Goal: Task Accomplishment & Management: Complete application form

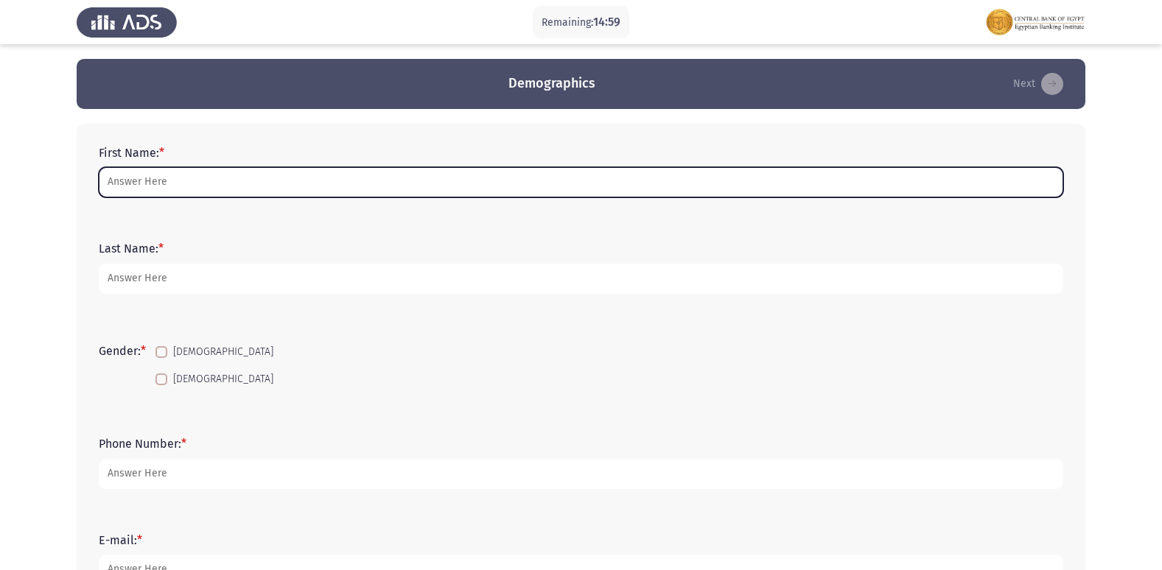
click at [265, 180] on input "First Name: *" at bounding box center [581, 182] width 965 height 30
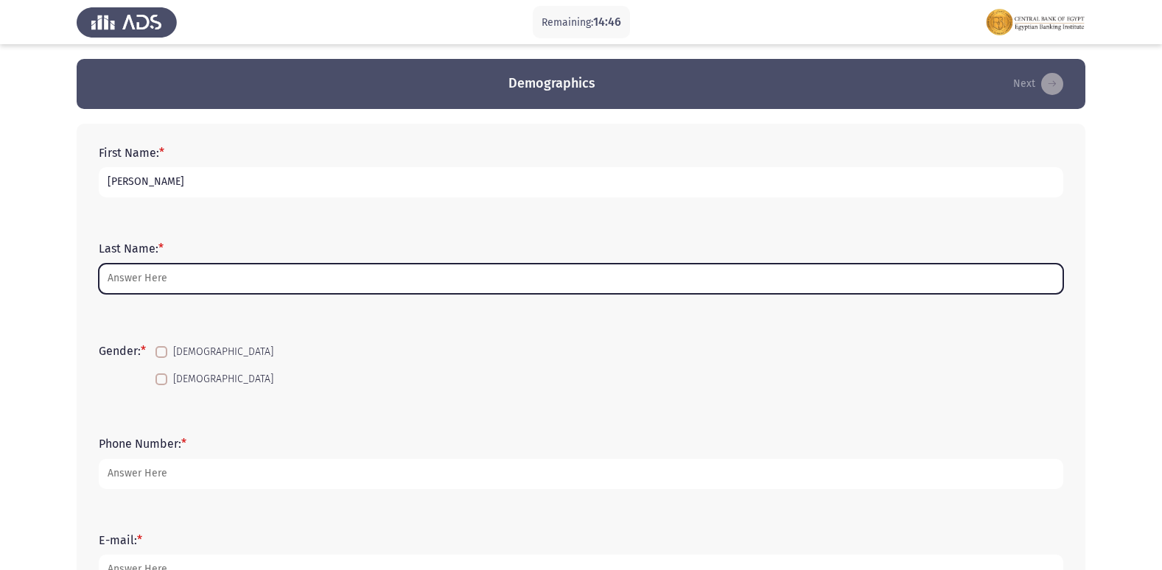
click at [265, 289] on input "Last Name: *" at bounding box center [581, 279] width 965 height 30
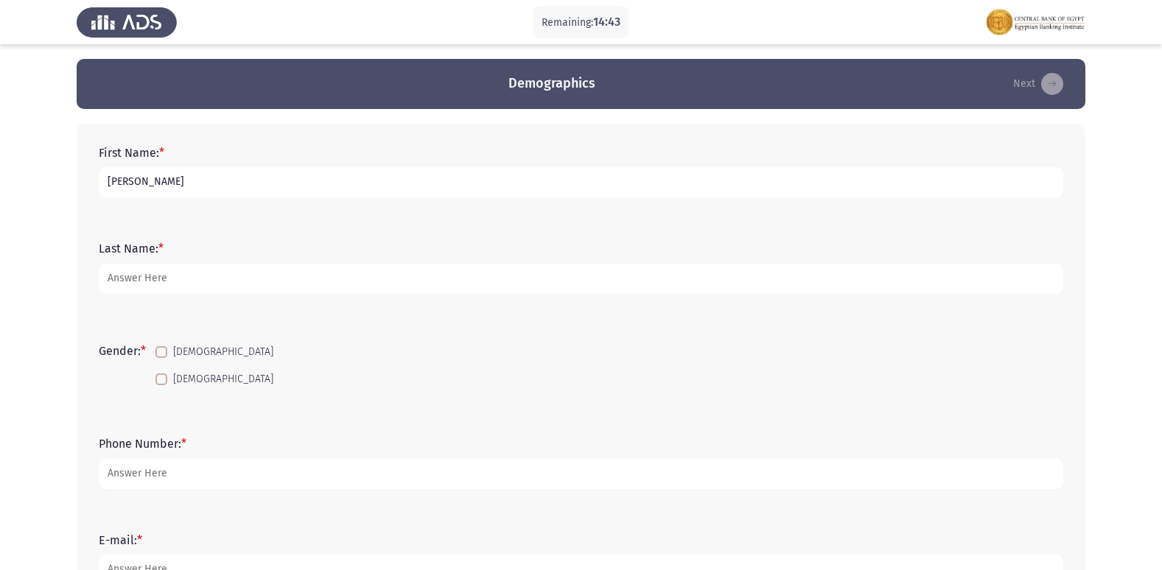
click at [158, 183] on input "[PERSON_NAME]" at bounding box center [581, 182] width 965 height 30
type input "[PERSON_NAME] [PERSON_NAME]"
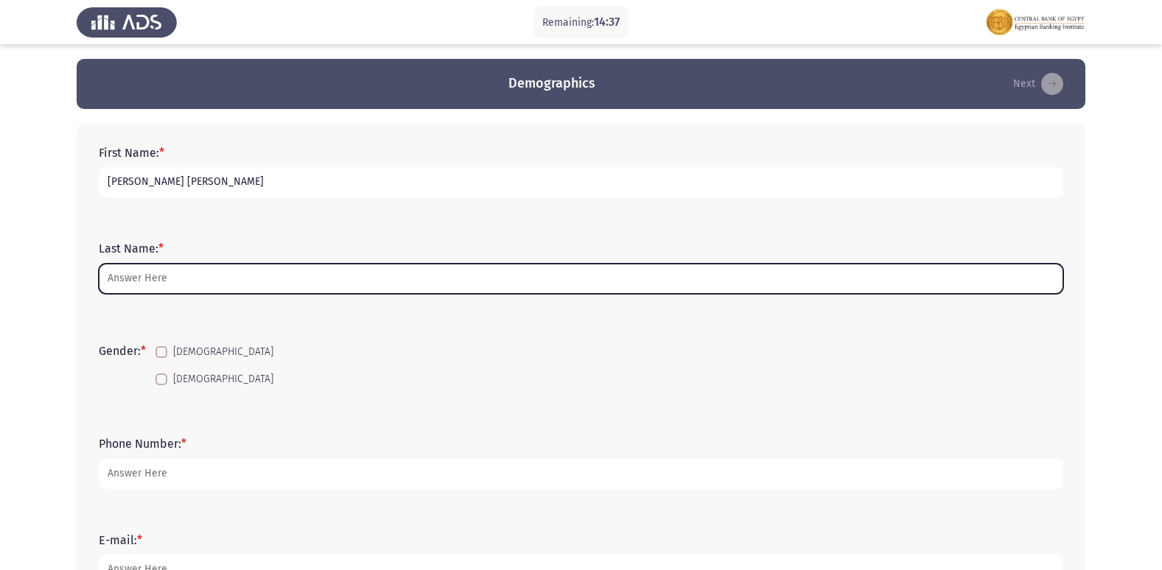
click at [168, 287] on input "Last Name: *" at bounding box center [581, 279] width 965 height 30
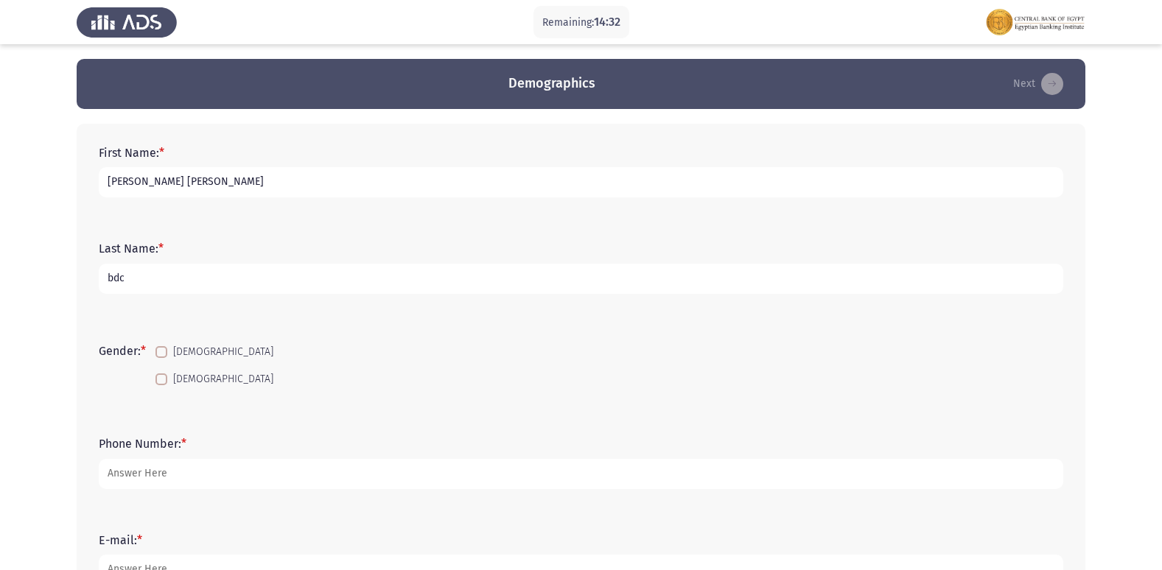
type input "bdc"
click at [164, 354] on span at bounding box center [161, 352] width 12 height 12
click at [161, 358] on input "[DEMOGRAPHIC_DATA]" at bounding box center [161, 358] width 1 height 1
checkbox input "true"
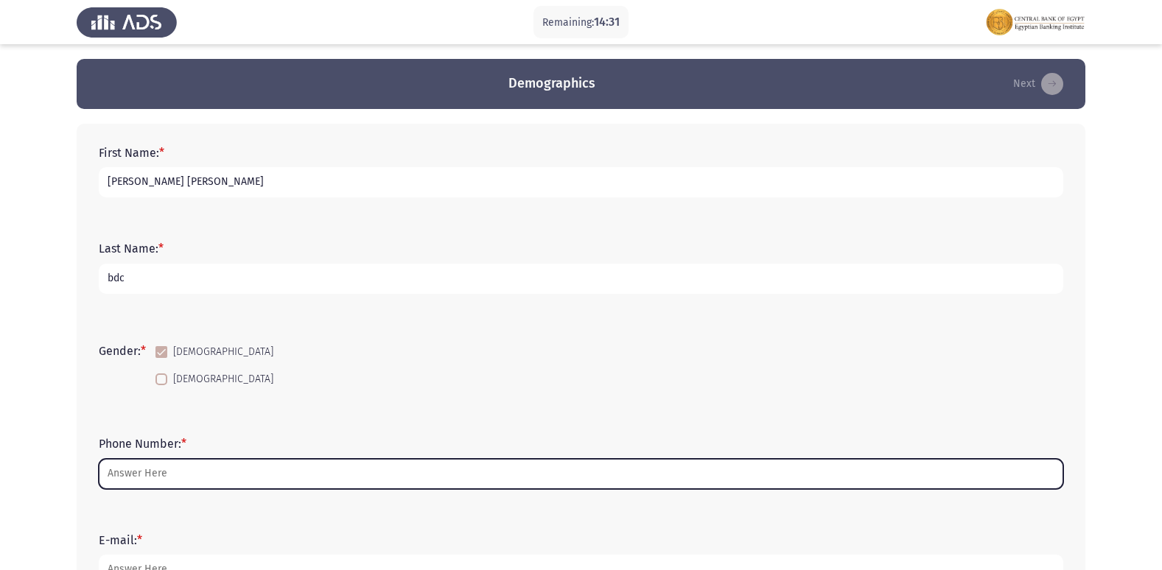
click at [195, 469] on input "Phone Number: *" at bounding box center [581, 474] width 965 height 30
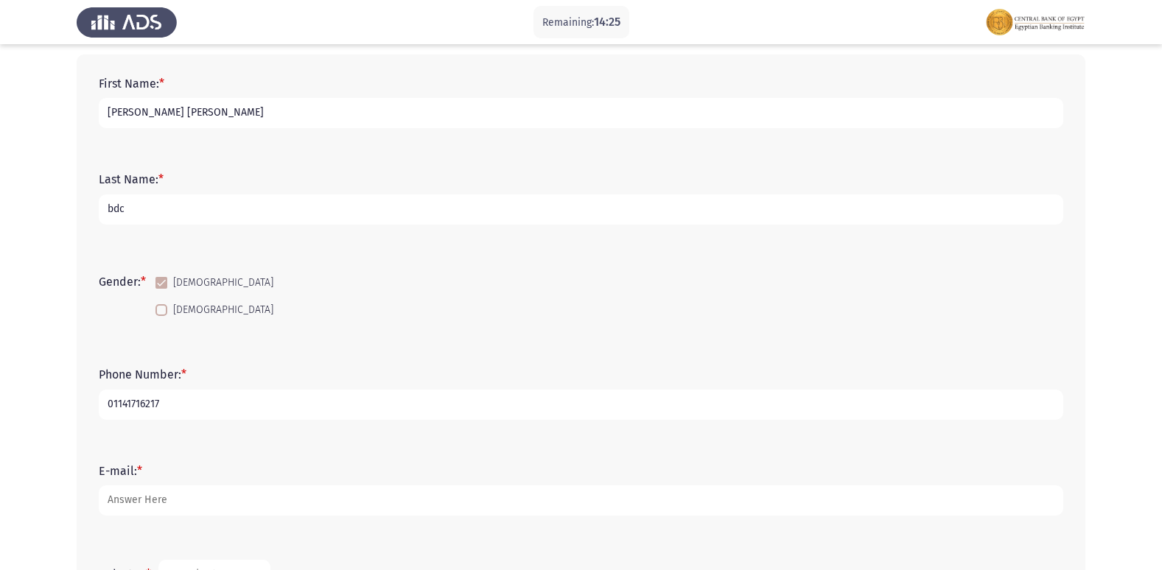
scroll to position [147, 0]
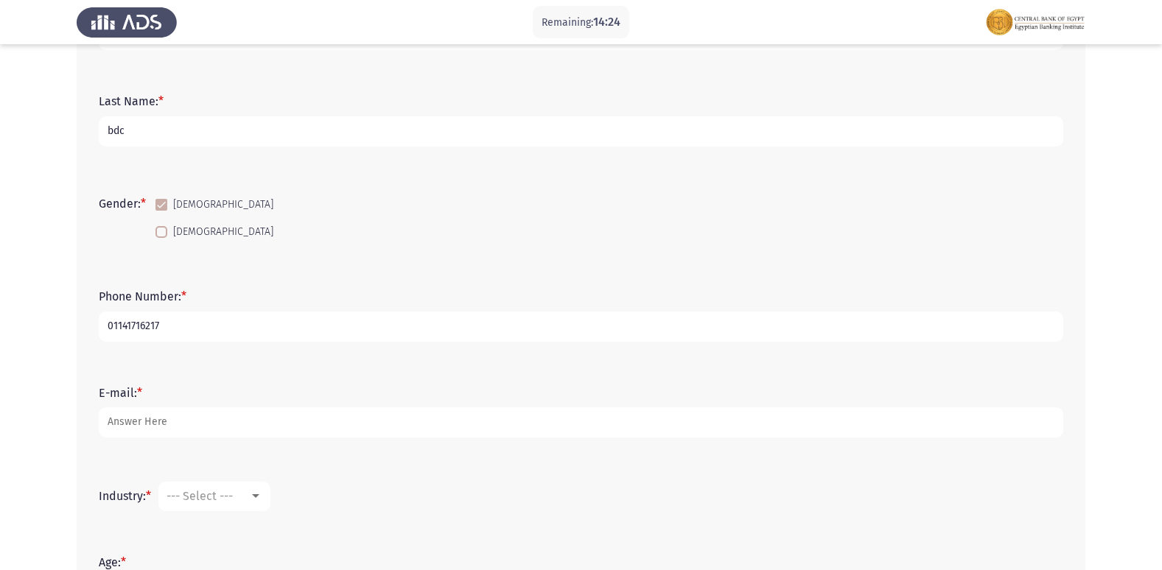
type input "01141716217"
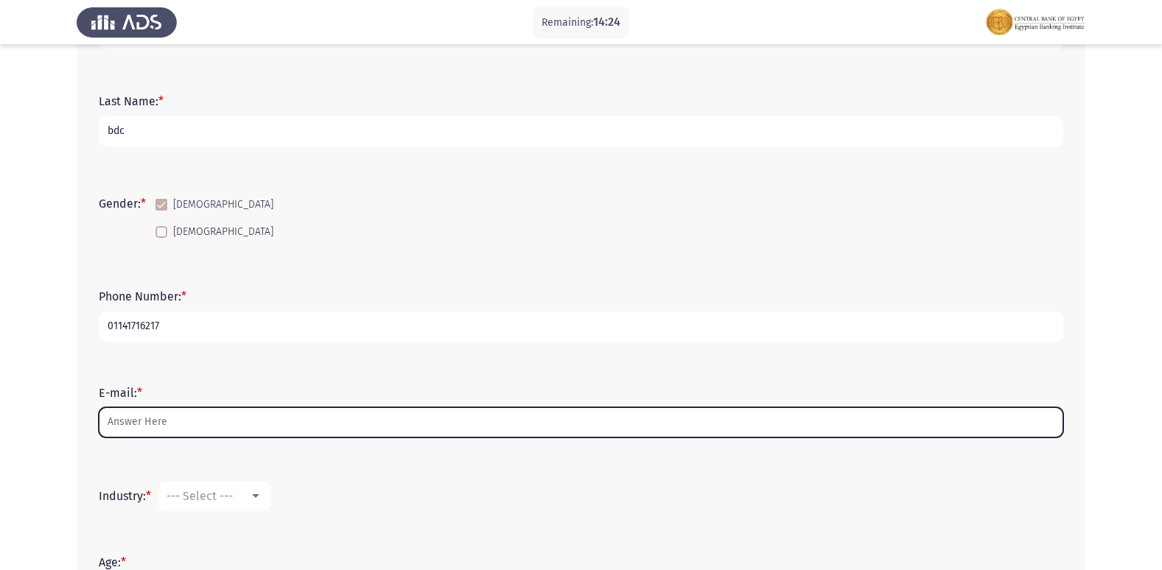
click at [224, 433] on input "E-mail: *" at bounding box center [581, 423] width 965 height 30
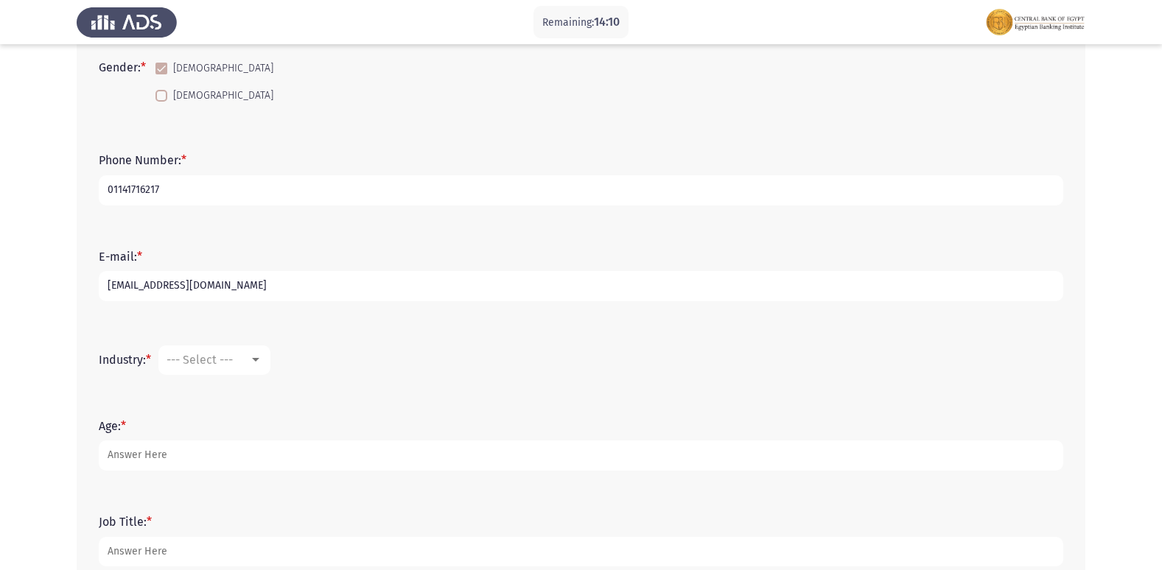
scroll to position [295, 0]
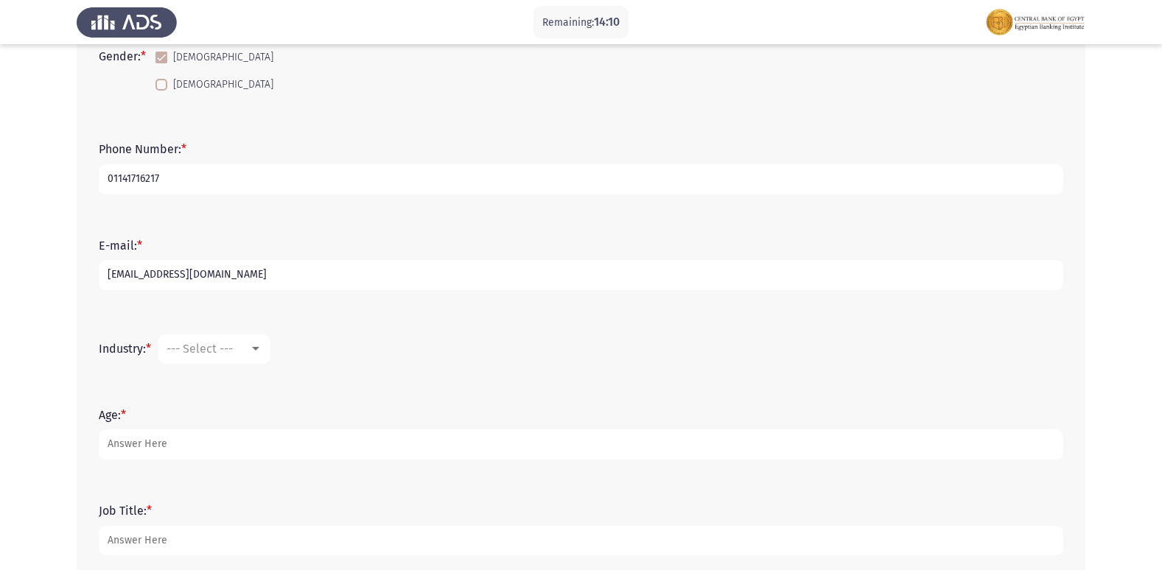
type input "[EMAIL_ADDRESS][DOMAIN_NAME]"
click at [249, 352] on div "--- Select ---" at bounding box center [208, 349] width 83 height 14
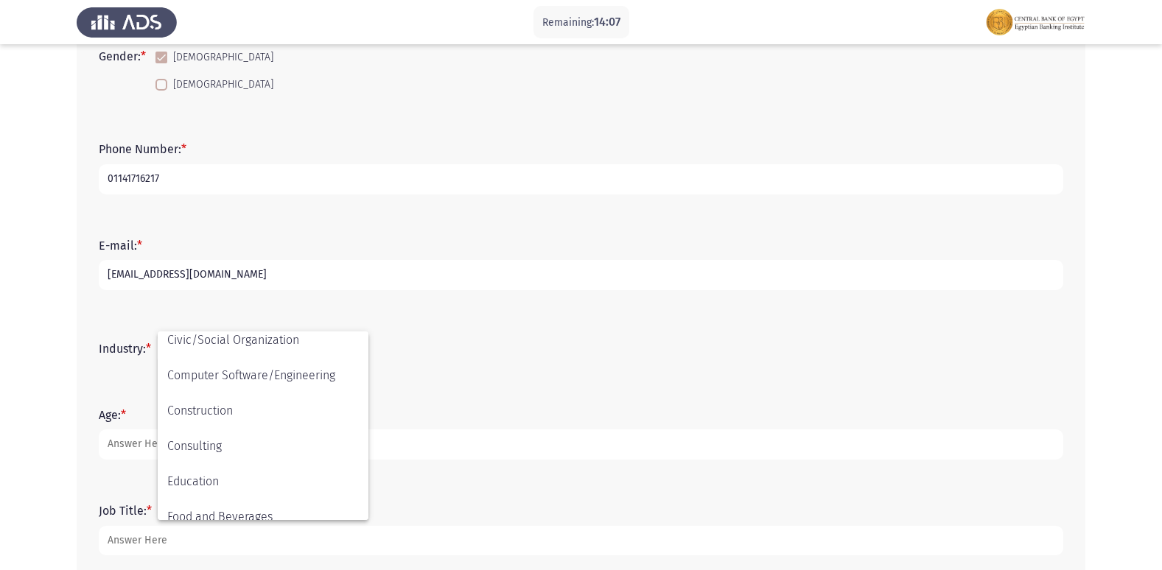
scroll to position [147, 0]
click at [234, 377] on span "Banking" at bounding box center [263, 378] width 192 height 35
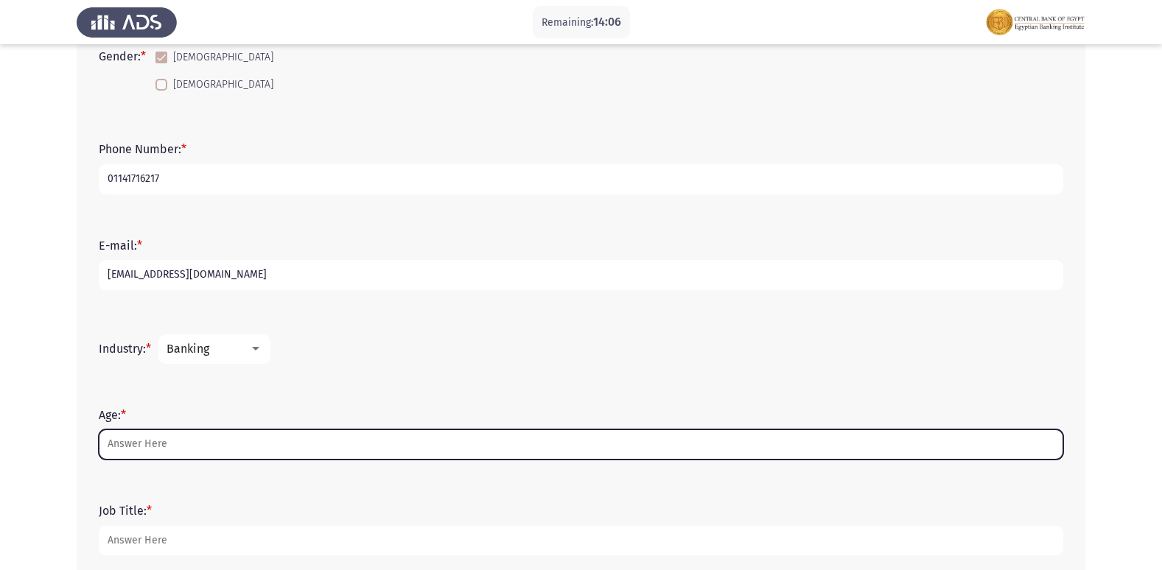
click at [195, 436] on input "Age: *" at bounding box center [581, 445] width 965 height 30
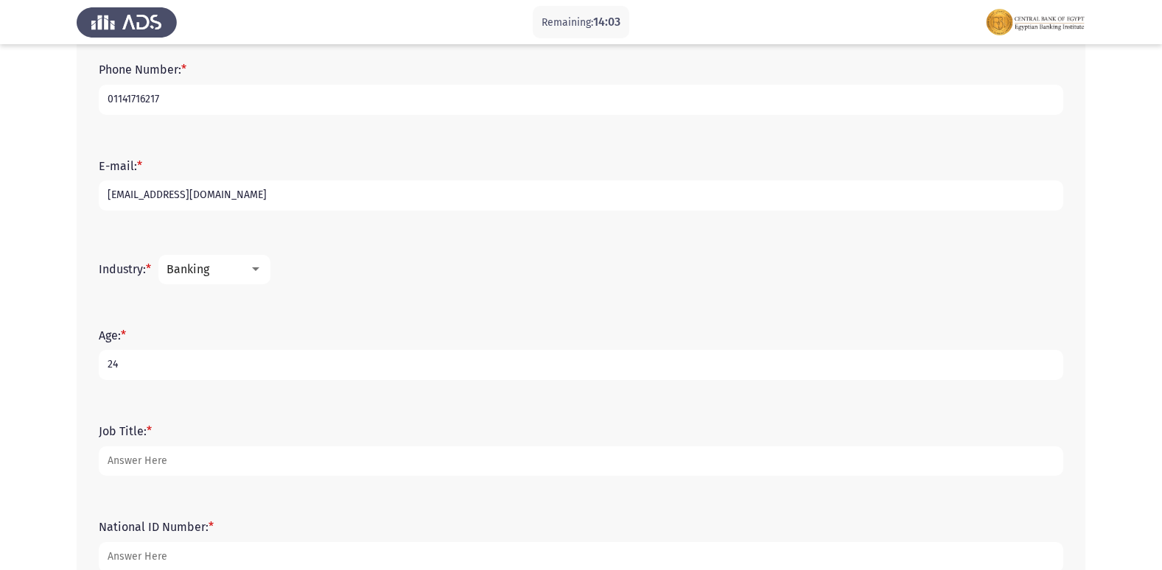
scroll to position [442, 0]
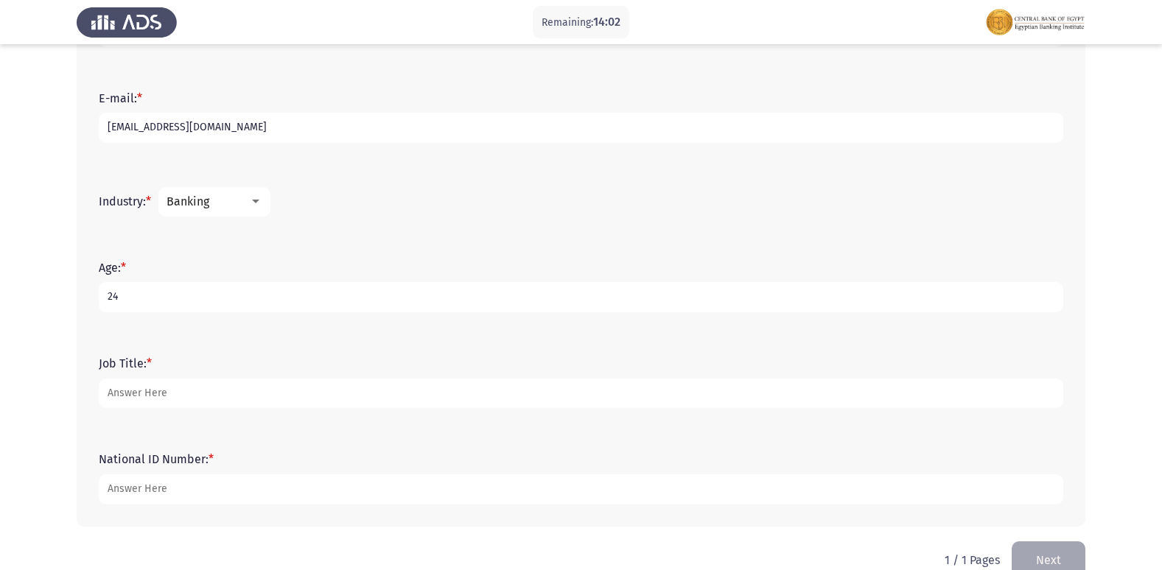
type input "24"
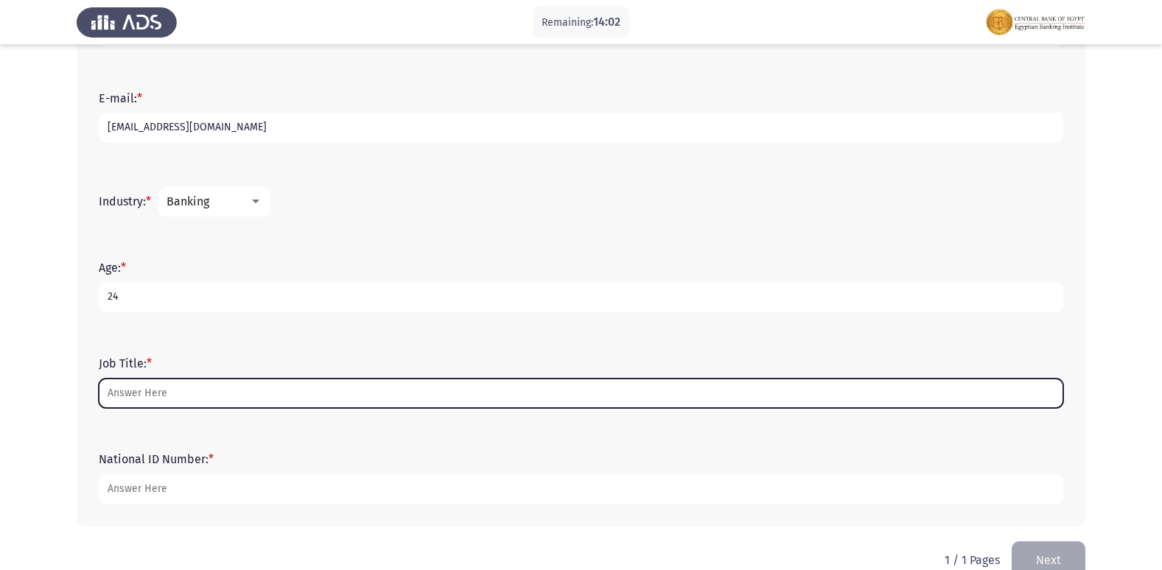
click at [191, 396] on input "Job Title: *" at bounding box center [581, 394] width 965 height 30
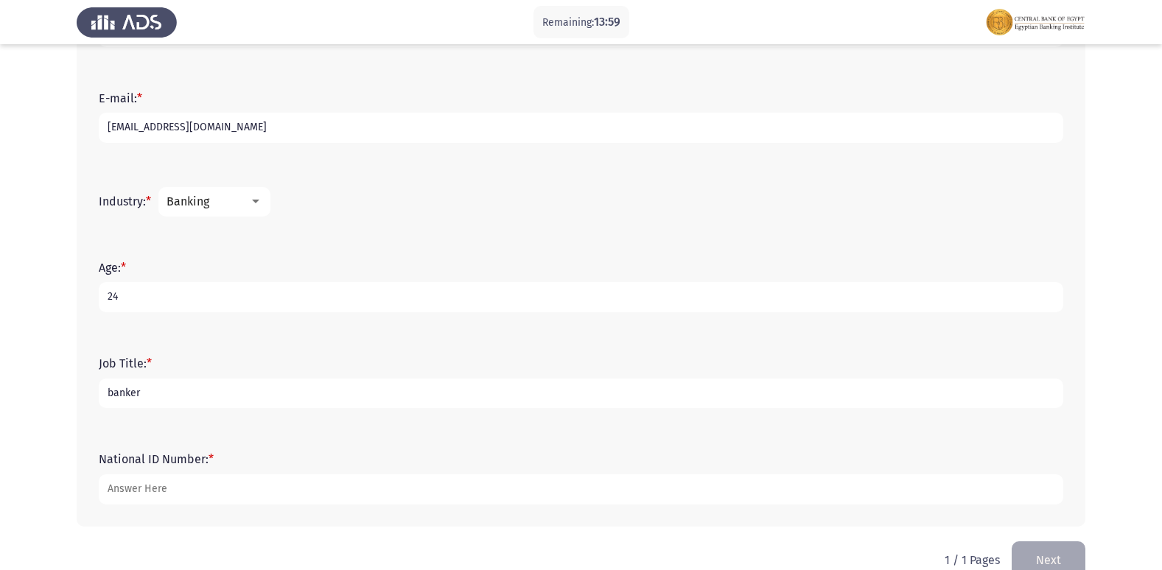
type input "banker"
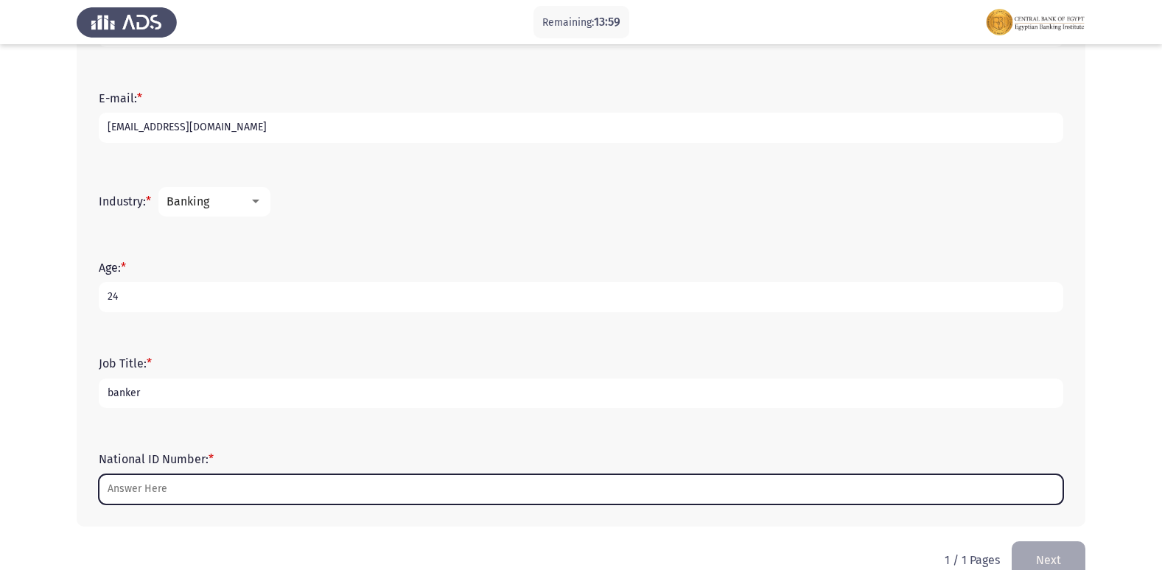
click at [217, 494] on input "National ID Number: *" at bounding box center [581, 490] width 965 height 30
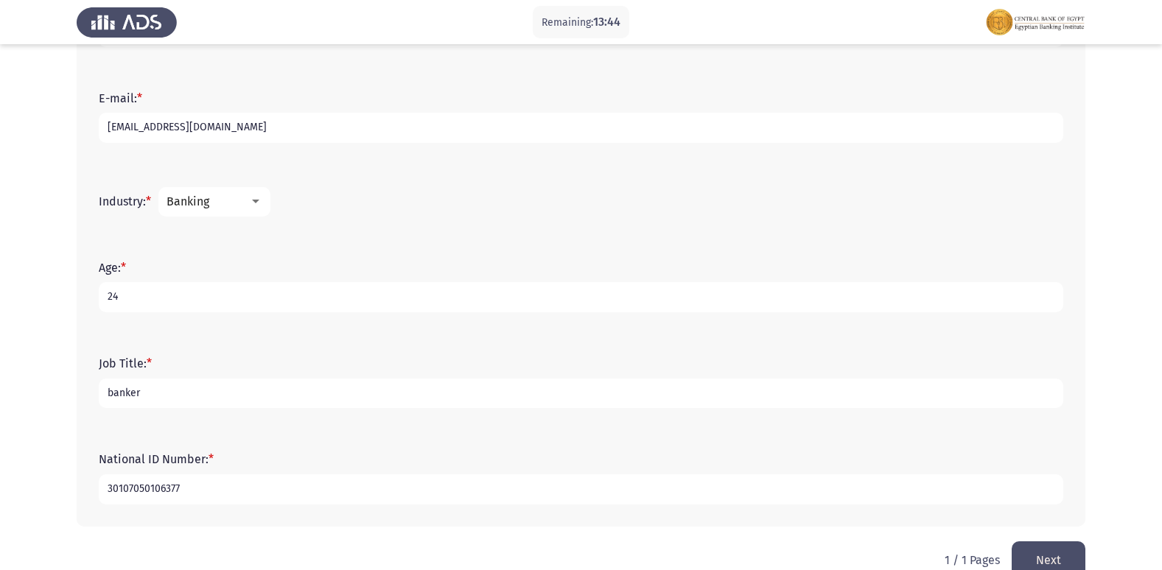
type input "30107050106377"
click at [1052, 560] on button "Next" at bounding box center [1049, 561] width 74 height 38
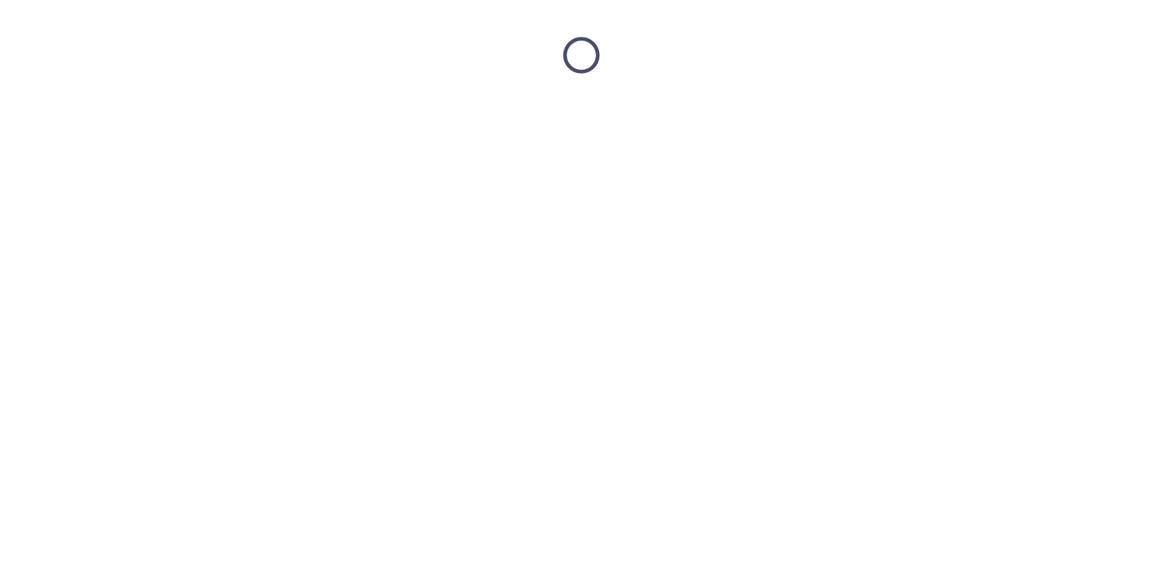
scroll to position [0, 0]
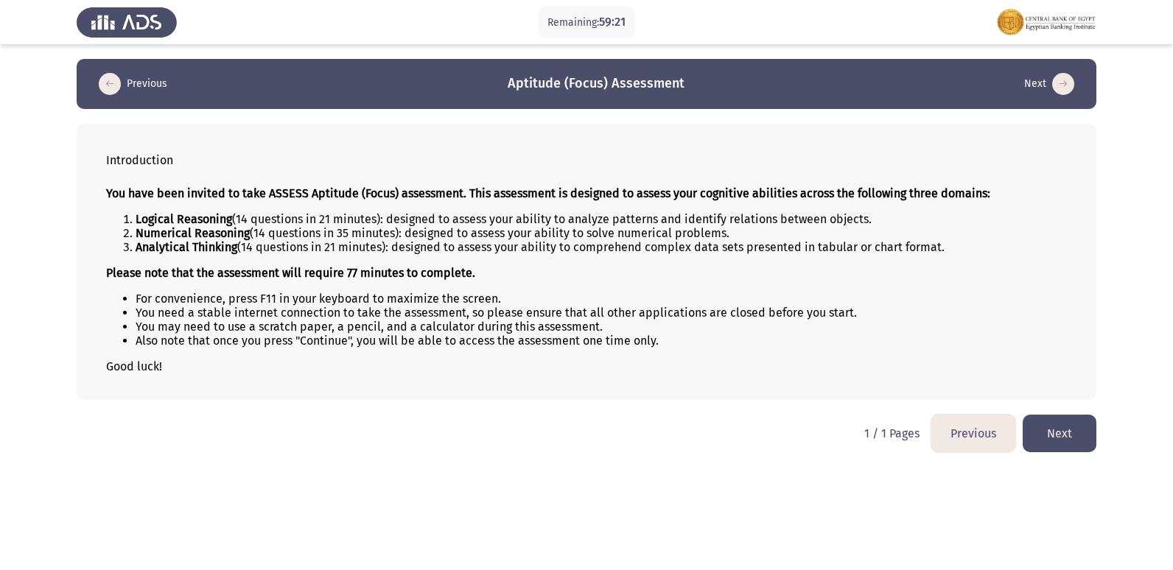
click at [1045, 427] on button "Next" at bounding box center [1060, 434] width 74 height 38
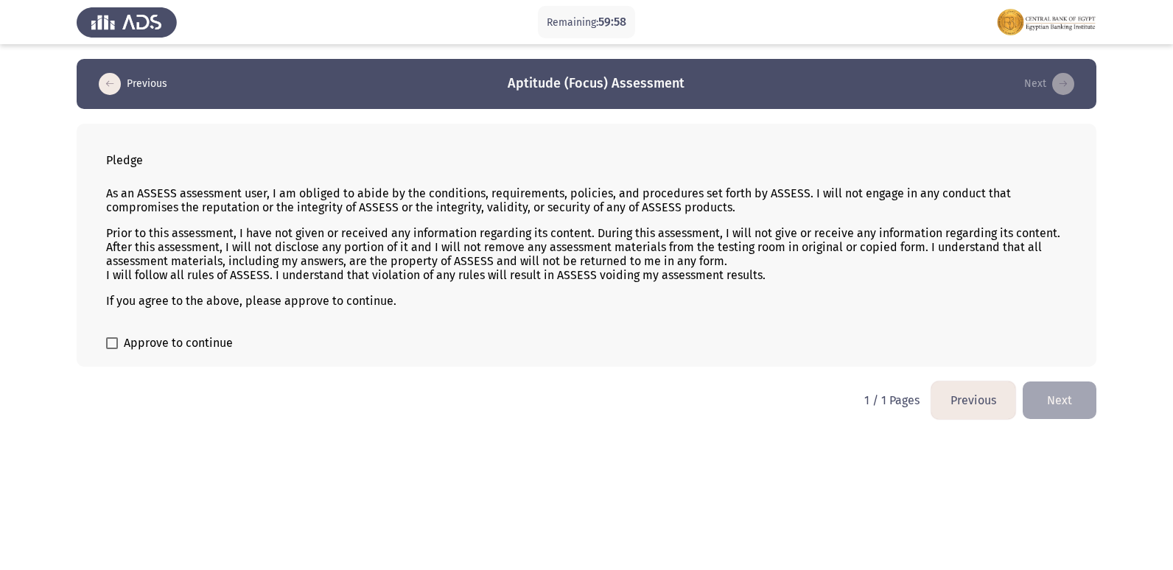
click at [112, 347] on span at bounding box center [112, 344] width 12 height 12
click at [112, 349] on input "Approve to continue" at bounding box center [111, 349] width 1 height 1
checkbox input "true"
click at [1036, 394] on button "Next" at bounding box center [1060, 401] width 74 height 38
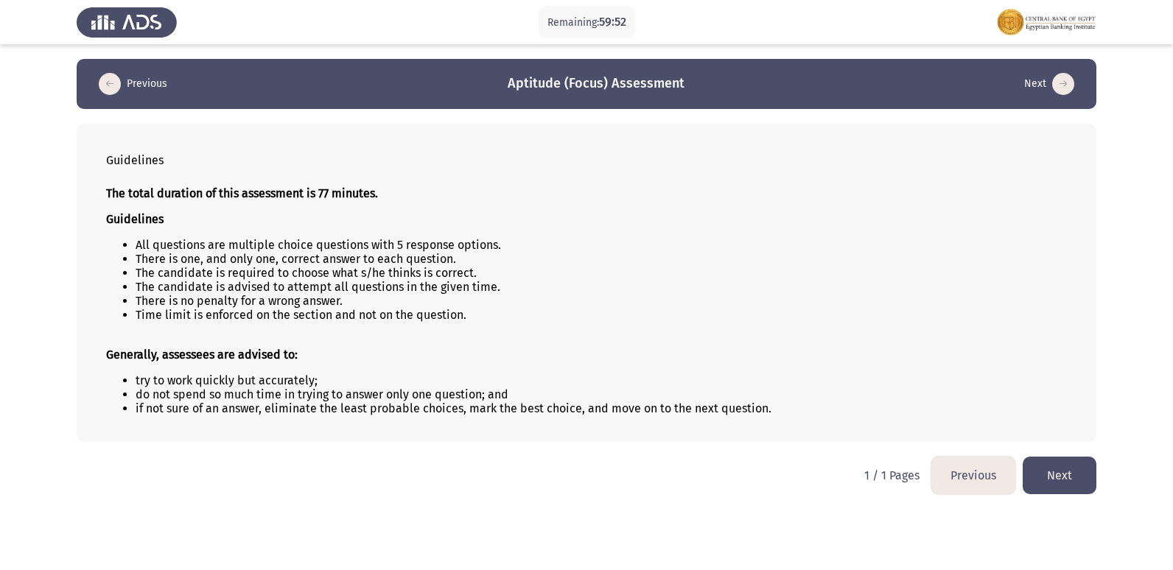
click at [1068, 479] on button "Next" at bounding box center [1060, 476] width 74 height 38
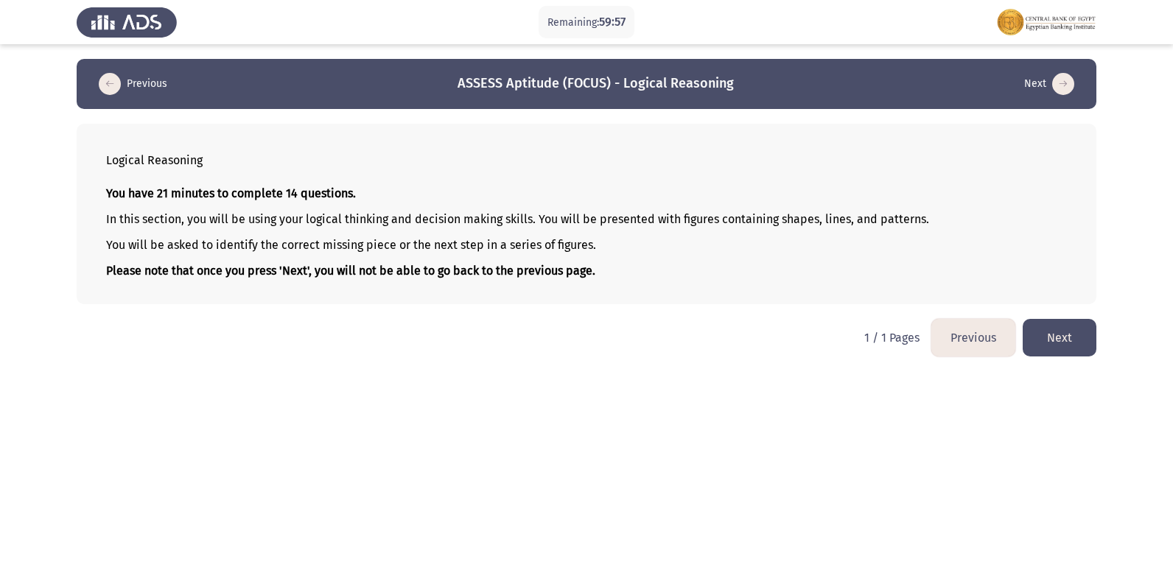
click at [1057, 326] on button "Next" at bounding box center [1060, 338] width 74 height 38
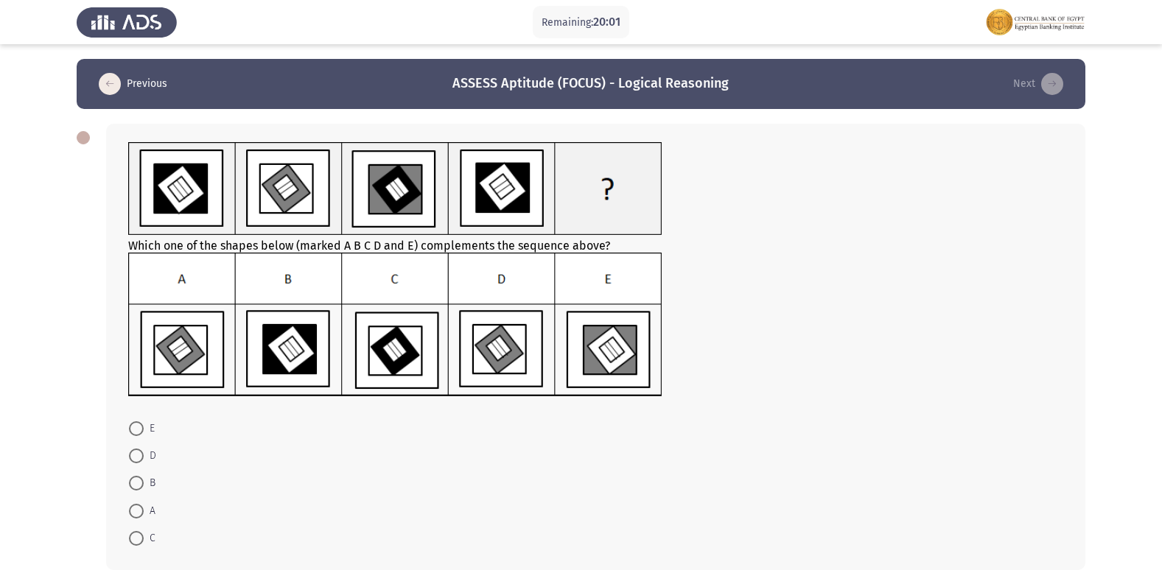
click at [510, 351] on img at bounding box center [395, 325] width 534 height 144
click at [141, 453] on span at bounding box center [136, 456] width 15 height 15
click at [141, 453] on input "D" at bounding box center [136, 456] width 15 height 15
radio input "true"
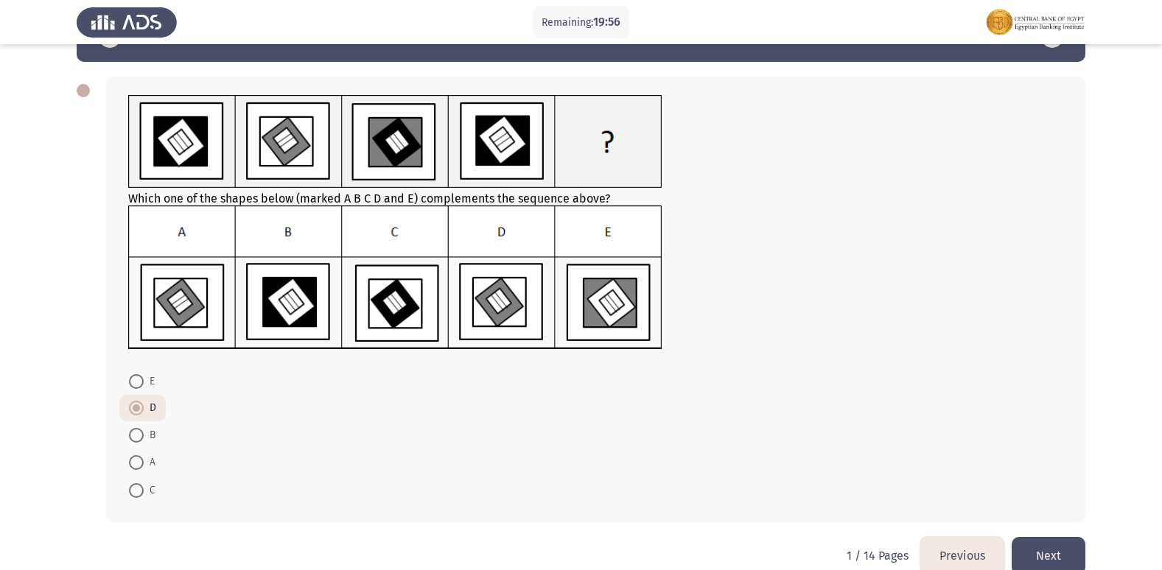
scroll to position [73, 0]
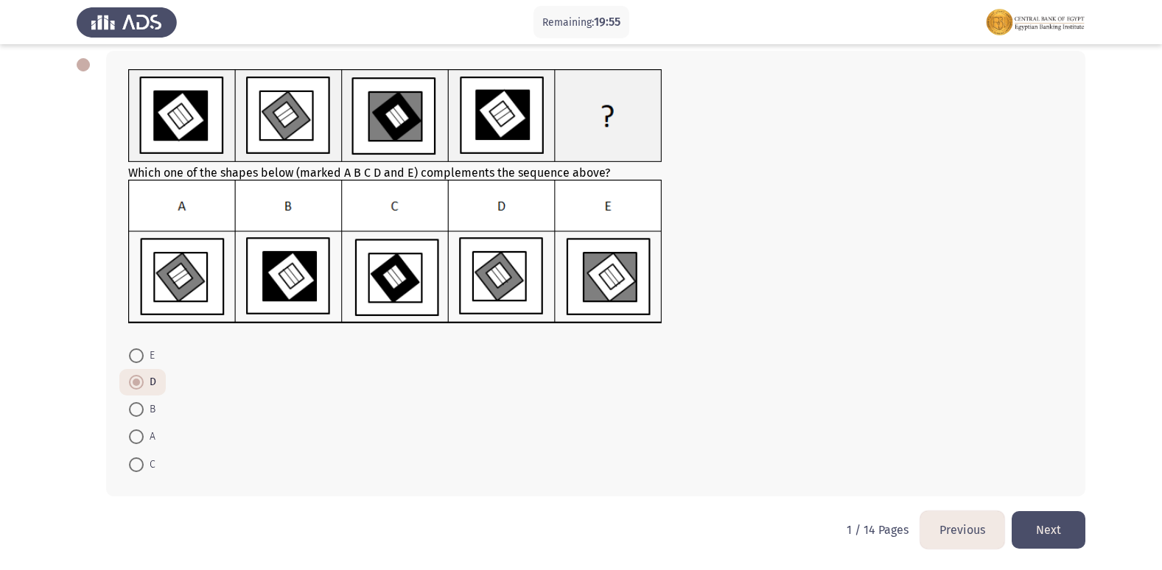
click at [1028, 536] on button "Next" at bounding box center [1049, 530] width 74 height 38
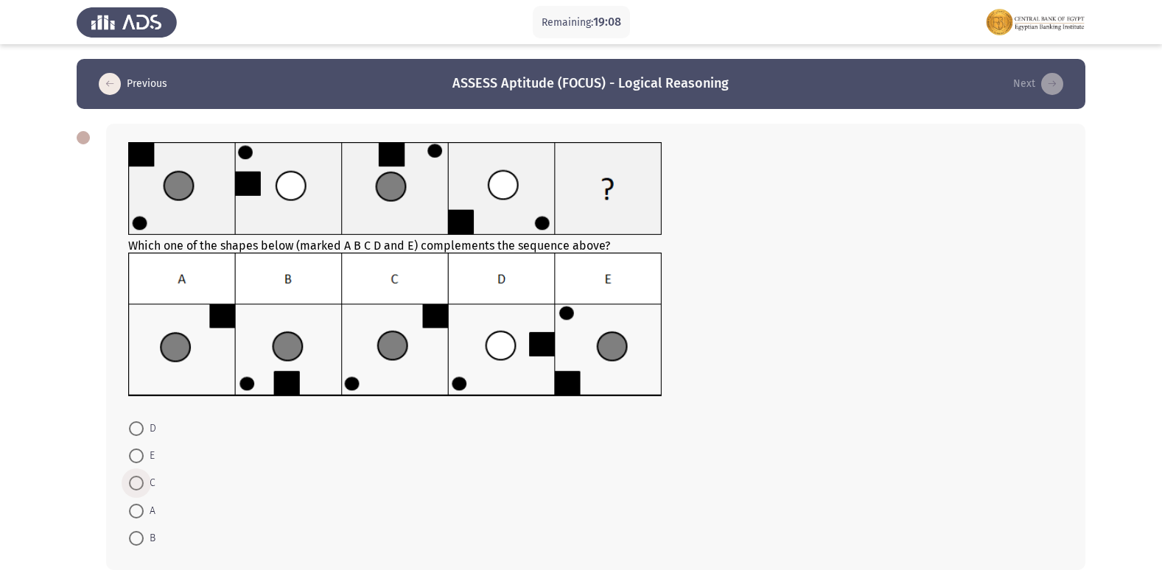
click at [133, 487] on span at bounding box center [136, 483] width 15 height 15
click at [133, 487] on input "C" at bounding box center [136, 483] width 15 height 15
radio input "true"
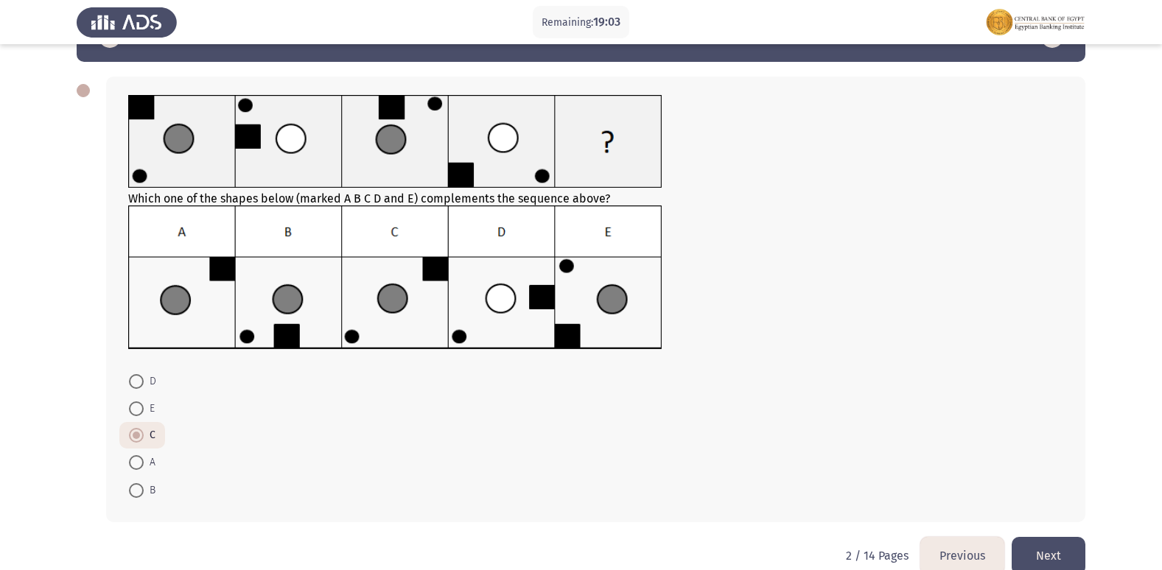
scroll to position [73, 0]
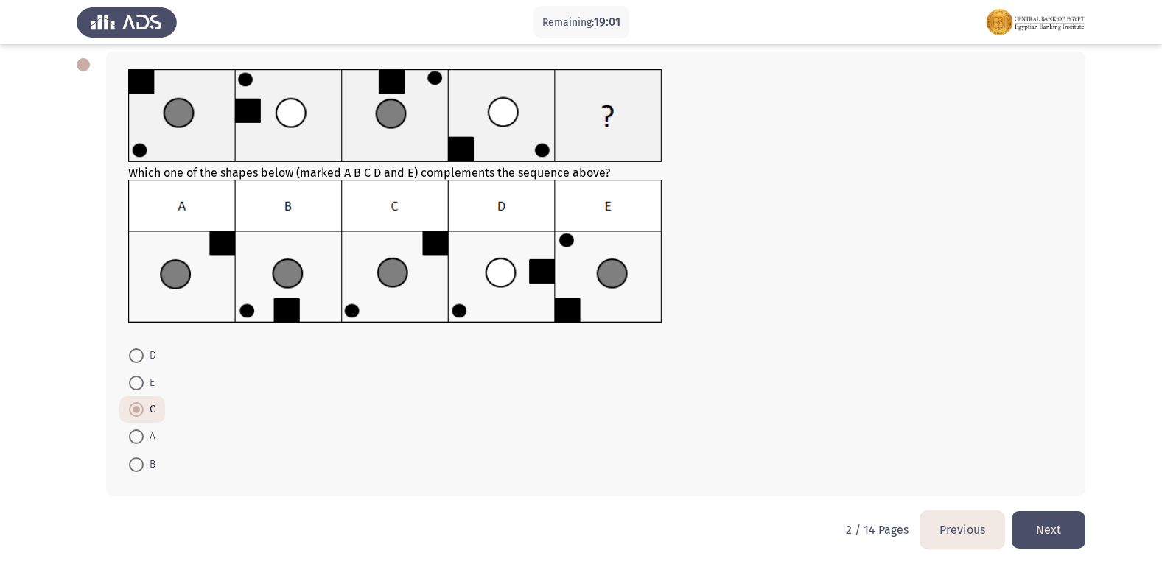
click at [1071, 528] on button "Next" at bounding box center [1049, 530] width 74 height 38
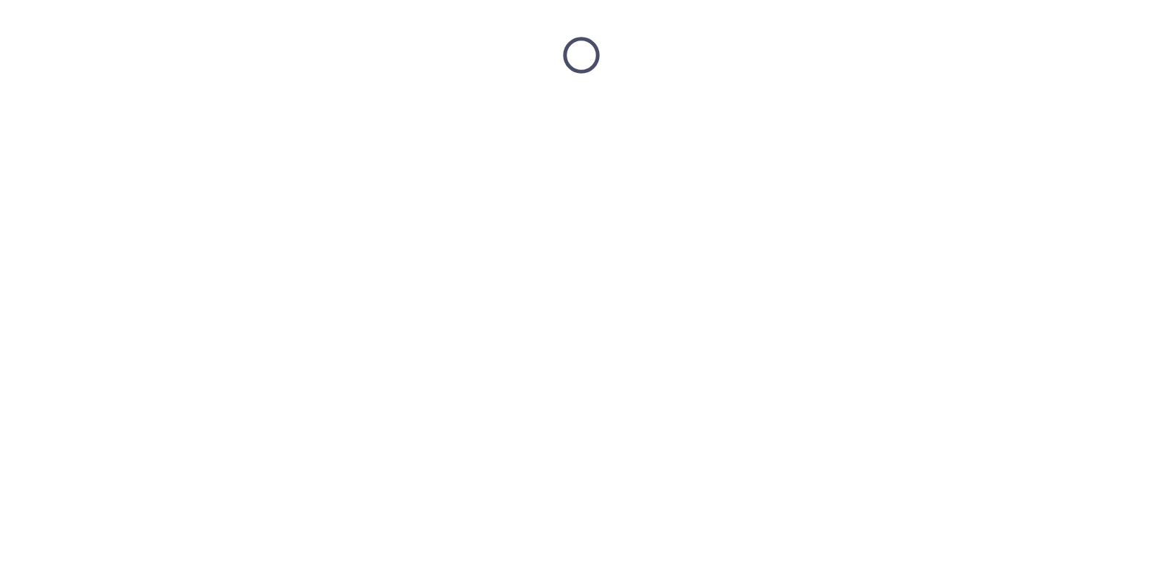
scroll to position [0, 0]
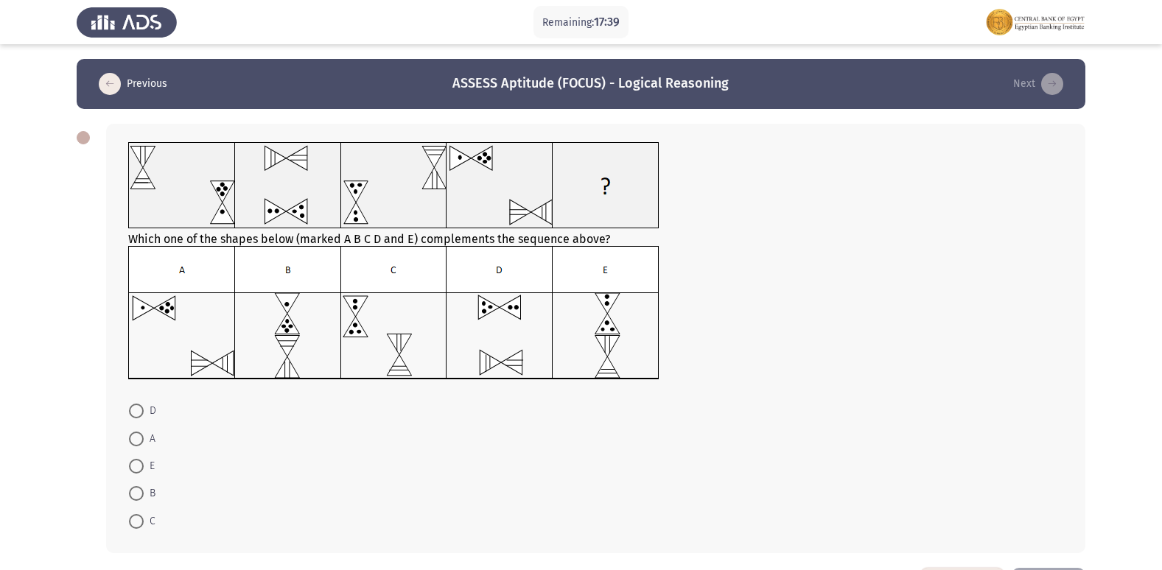
click at [133, 414] on span at bounding box center [136, 411] width 15 height 15
click at [133, 414] on input "D" at bounding box center [136, 411] width 15 height 15
radio input "true"
click at [380, 343] on img at bounding box center [393, 313] width 531 height 134
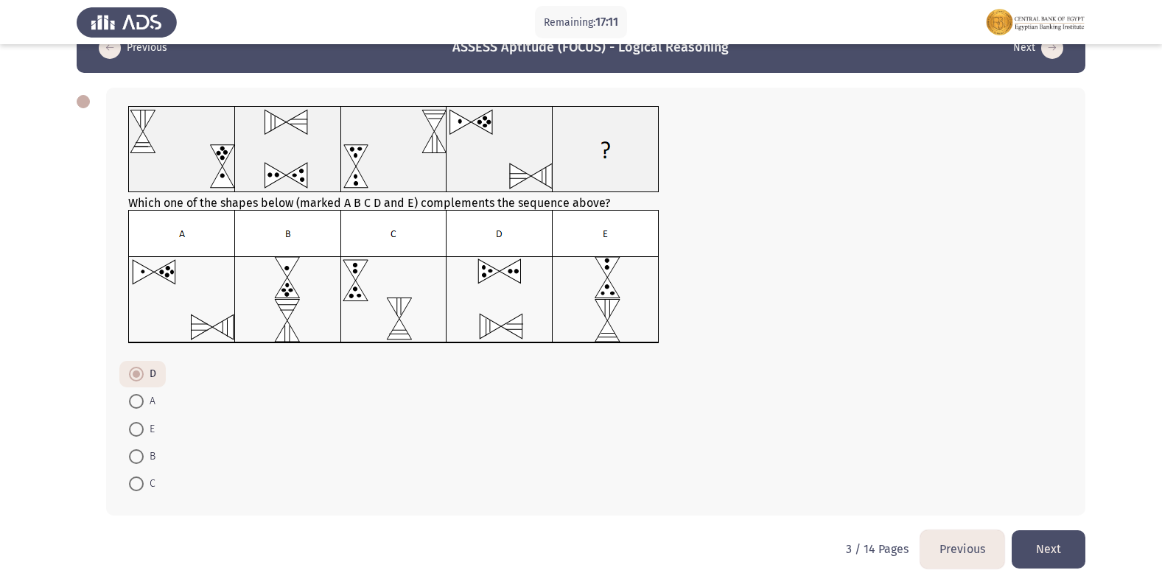
scroll to position [55, 0]
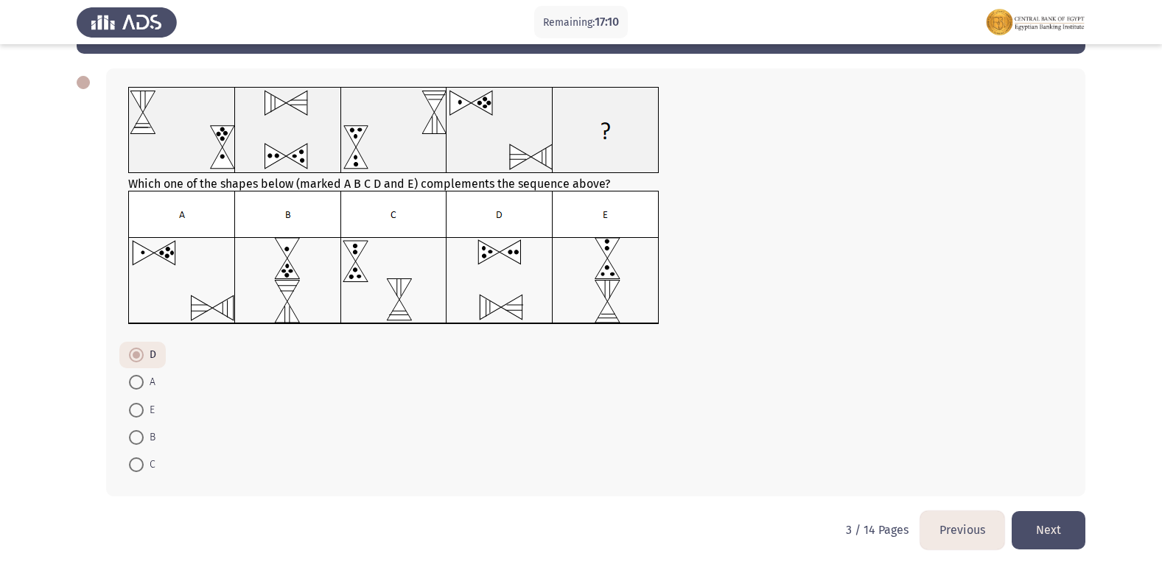
click at [1034, 530] on button "Next" at bounding box center [1049, 530] width 74 height 38
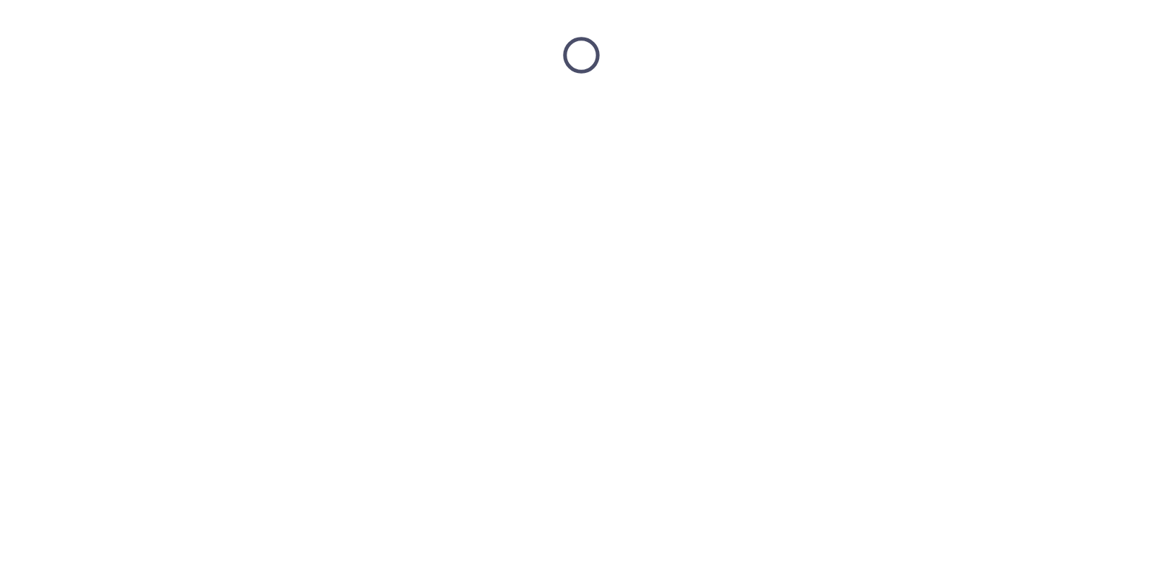
scroll to position [0, 0]
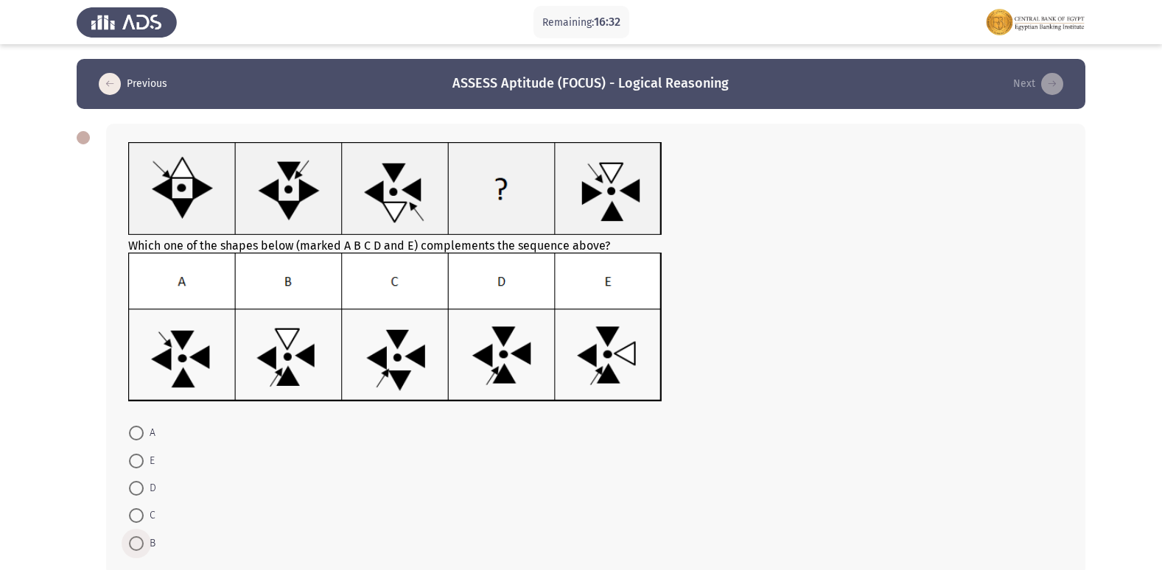
click at [132, 548] on span at bounding box center [136, 543] width 15 height 15
click at [132, 548] on input "B" at bounding box center [136, 543] width 15 height 15
radio input "true"
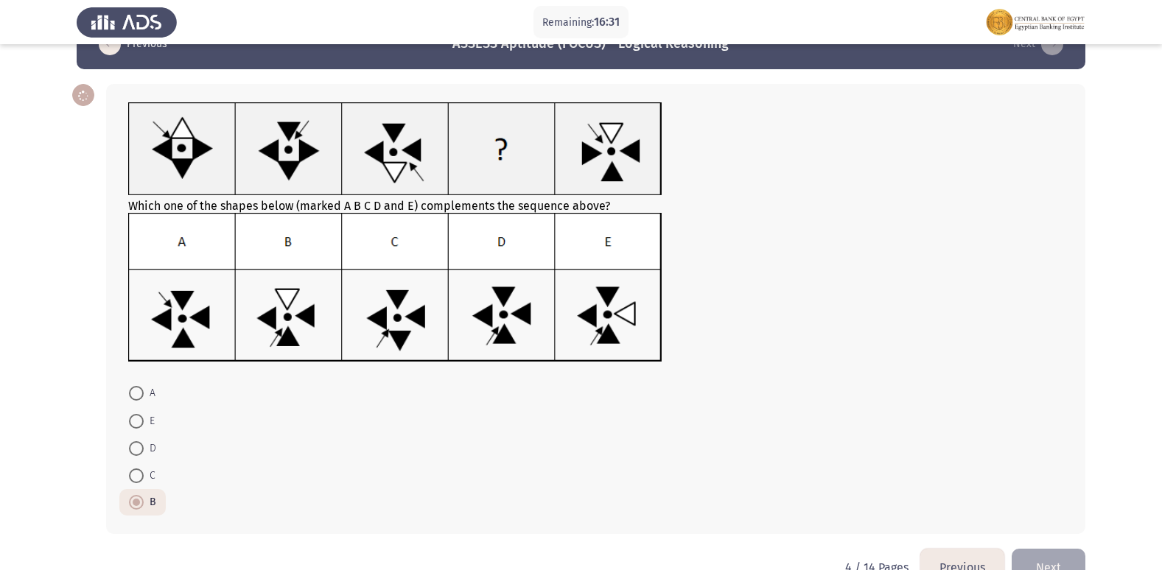
scroll to position [77, 0]
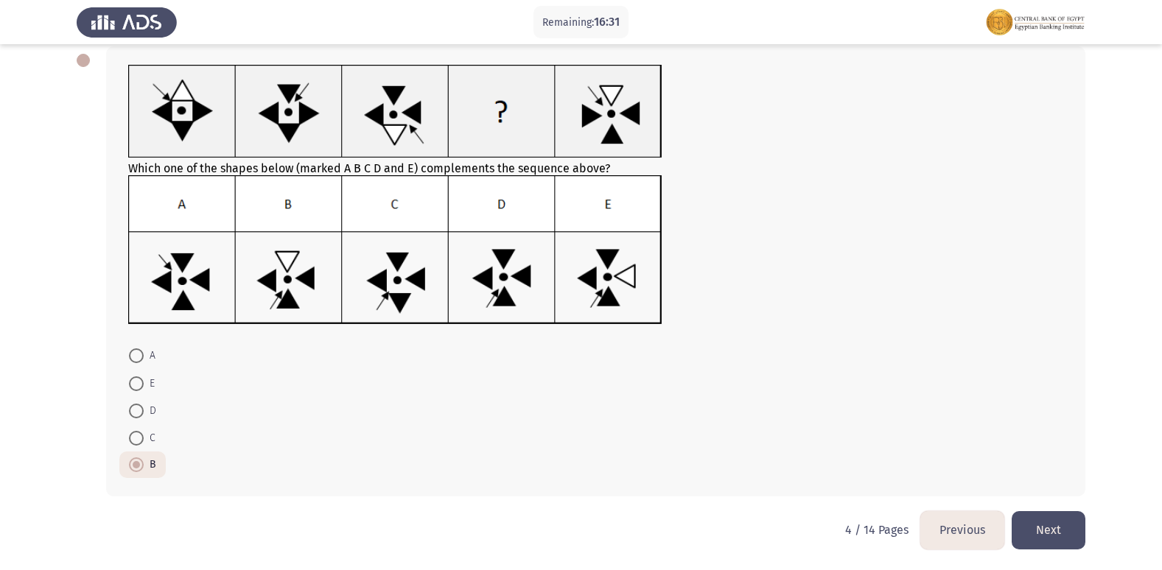
drag, startPoint x: 1045, startPoint y: 528, endPoint x: 1033, endPoint y: 531, distance: 12.2
click at [1036, 531] on button "Next" at bounding box center [1049, 530] width 74 height 38
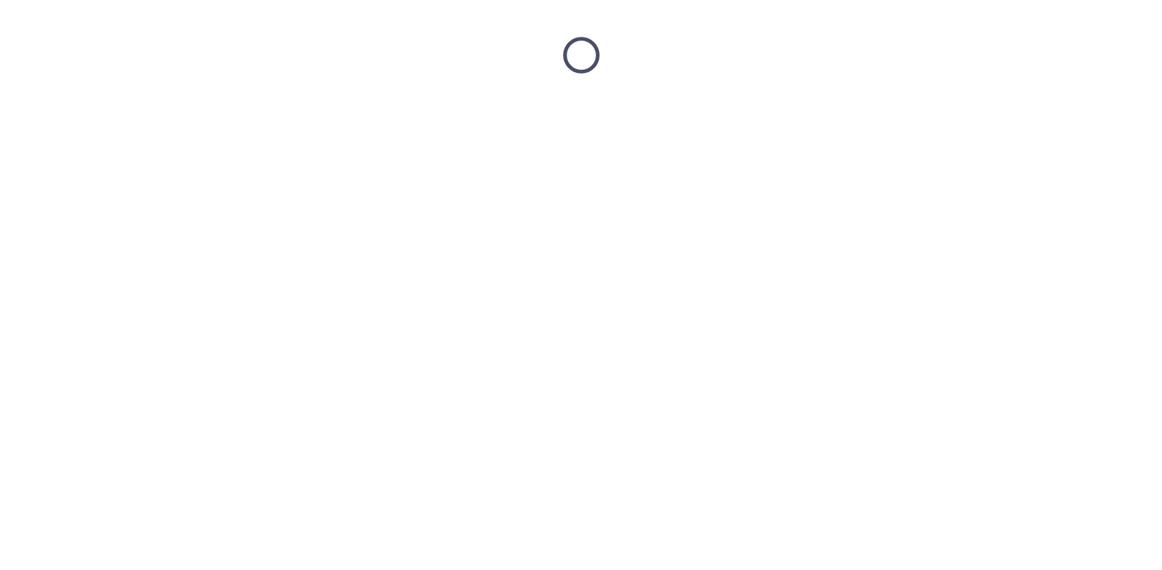
scroll to position [0, 0]
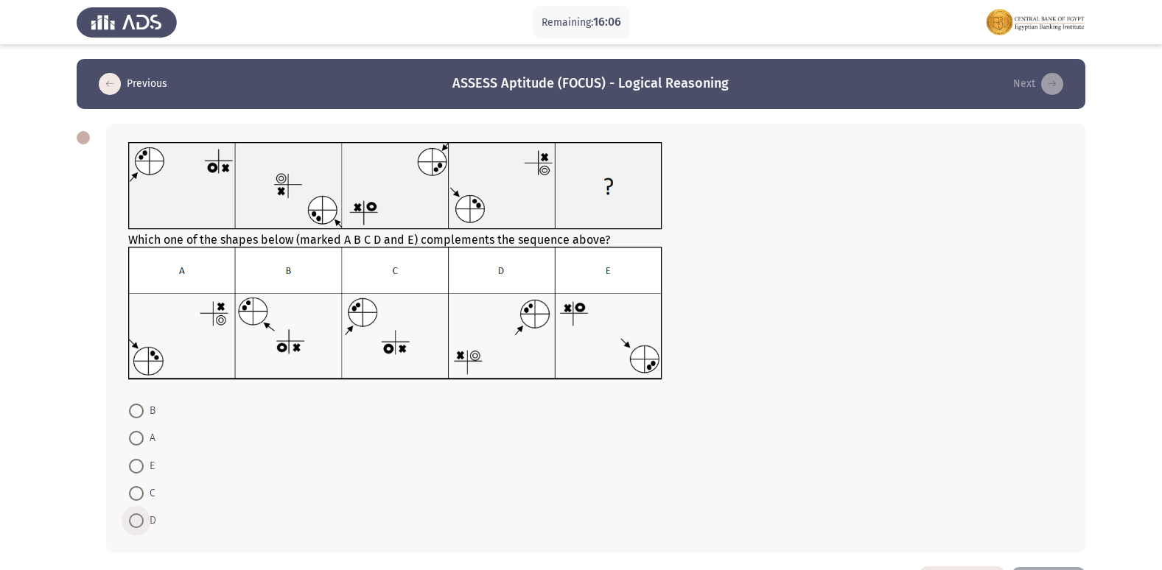
click at [137, 518] on span at bounding box center [136, 521] width 15 height 15
click at [137, 518] on input "D" at bounding box center [136, 521] width 15 height 15
radio input "true"
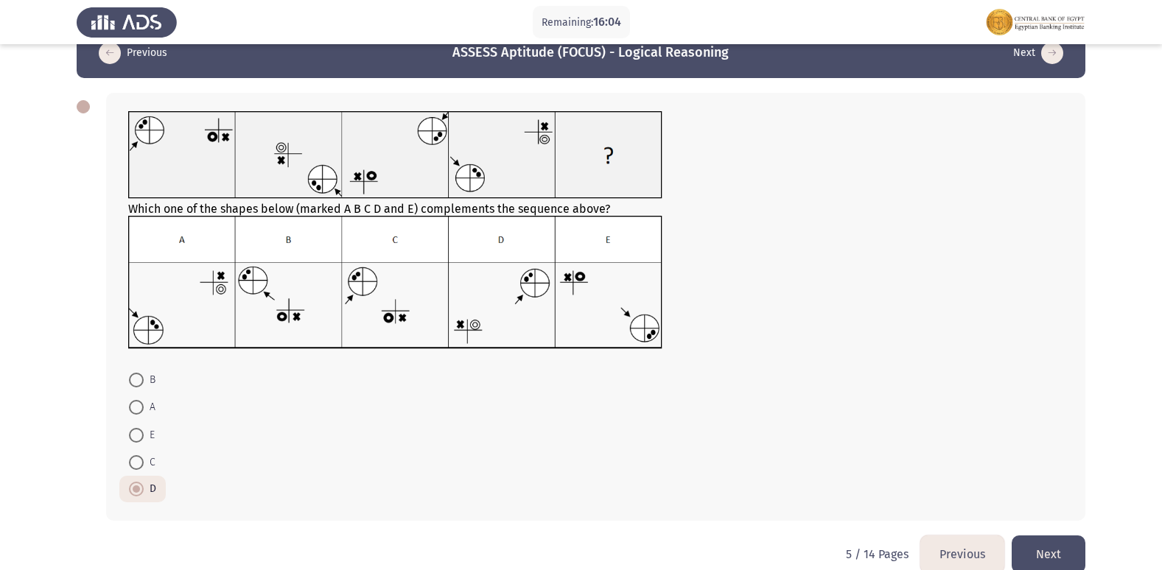
scroll to position [55, 0]
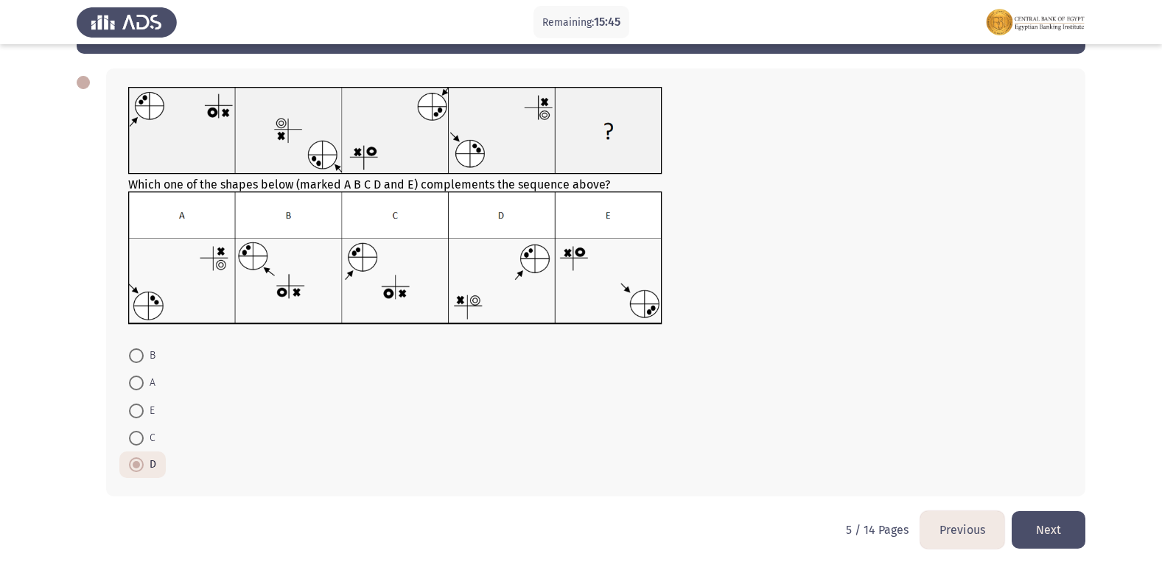
click at [1020, 525] on button "Next" at bounding box center [1049, 530] width 74 height 38
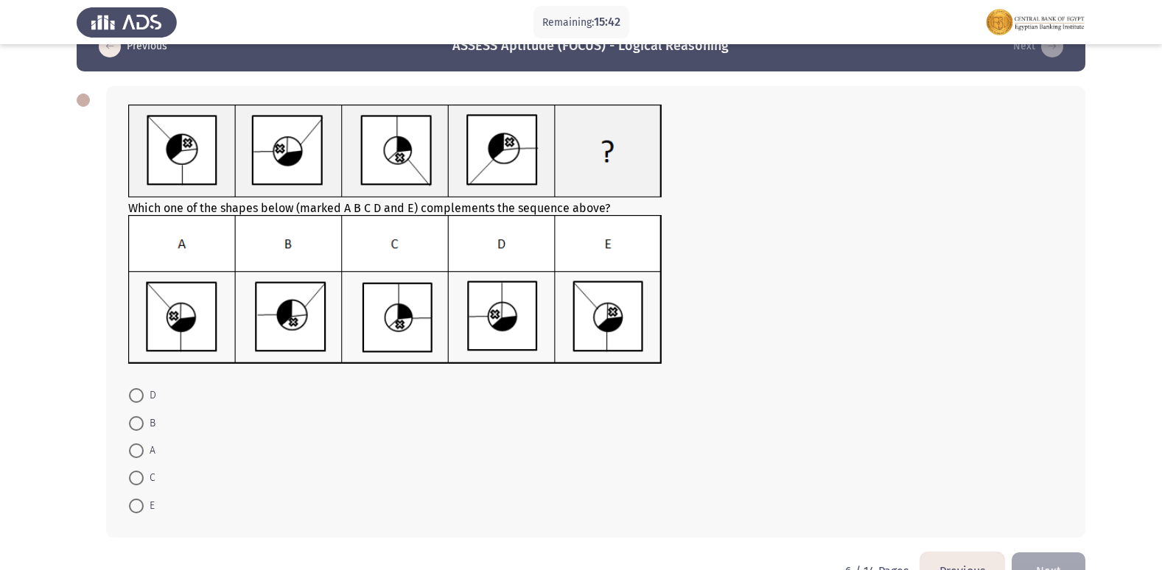
scroll to position [0, 0]
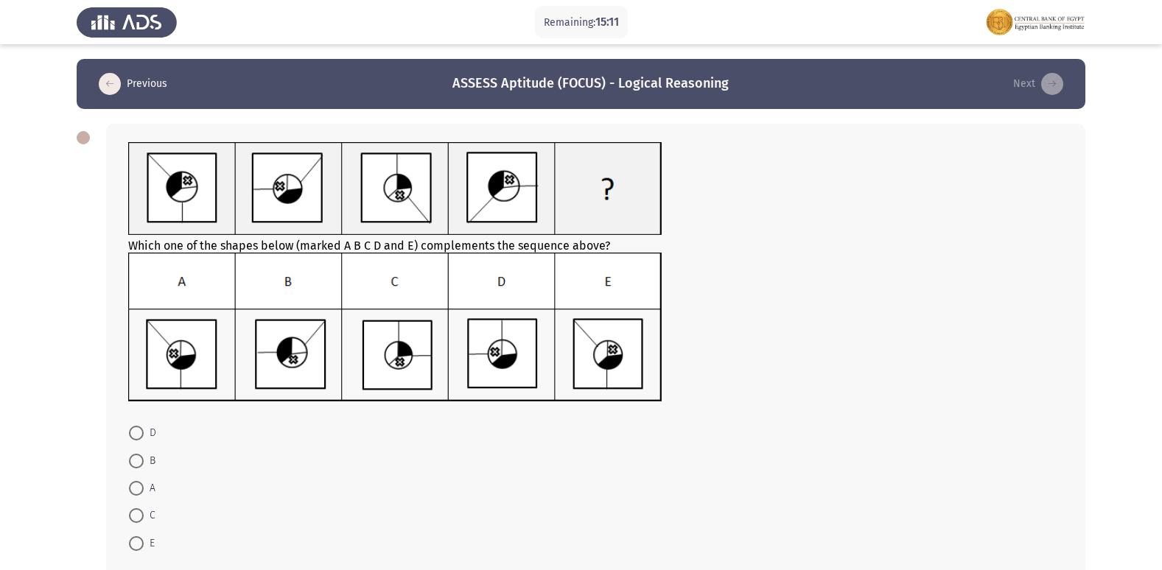
drag, startPoint x: 298, startPoint y: 351, endPoint x: 251, endPoint y: 380, distance: 55.0
click at [297, 350] on img at bounding box center [395, 328] width 534 height 150
click at [136, 466] on span at bounding box center [136, 461] width 15 height 15
click at [136, 466] on input "B" at bounding box center [136, 461] width 15 height 15
radio input "true"
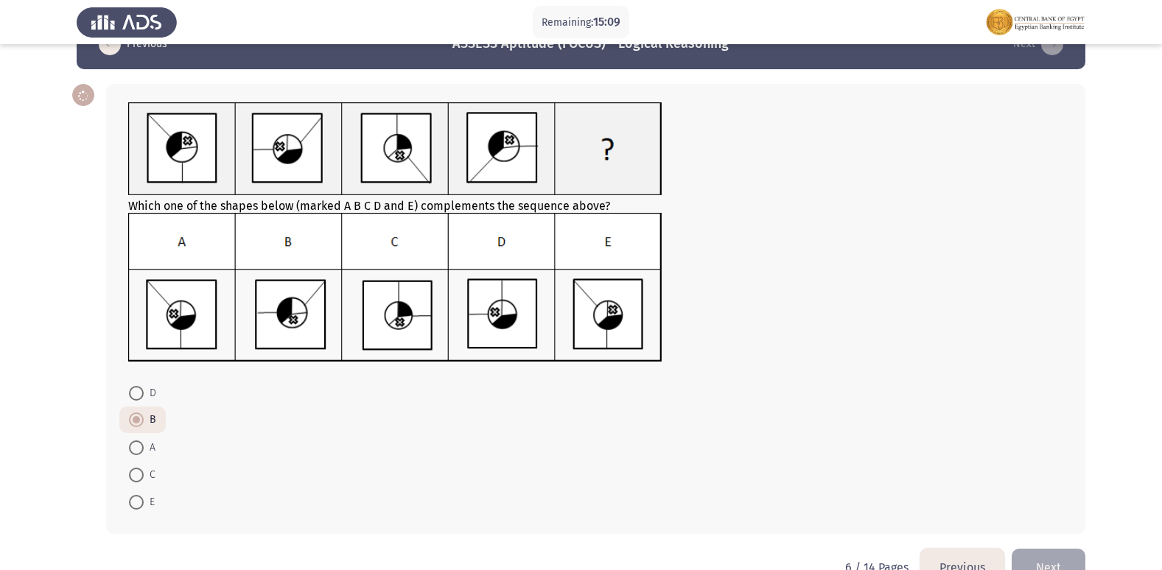
scroll to position [77, 0]
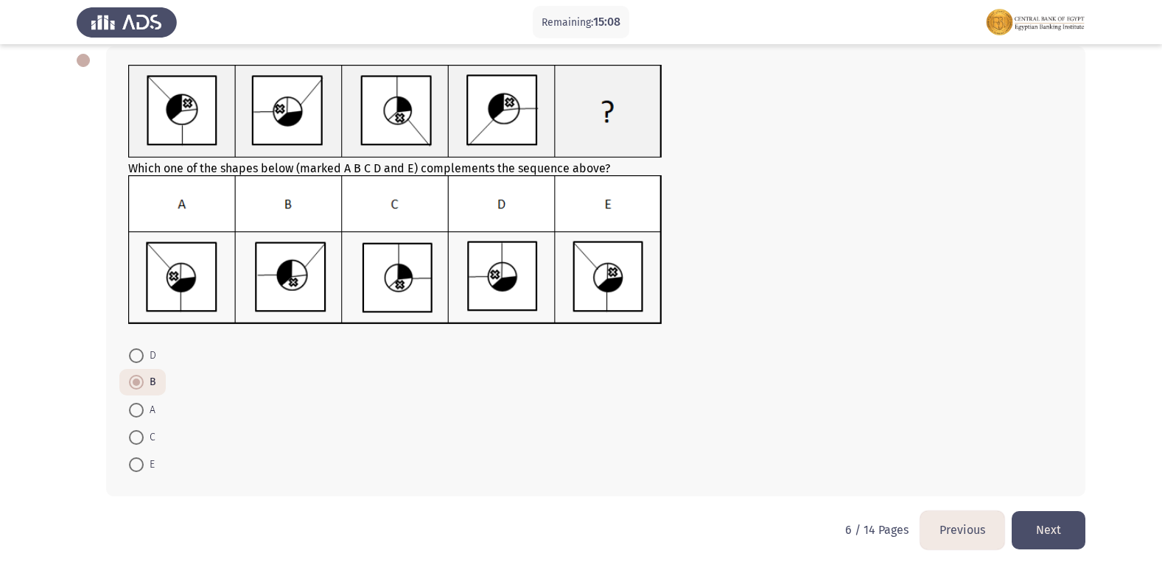
drag, startPoint x: 1042, startPoint y: 515, endPoint x: 1016, endPoint y: 524, distance: 27.3
click at [1016, 524] on button "Next" at bounding box center [1049, 530] width 74 height 38
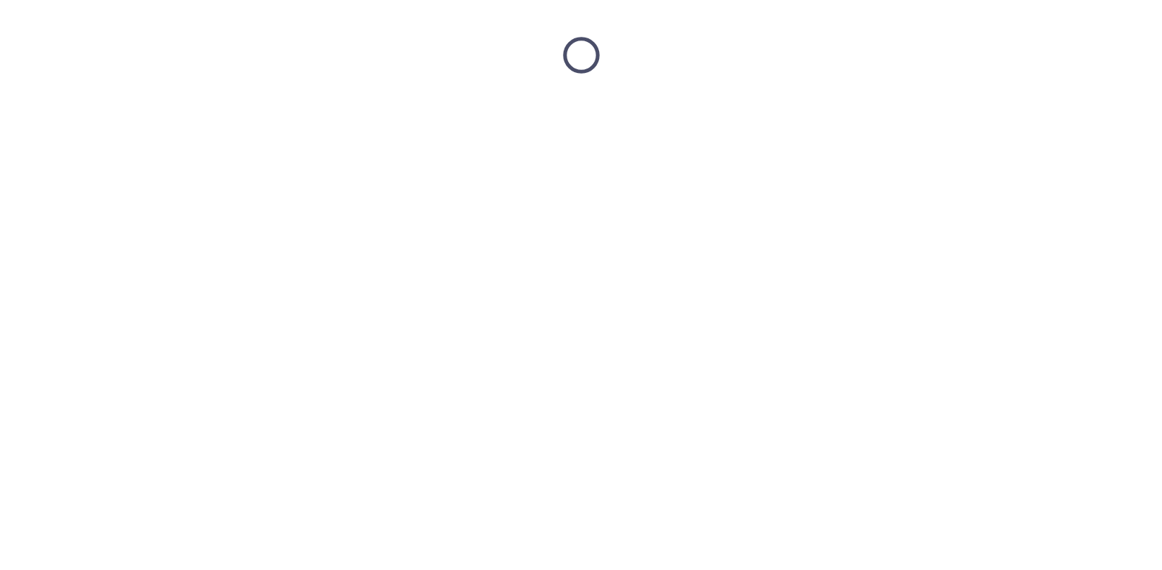
scroll to position [0, 0]
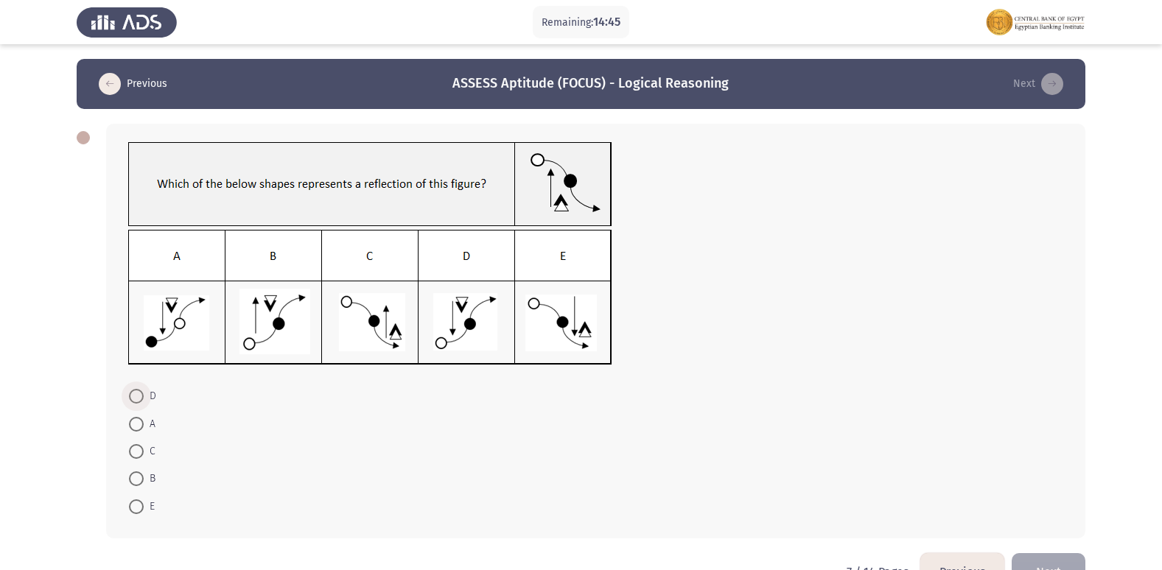
click at [133, 401] on span at bounding box center [136, 396] width 15 height 15
click at [133, 401] on input "D" at bounding box center [136, 396] width 15 height 15
radio input "true"
drag, startPoint x: 1055, startPoint y: 559, endPoint x: 1027, endPoint y: 567, distance: 28.7
click at [1035, 566] on button "Next" at bounding box center [1049, 571] width 74 height 38
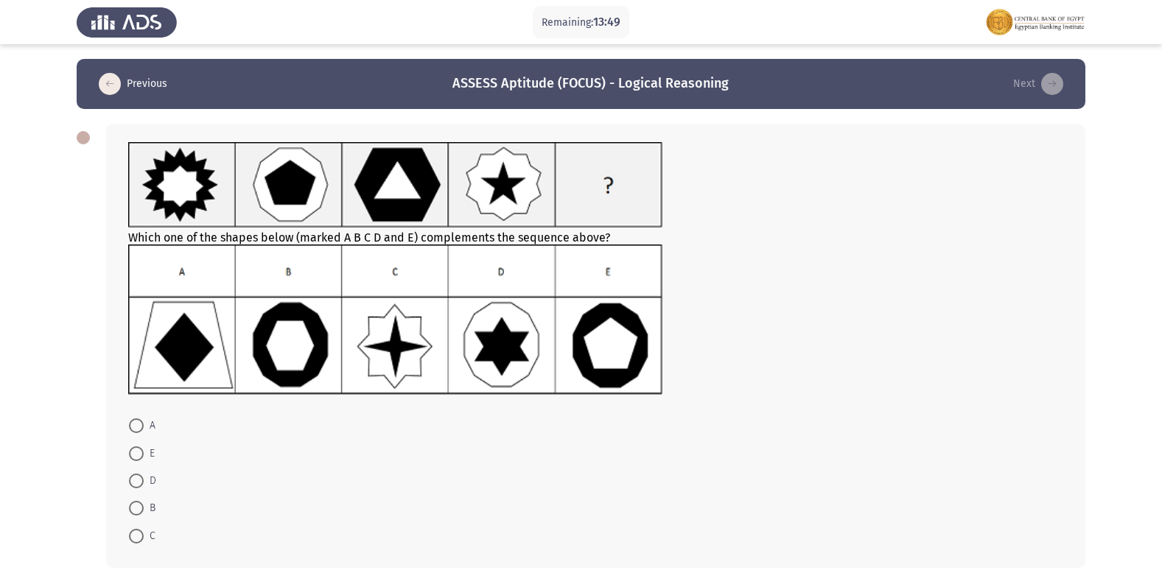
click at [303, 348] on img at bounding box center [395, 320] width 534 height 150
click at [147, 511] on span "B" at bounding box center [150, 509] width 12 height 18
click at [144, 511] on input "B" at bounding box center [136, 508] width 15 height 15
radio input "true"
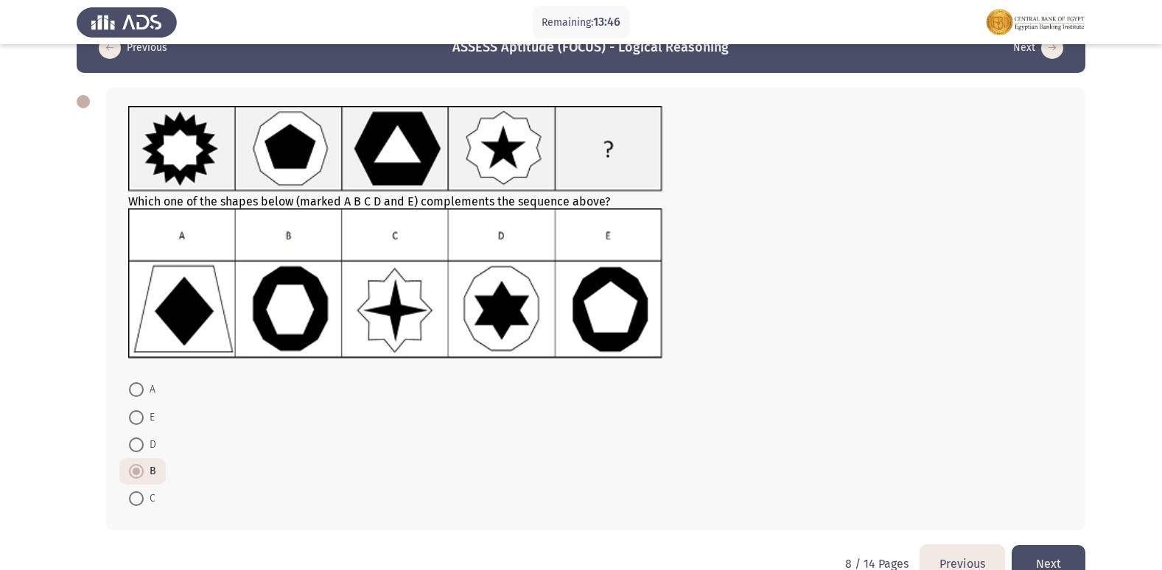
scroll to position [70, 0]
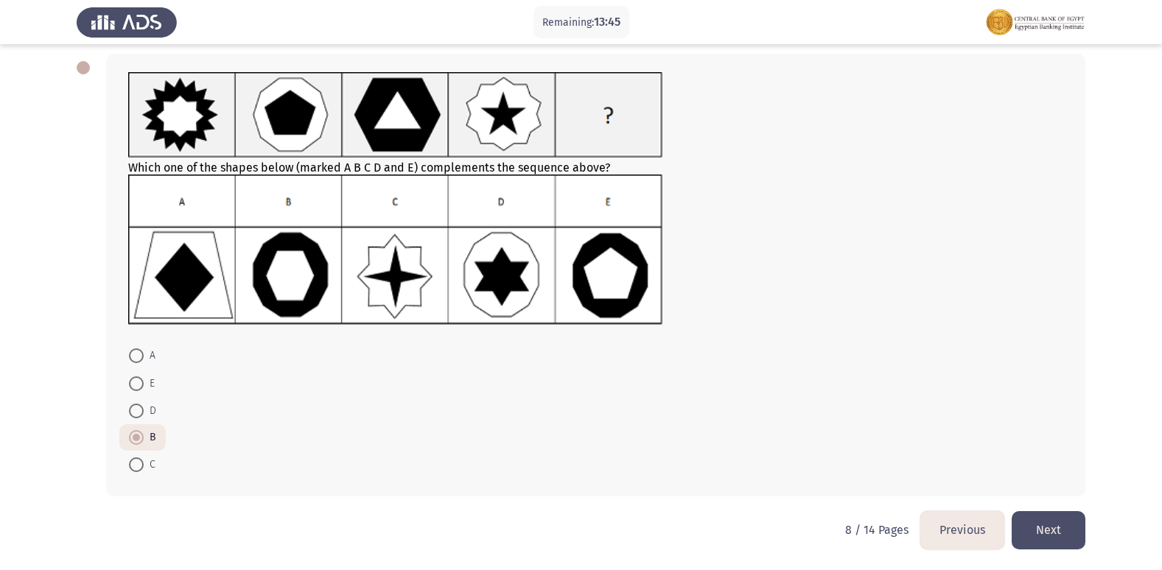
click at [1033, 523] on button "Next" at bounding box center [1049, 530] width 74 height 38
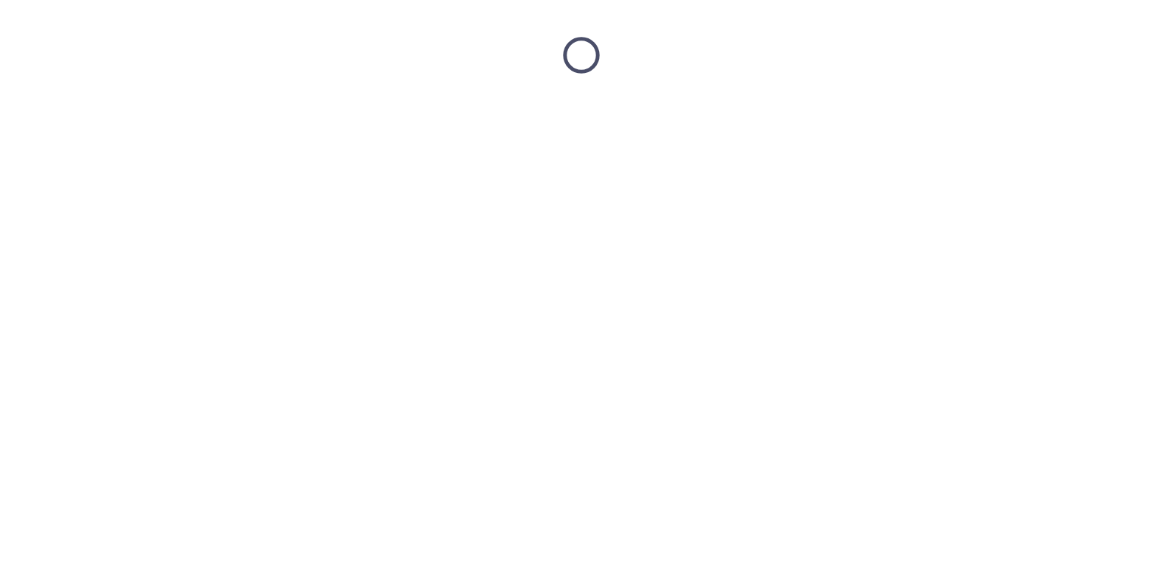
scroll to position [0, 0]
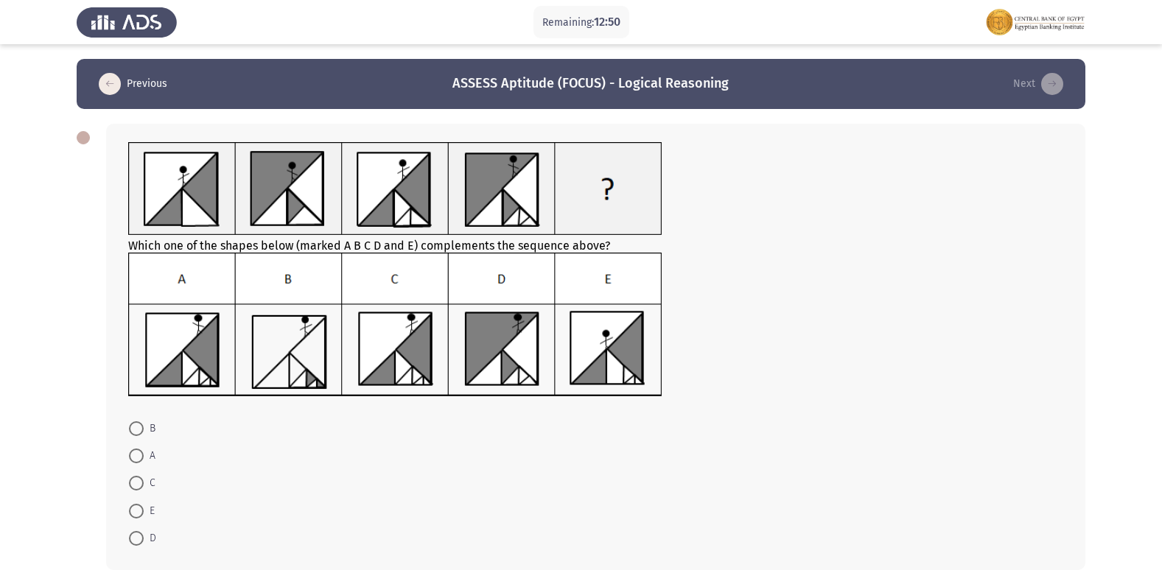
click at [122, 461] on mat-radio-button "A" at bounding box center [142, 455] width 46 height 27
click at [138, 459] on span at bounding box center [136, 456] width 15 height 15
click at [138, 459] on input "A" at bounding box center [136, 456] width 15 height 15
radio input "true"
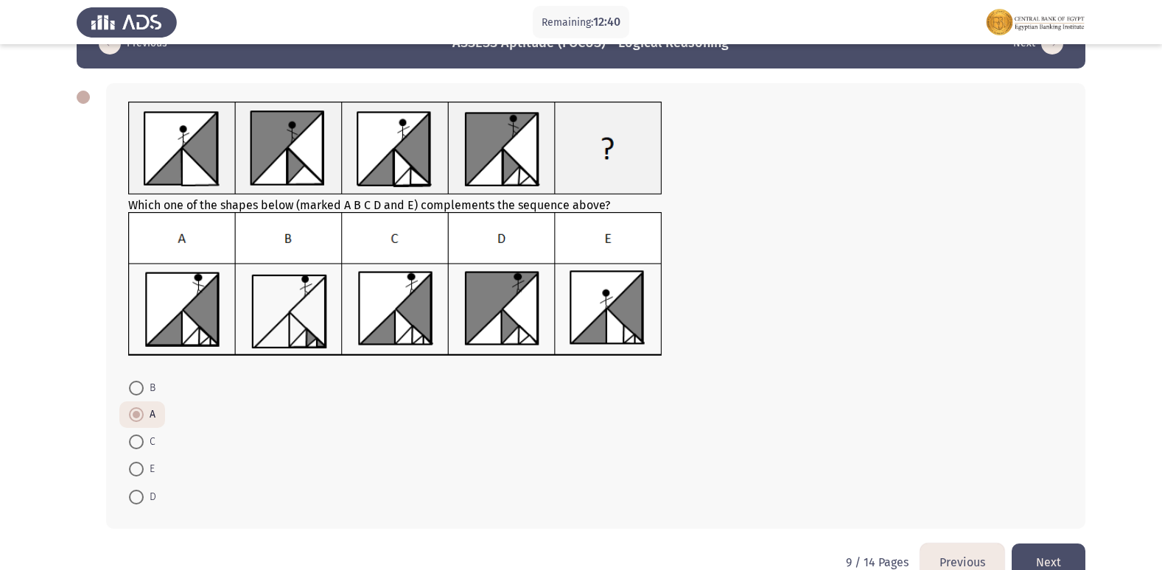
scroll to position [73, 0]
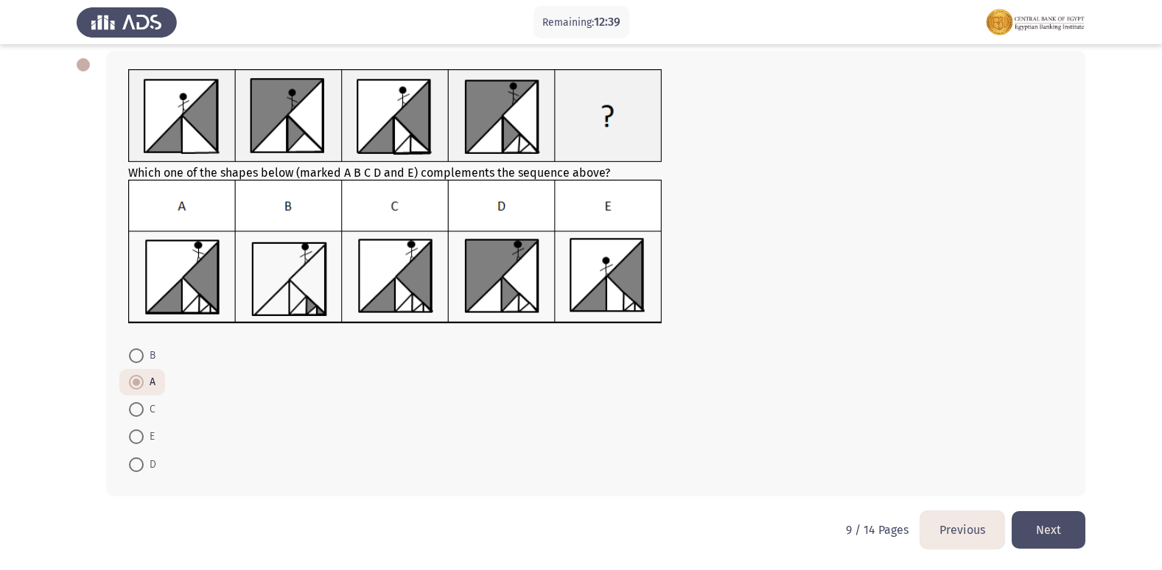
click at [1069, 535] on button "Next" at bounding box center [1049, 530] width 74 height 38
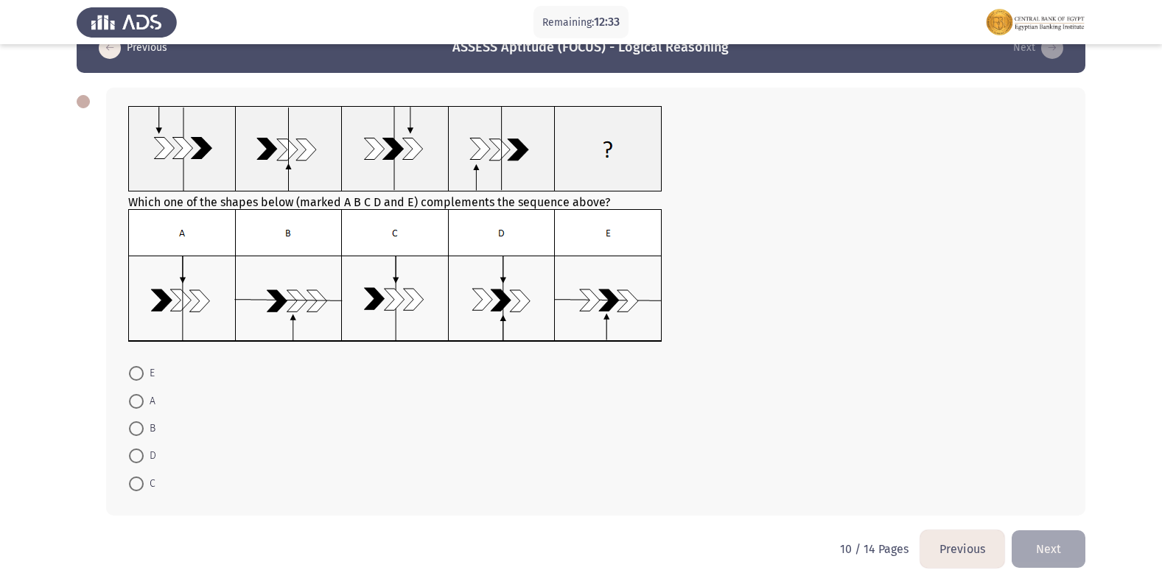
scroll to position [55, 0]
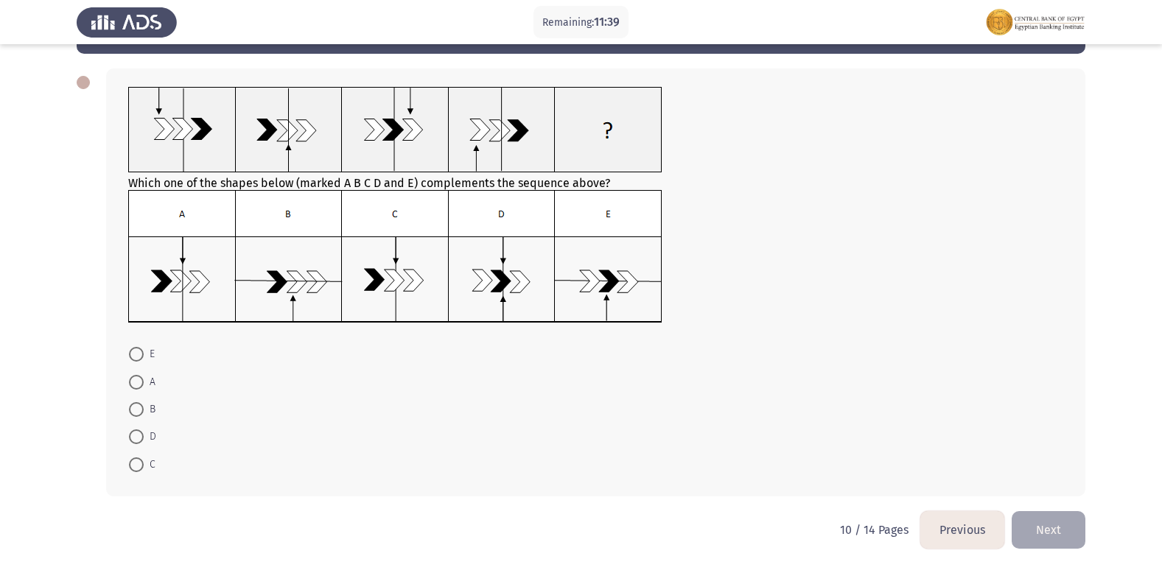
click at [143, 458] on span at bounding box center [136, 465] width 15 height 15
click at [143, 458] on input "C" at bounding box center [136, 465] width 15 height 15
radio input "true"
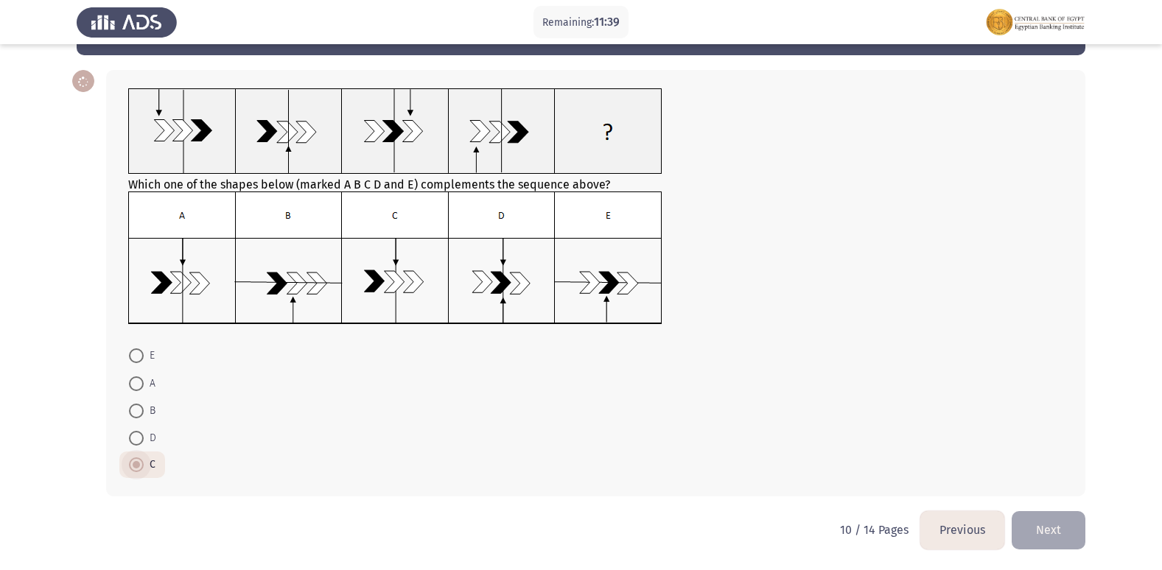
scroll to position [54, 0]
click at [1054, 531] on button "Next" at bounding box center [1049, 530] width 74 height 38
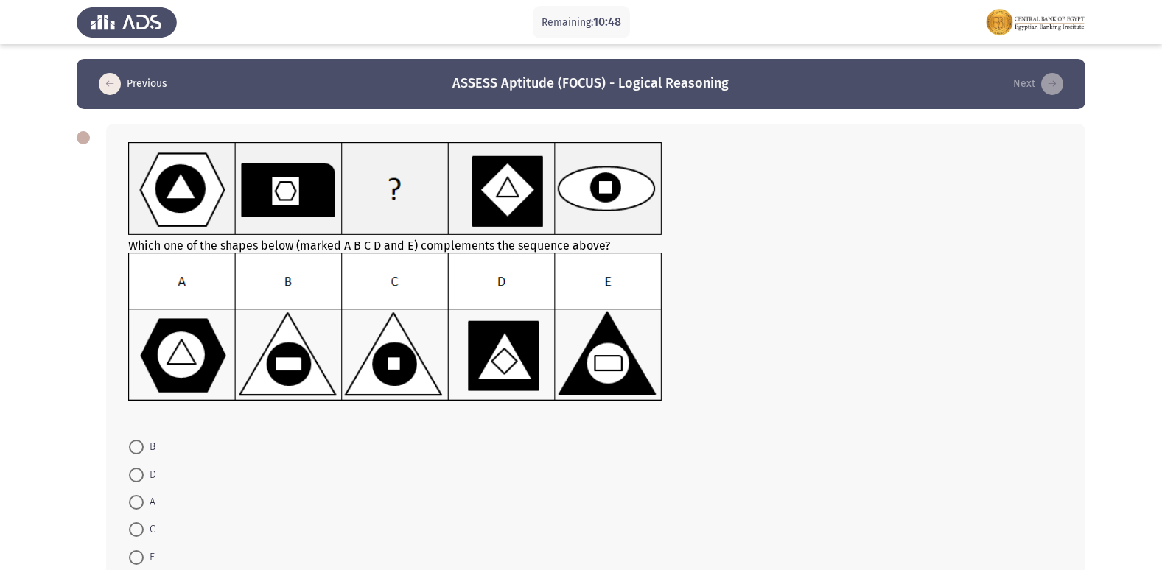
drag, startPoint x: 142, startPoint y: 435, endPoint x: 142, endPoint y: 450, distance: 14.7
click at [142, 438] on mat-radio-button "B" at bounding box center [142, 446] width 46 height 27
click at [142, 450] on span at bounding box center [136, 447] width 15 height 15
click at [142, 450] on input "B" at bounding box center [136, 447] width 15 height 15
radio input "true"
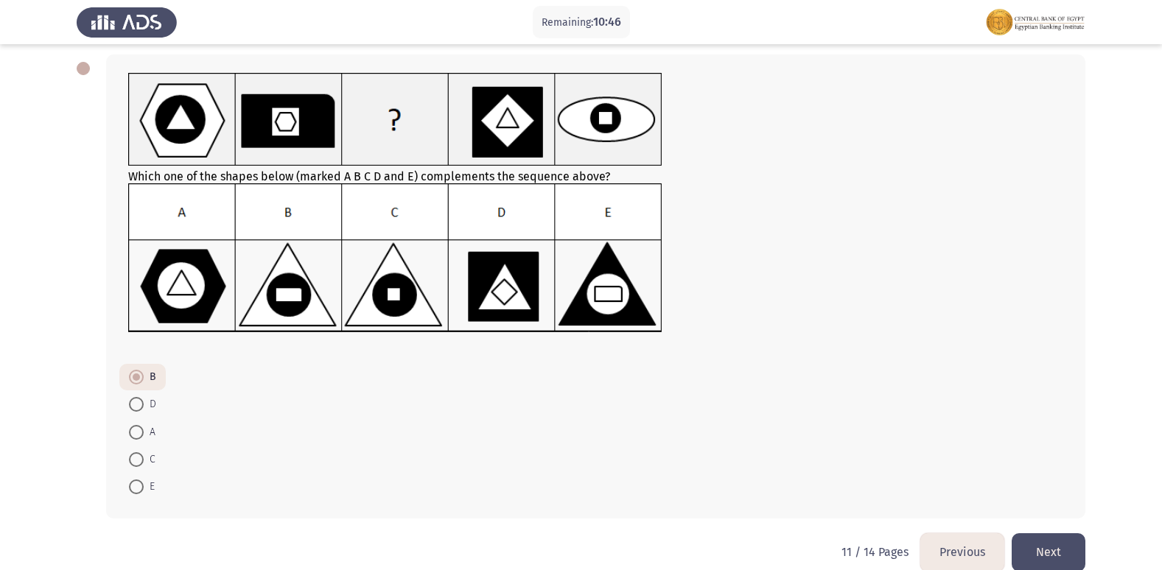
scroll to position [91, 0]
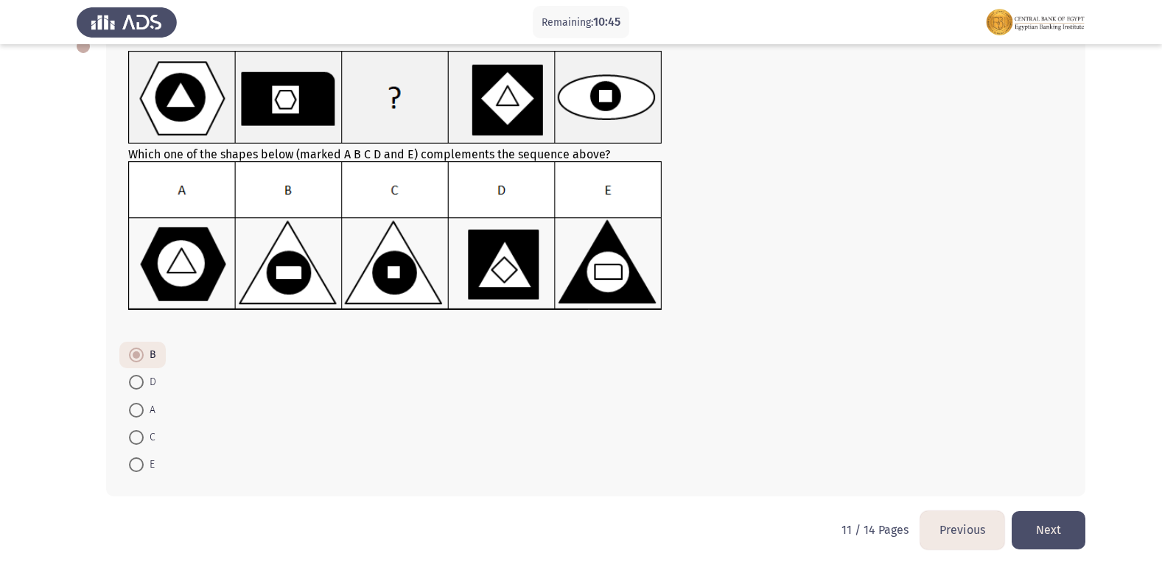
click at [1058, 531] on button "Next" at bounding box center [1049, 530] width 74 height 38
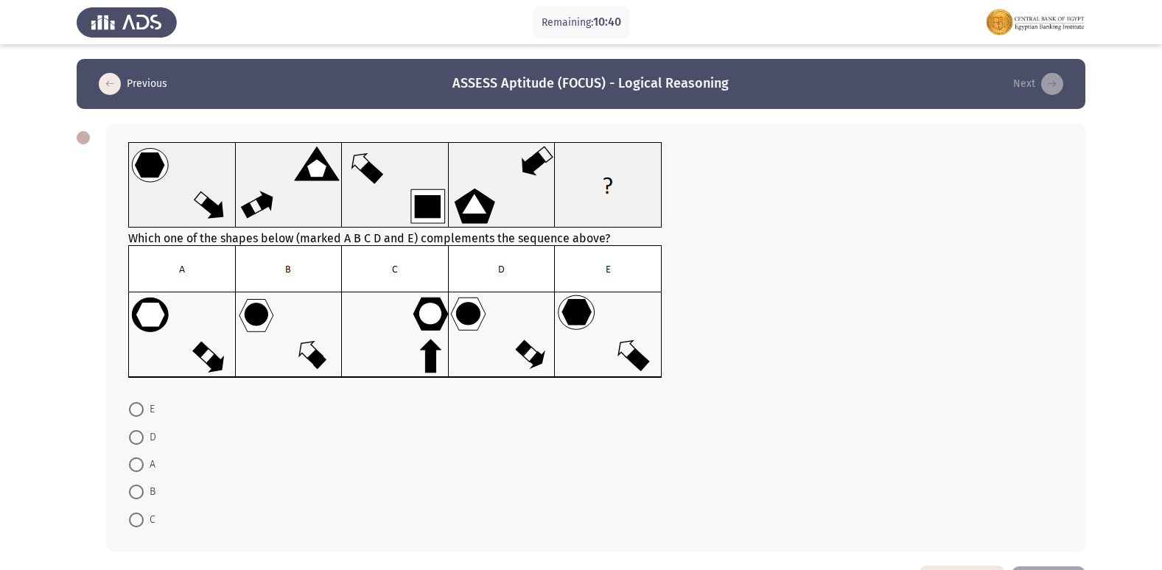
scroll to position [55, 0]
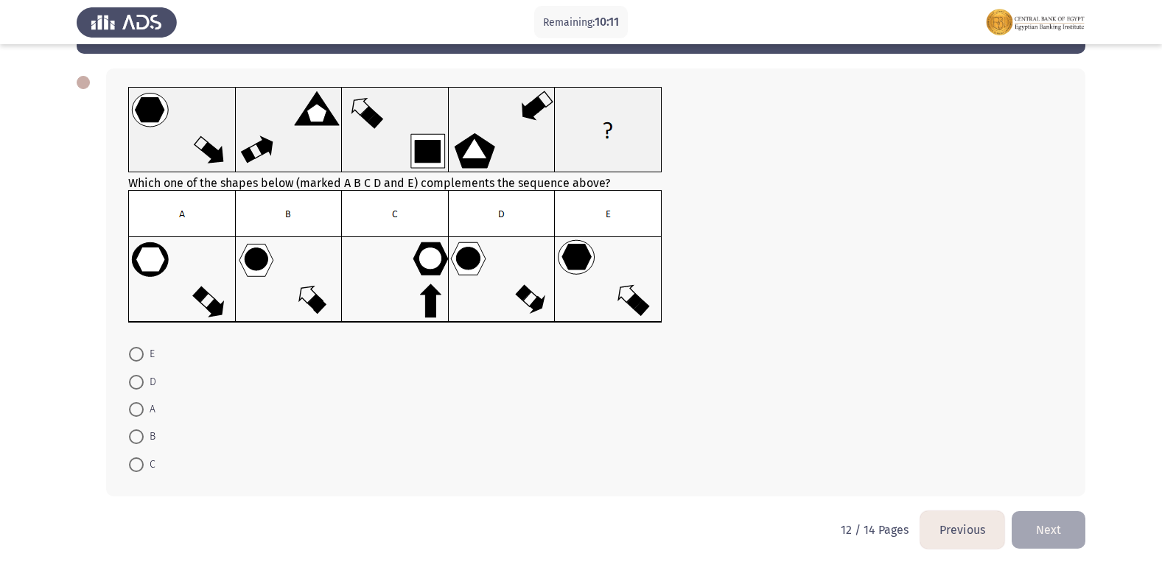
click at [144, 408] on span "A" at bounding box center [150, 410] width 12 height 18
click at [144, 408] on input "A" at bounding box center [136, 409] width 15 height 15
radio input "true"
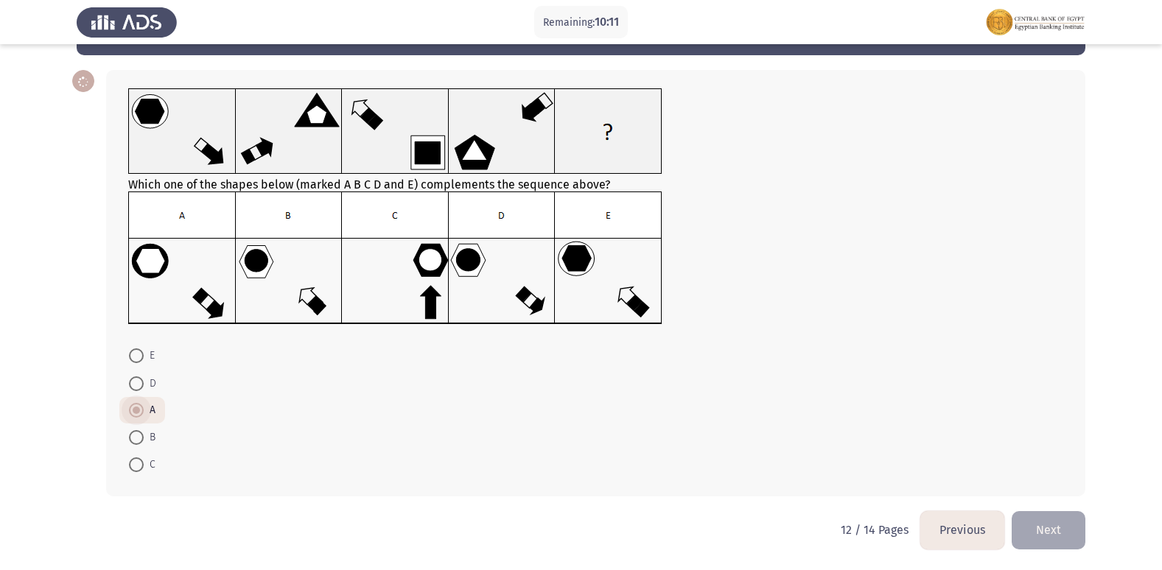
scroll to position [54, 0]
click at [1030, 529] on button "Next" at bounding box center [1049, 530] width 74 height 38
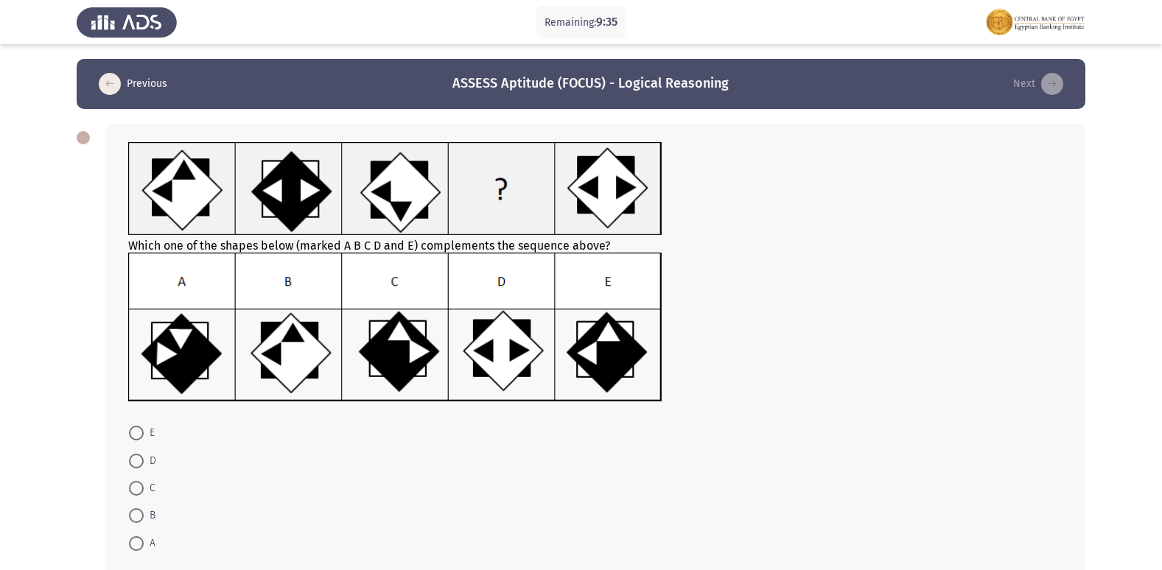
click at [436, 373] on img at bounding box center [395, 328] width 534 height 150
click at [145, 493] on span "C" at bounding box center [150, 489] width 12 height 18
click at [144, 493] on input "C" at bounding box center [136, 488] width 15 height 15
radio input "true"
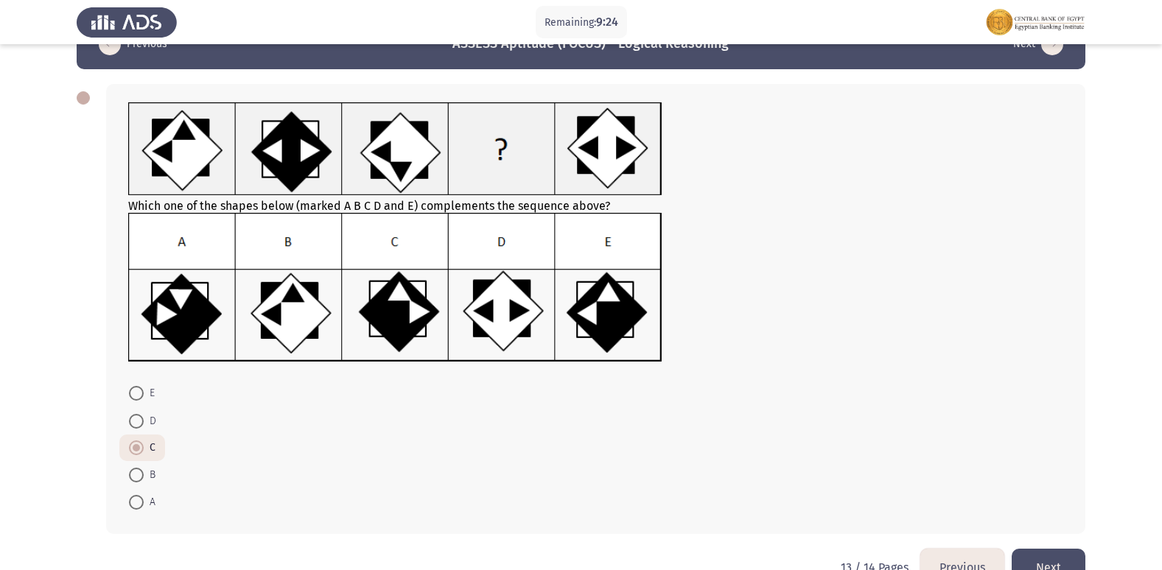
scroll to position [77, 0]
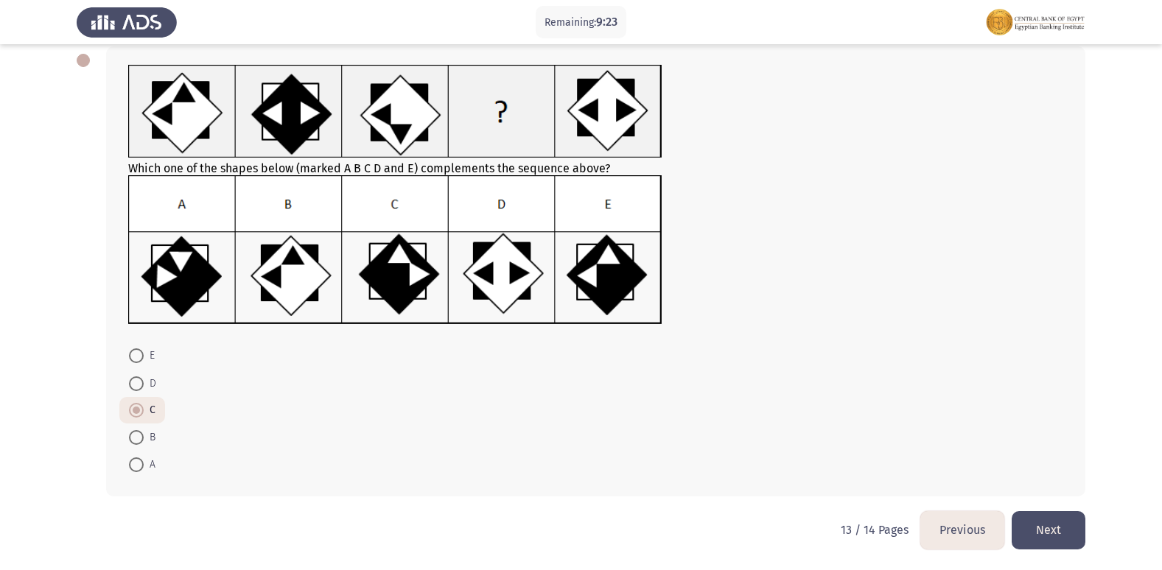
click at [1070, 531] on button "Next" at bounding box center [1049, 530] width 74 height 38
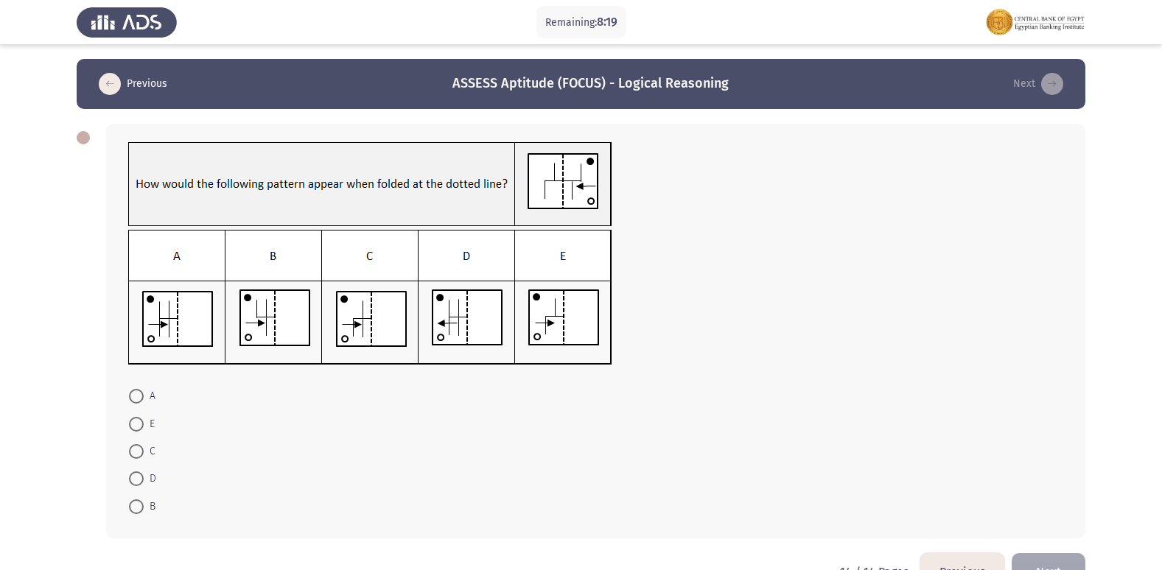
click at [145, 417] on span "E" at bounding box center [149, 425] width 11 height 18
click at [144, 417] on input "E" at bounding box center [136, 424] width 15 height 15
radio input "true"
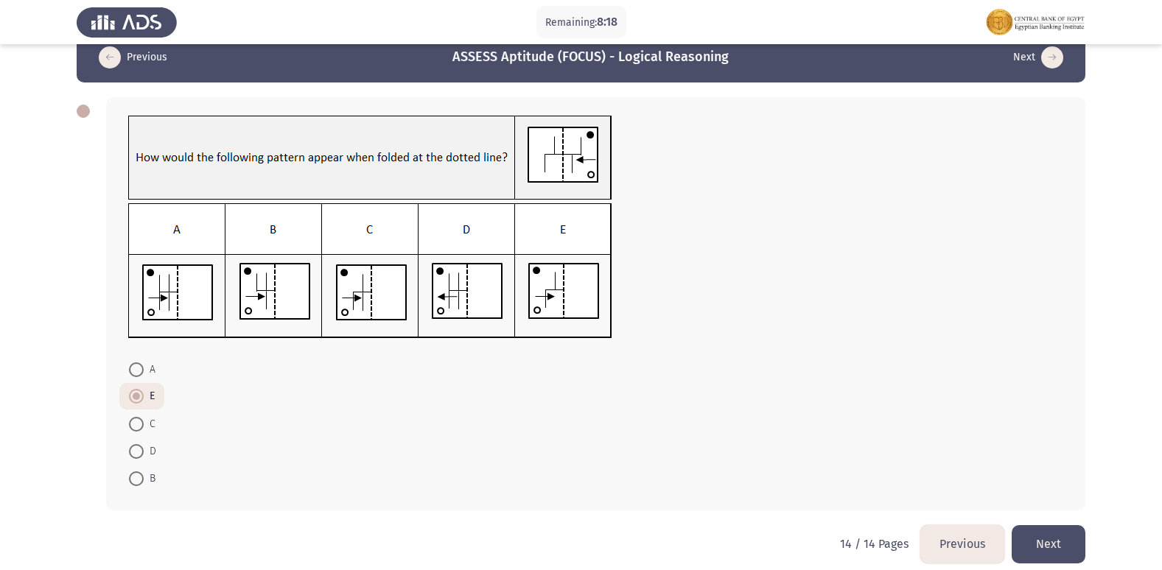
scroll to position [41, 0]
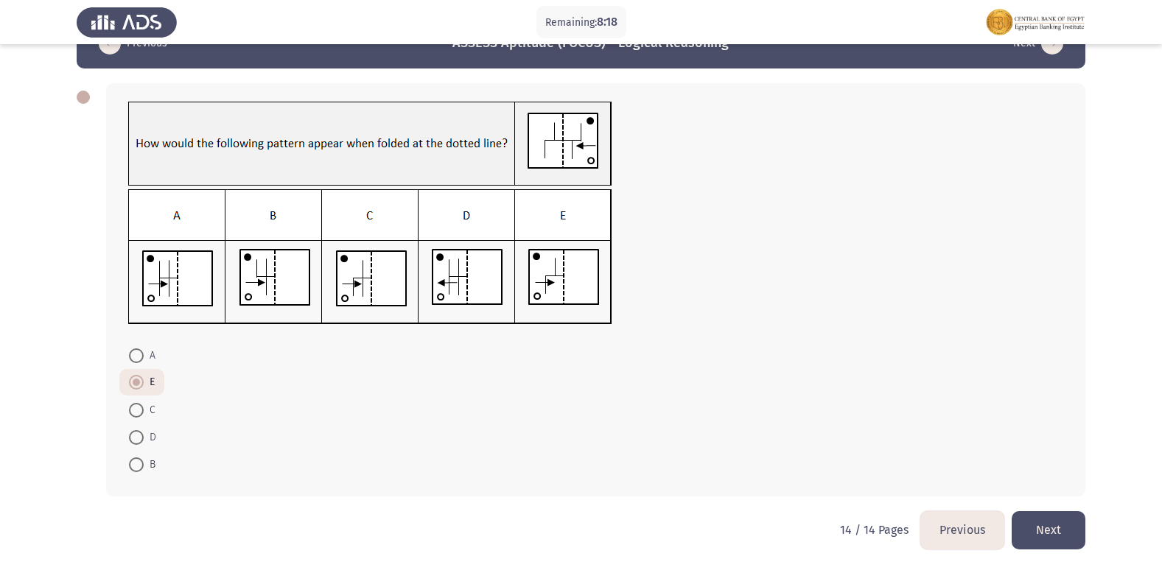
click at [1057, 541] on button "Next" at bounding box center [1049, 530] width 74 height 38
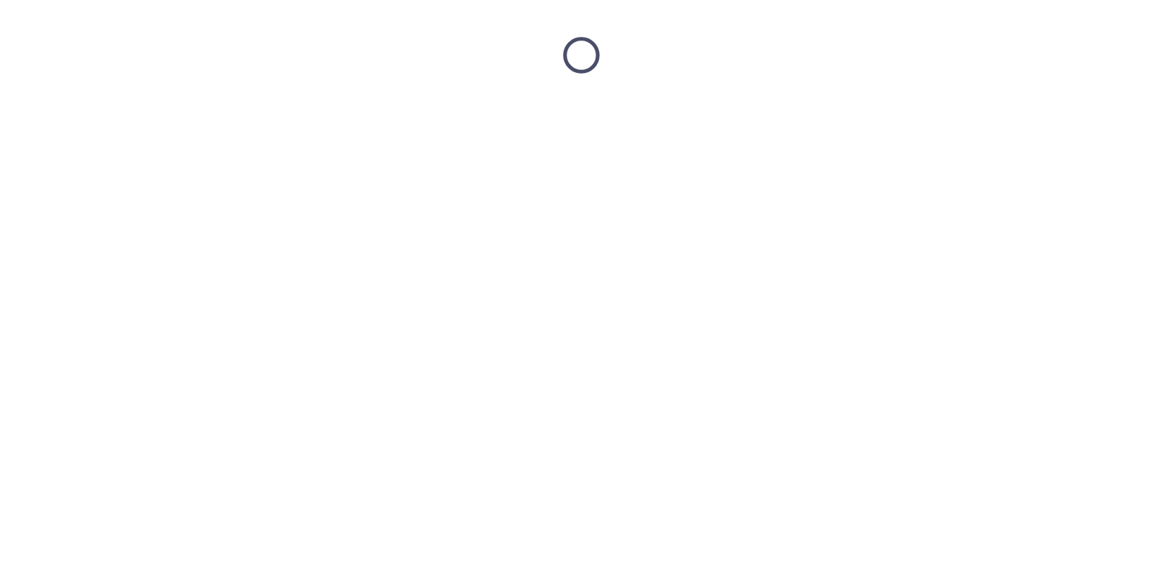
scroll to position [0, 0]
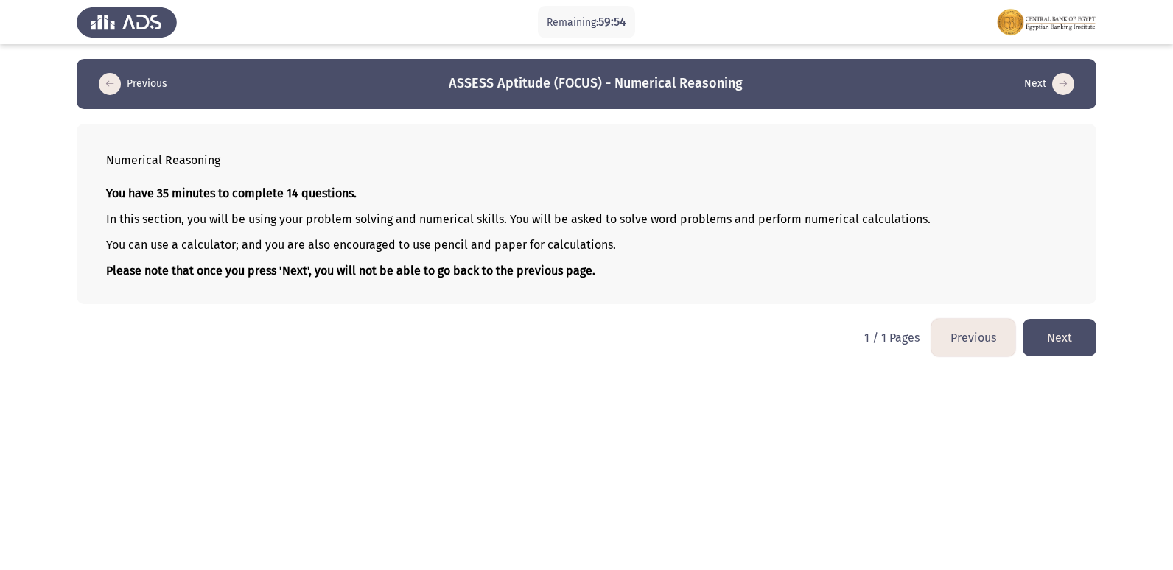
click at [1067, 340] on button "Next" at bounding box center [1060, 338] width 74 height 38
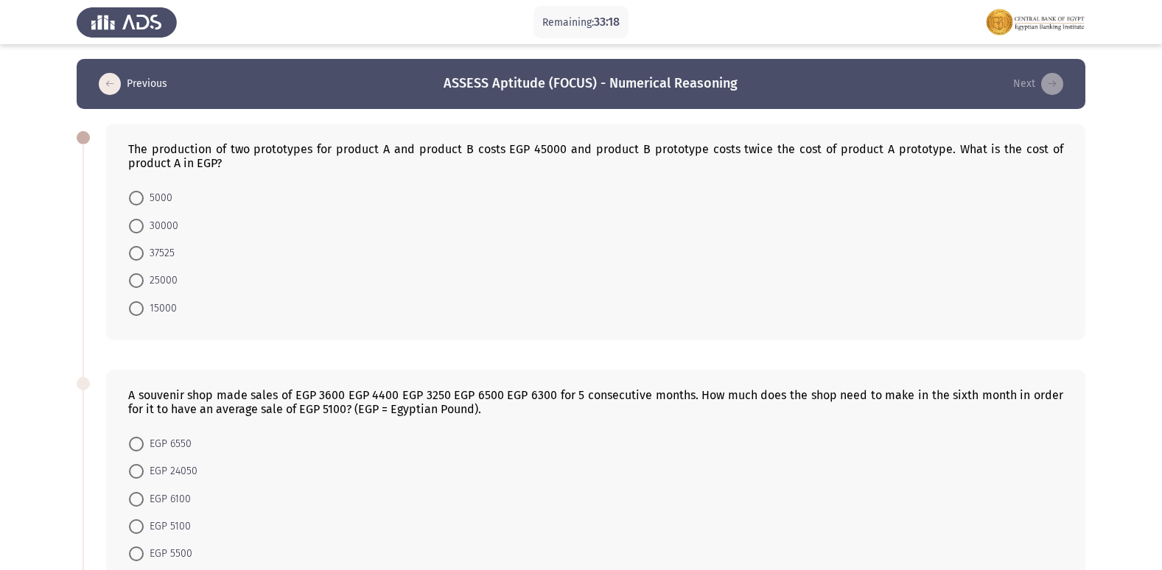
click at [136, 311] on span at bounding box center [136, 308] width 15 height 15
click at [136, 311] on input "15000" at bounding box center [136, 308] width 15 height 15
radio input "true"
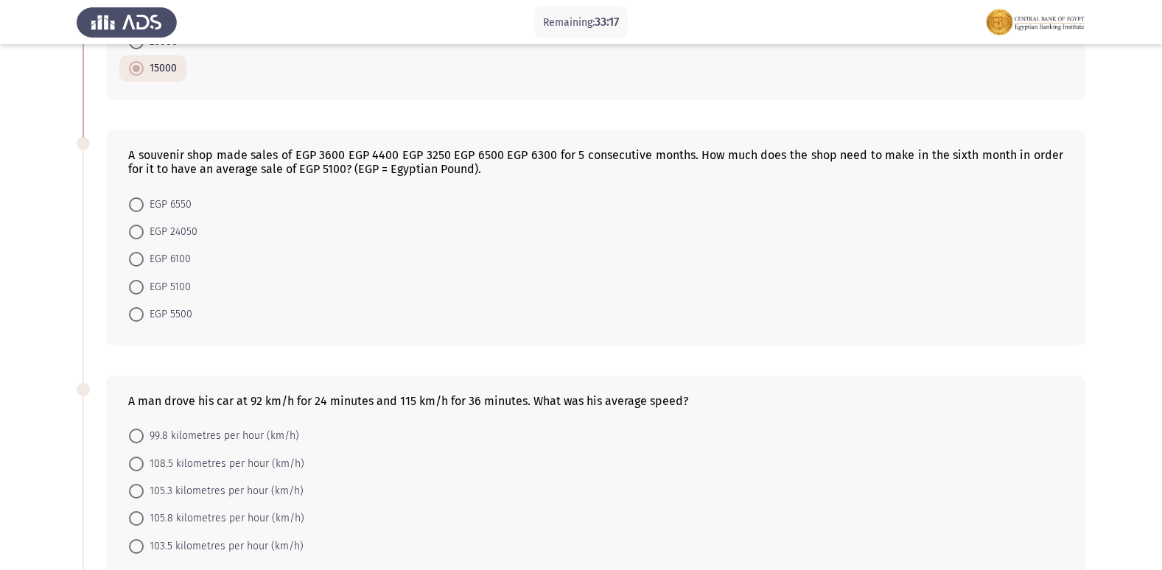
scroll to position [147, 0]
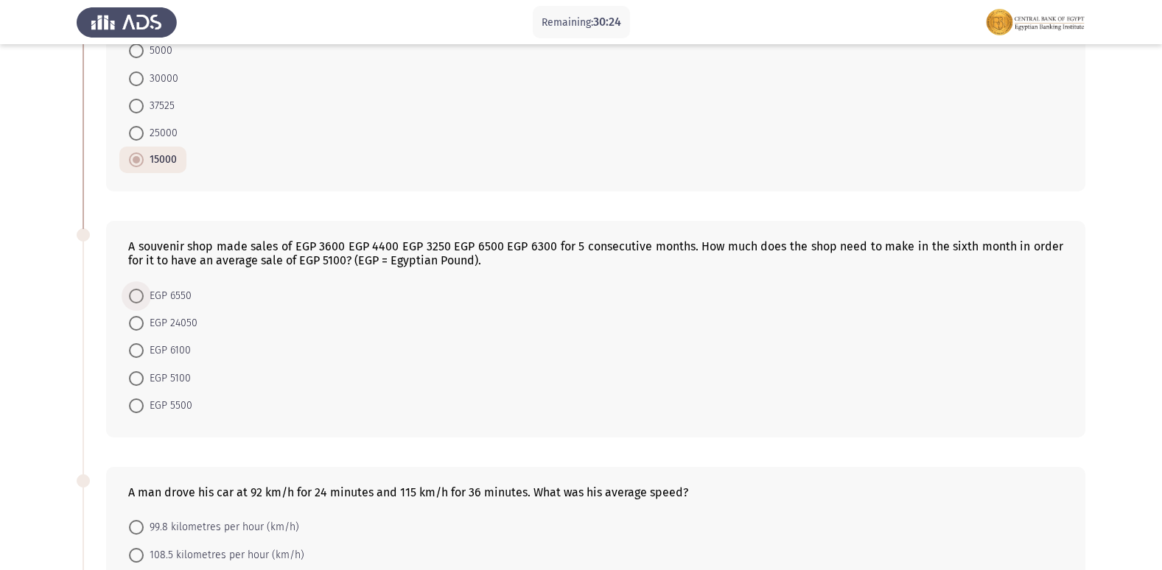
click at [147, 292] on span "EGP 6550" at bounding box center [168, 296] width 48 height 18
click at [144, 292] on input "EGP 6550" at bounding box center [136, 296] width 15 height 15
radio input "true"
click at [866, 352] on form "EGP 6550 EGP 24050 EGP 6100 EGP 5100 EGP 5500" at bounding box center [595, 349] width 935 height 136
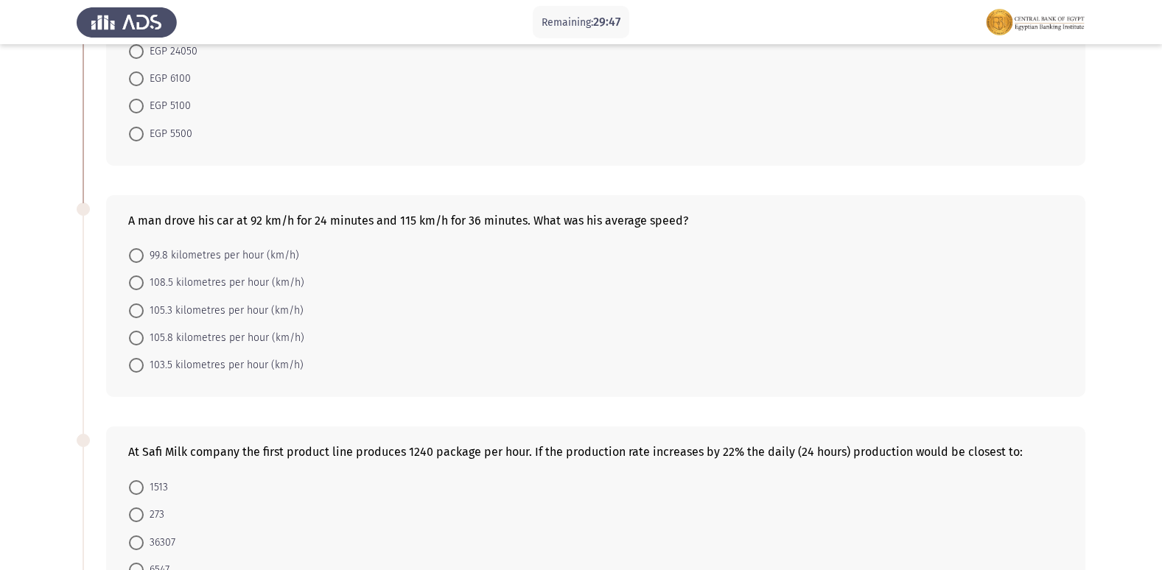
scroll to position [415, 0]
click at [177, 364] on span "103.5 kilometres per hour (km/h)" at bounding box center [224, 369] width 160 height 18
click at [144, 364] on input "103.5 kilometres per hour (km/h)" at bounding box center [136, 369] width 15 height 15
radio input "true"
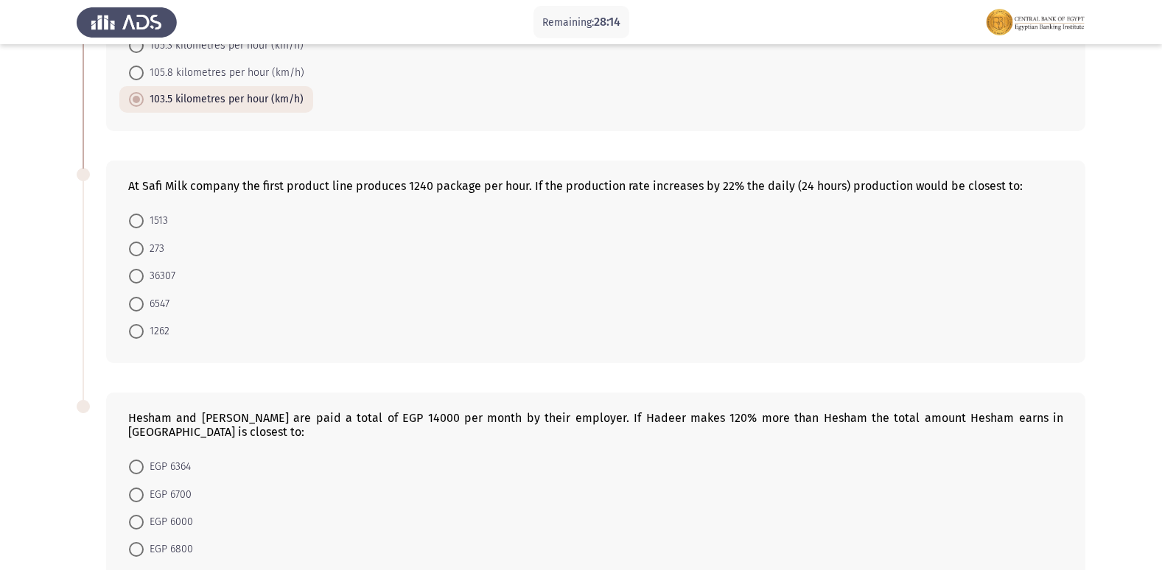
scroll to position [710, 0]
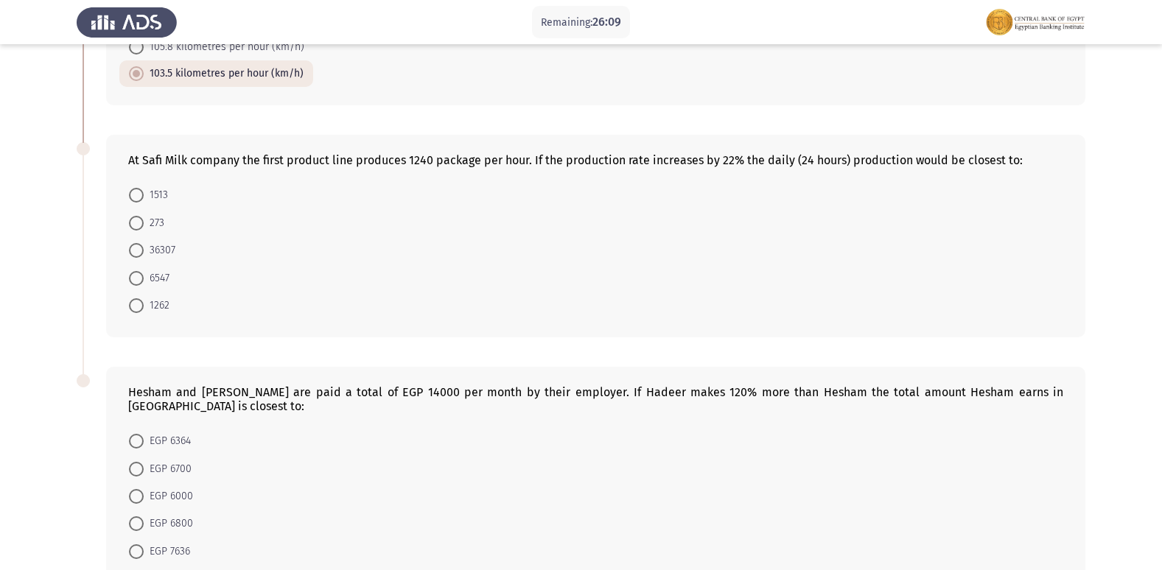
click at [155, 254] on span "36307" at bounding box center [160, 251] width 32 height 18
click at [144, 254] on input "36307" at bounding box center [136, 250] width 15 height 15
radio input "true"
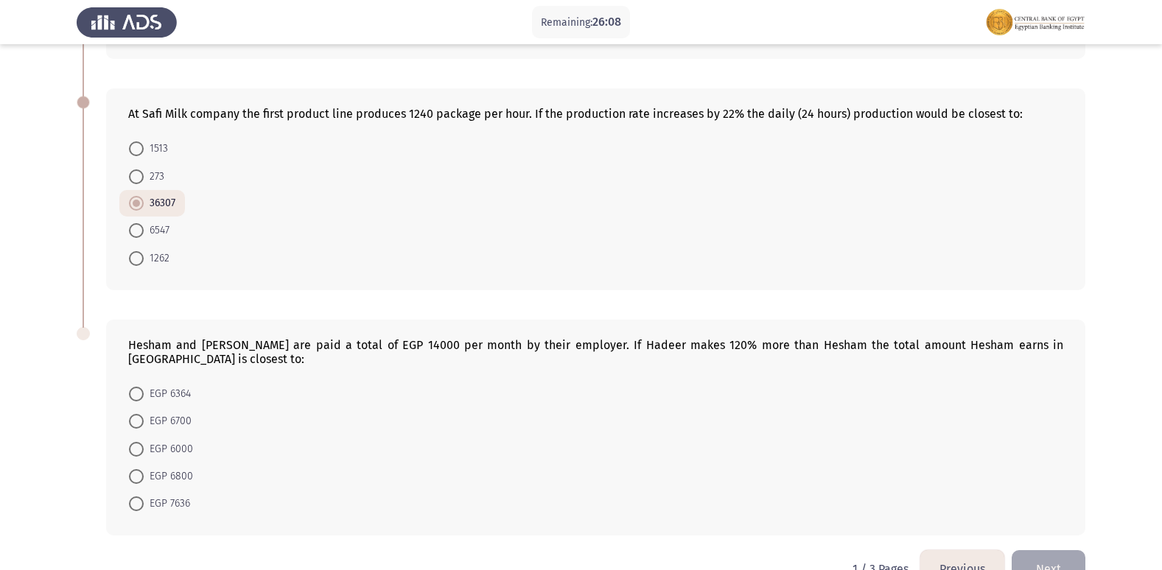
scroll to position [781, 0]
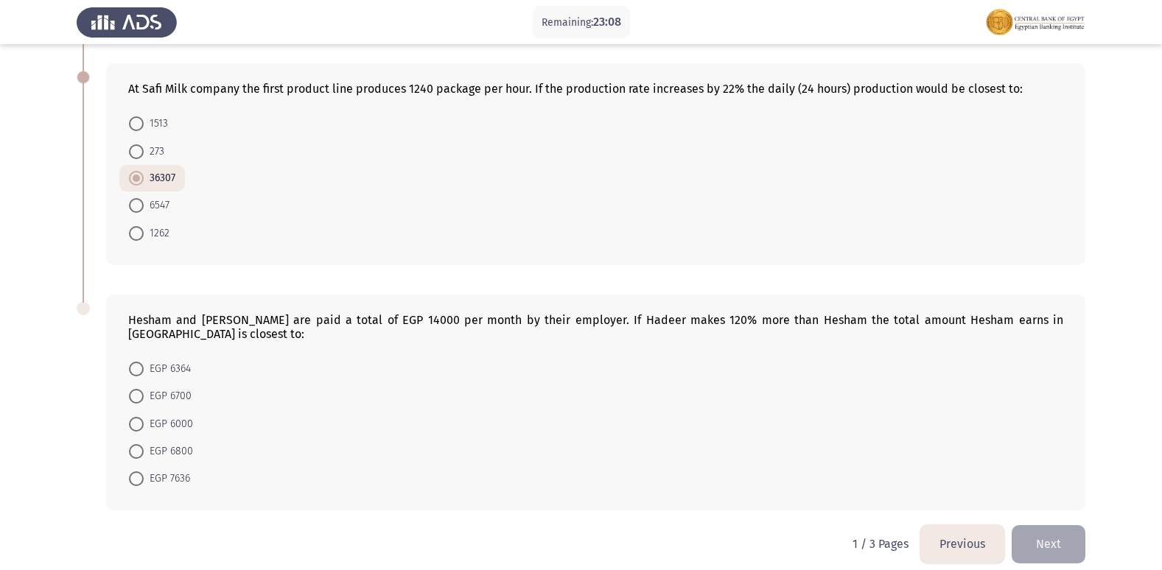
click at [623, 428] on form "EGP 6364 EGP 6700 EGP 6000 EGP 6800 EGP 7636" at bounding box center [595, 424] width 935 height 138
click at [130, 472] on span at bounding box center [136, 479] width 15 height 15
click at [130, 472] on input "EGP 7636" at bounding box center [136, 479] width 15 height 15
radio input "true"
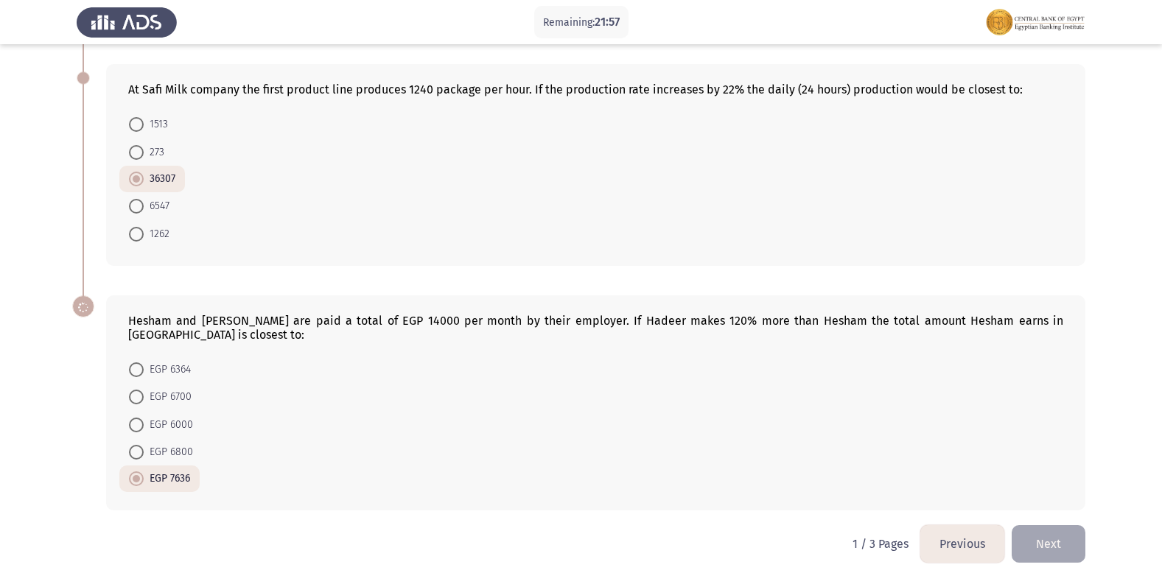
click at [1056, 542] on button "Next" at bounding box center [1049, 544] width 74 height 38
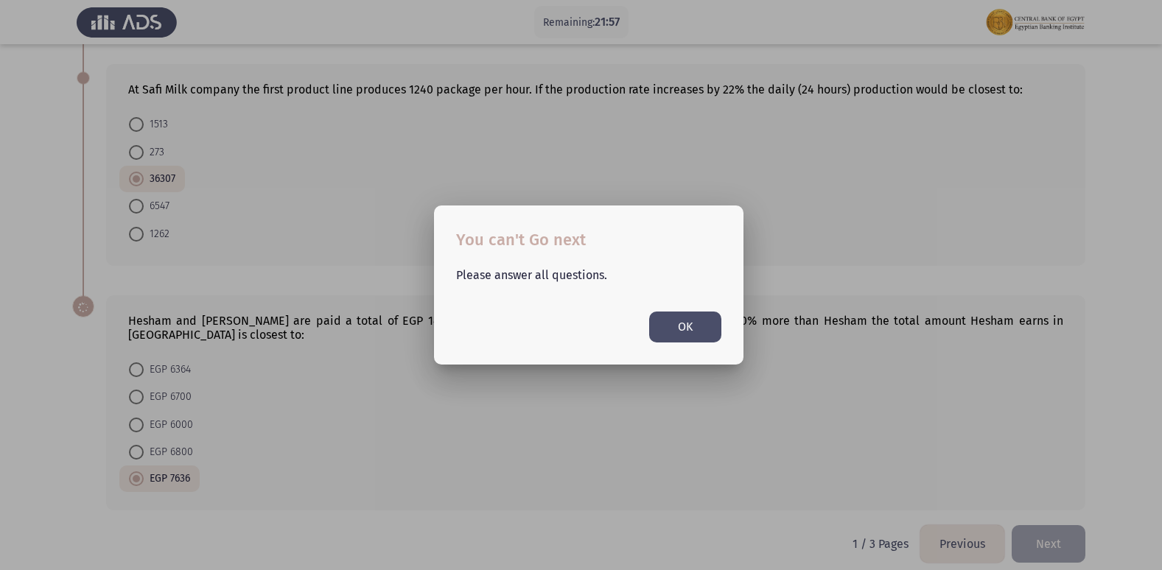
scroll to position [0, 0]
click at [688, 337] on button "OK" at bounding box center [685, 327] width 72 height 30
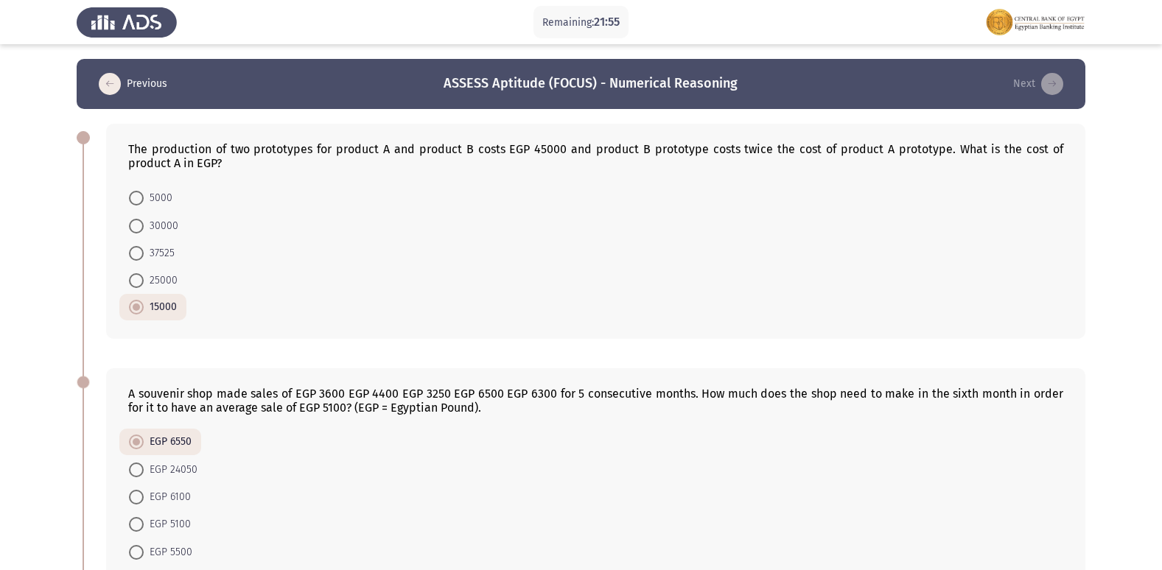
scroll to position [780, 0]
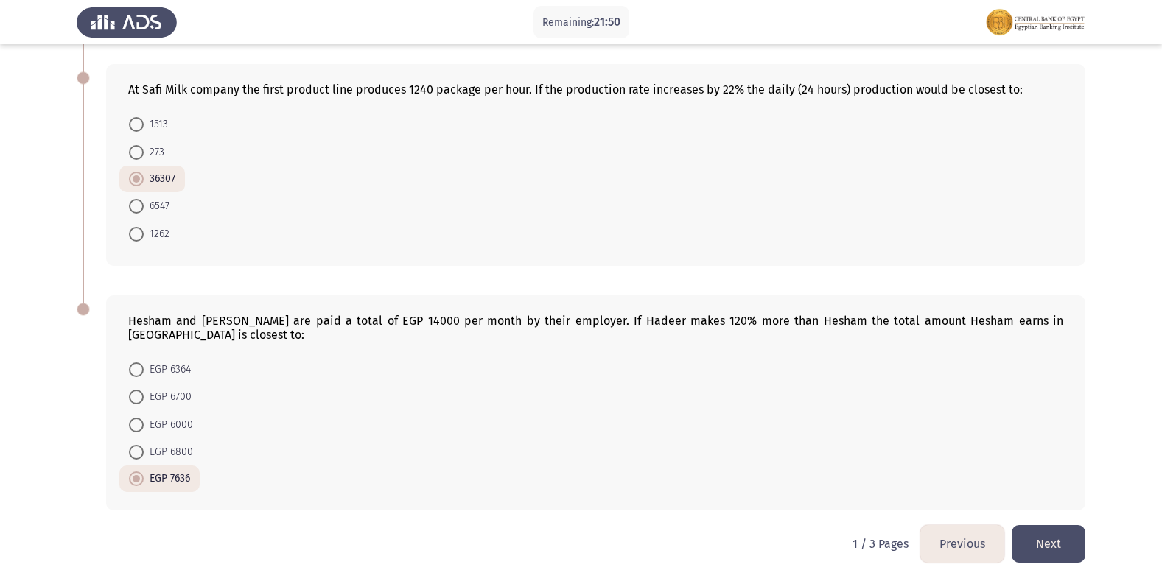
click at [1065, 534] on button "Next" at bounding box center [1049, 544] width 74 height 38
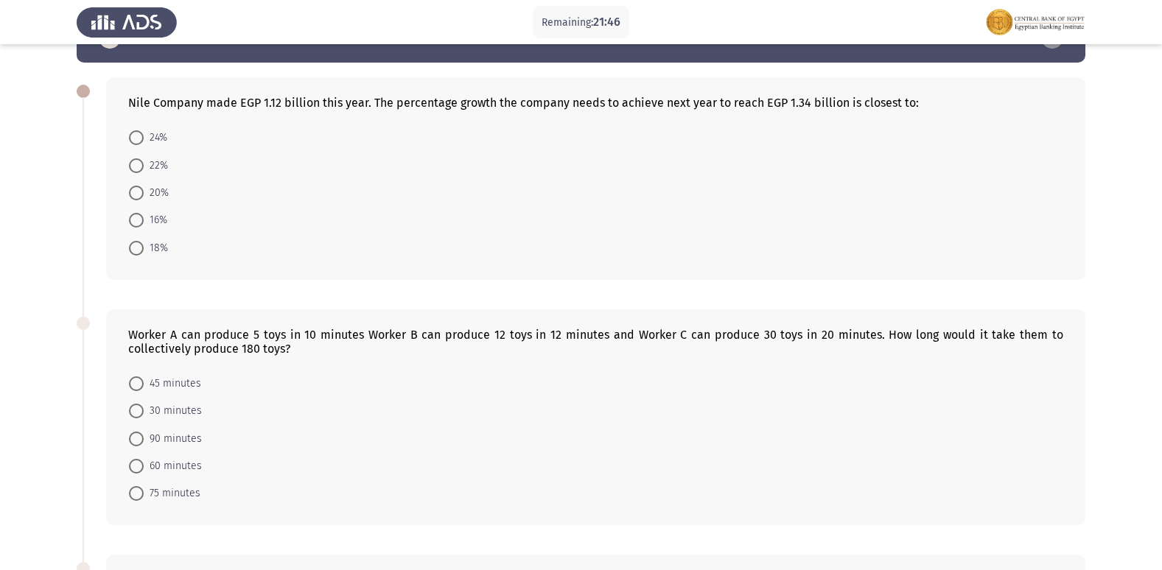
scroll to position [0, 0]
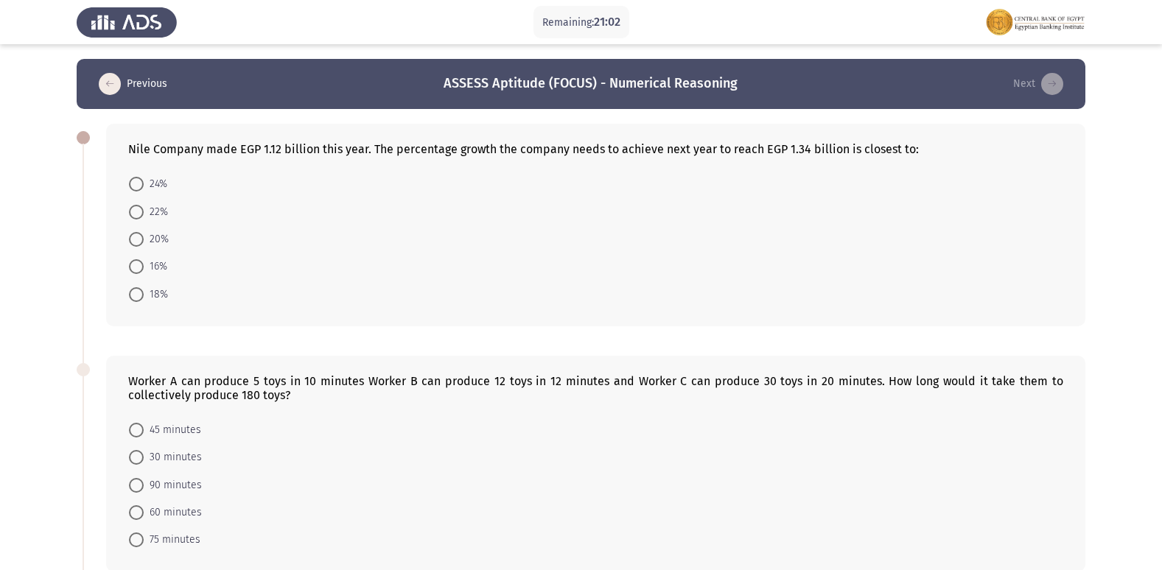
click at [145, 265] on span "16%" at bounding box center [156, 267] width 24 height 18
click at [144, 265] on input "16%" at bounding box center [136, 266] width 15 height 15
radio input "true"
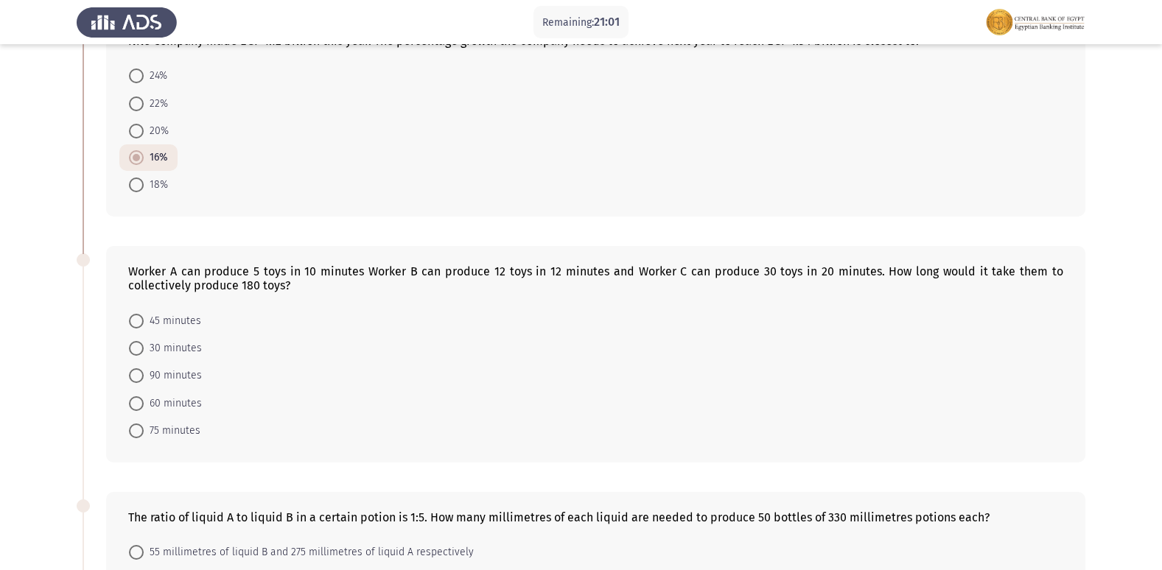
scroll to position [221, 0]
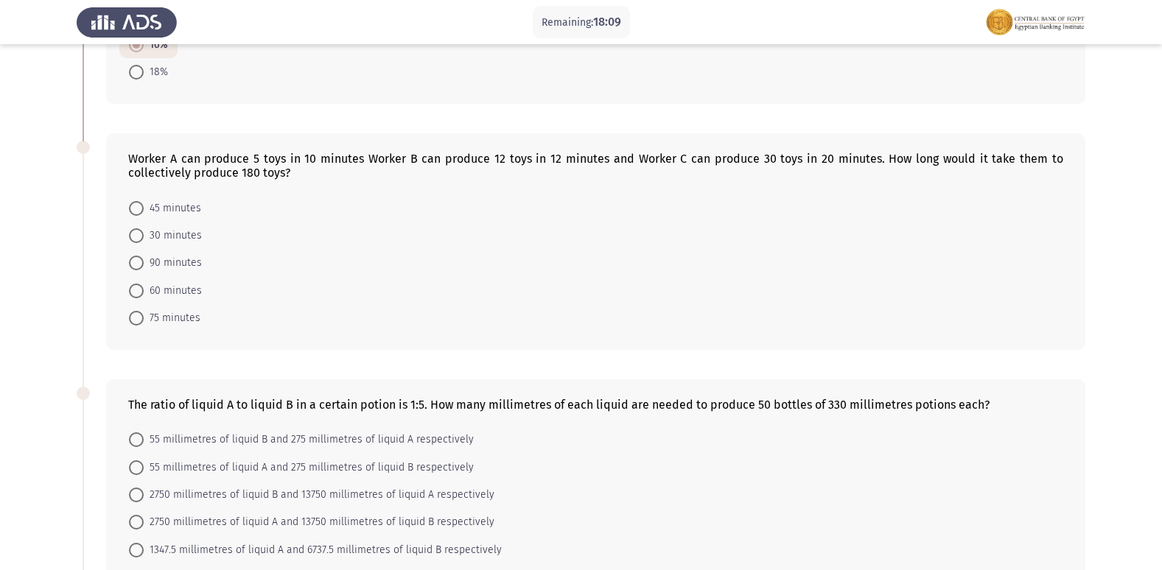
click at [144, 317] on span "75 minutes" at bounding box center [172, 318] width 57 height 18
click at [144, 317] on input "75 minutes" at bounding box center [136, 318] width 15 height 15
radio input "true"
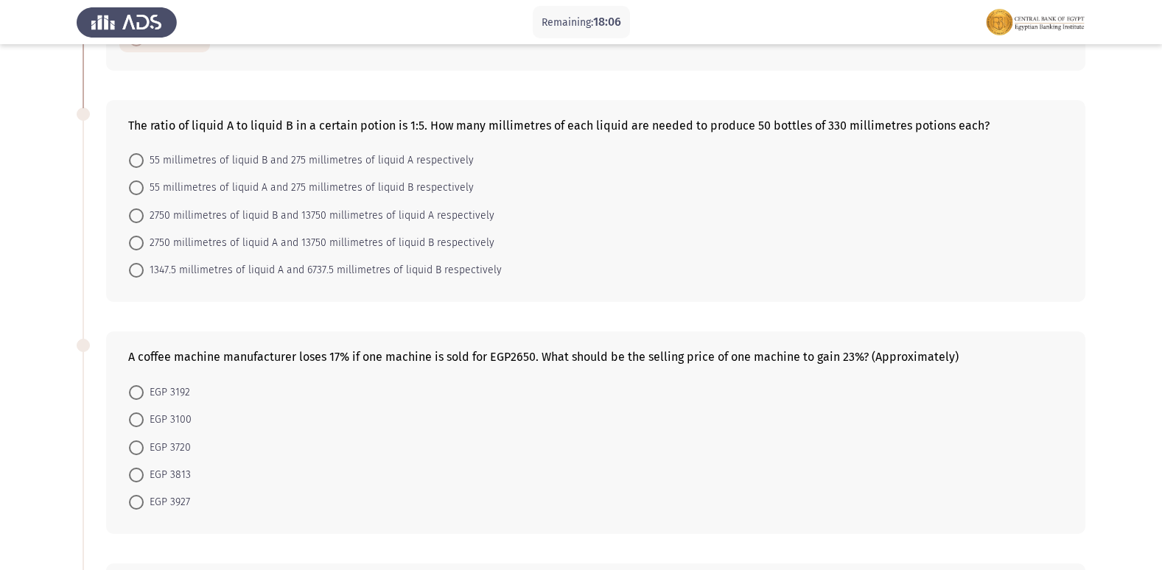
scroll to position [368, 0]
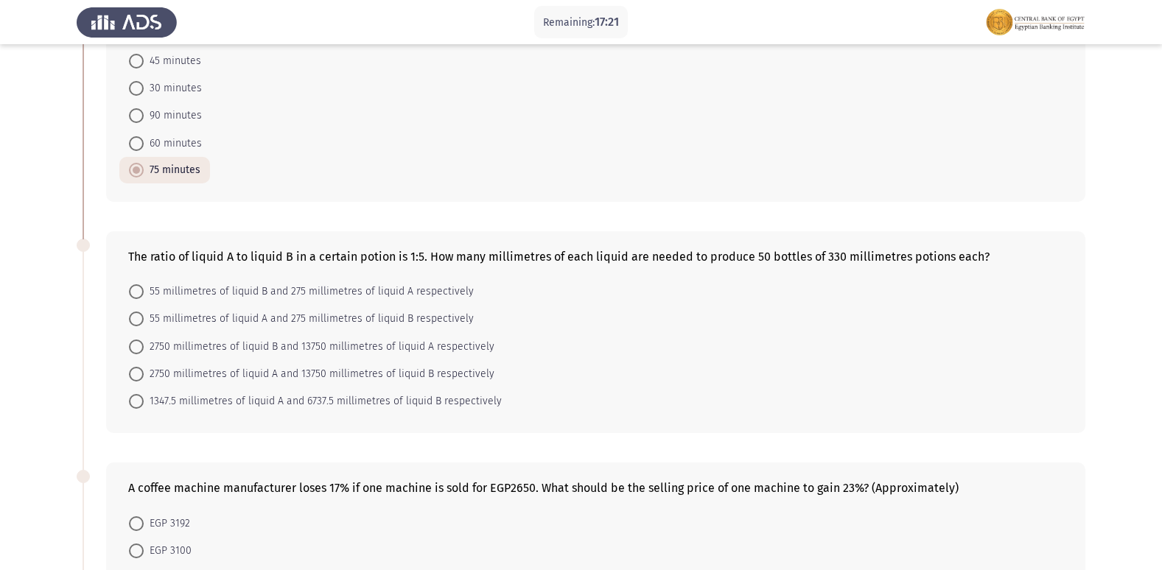
click at [358, 312] on span "55 millimetres of liquid A and 275 millimetres of liquid B respectively" at bounding box center [309, 319] width 330 height 18
click at [144, 312] on input "55 millimetres of liquid A and 275 millimetres of liquid B respectively" at bounding box center [136, 319] width 15 height 15
radio input "true"
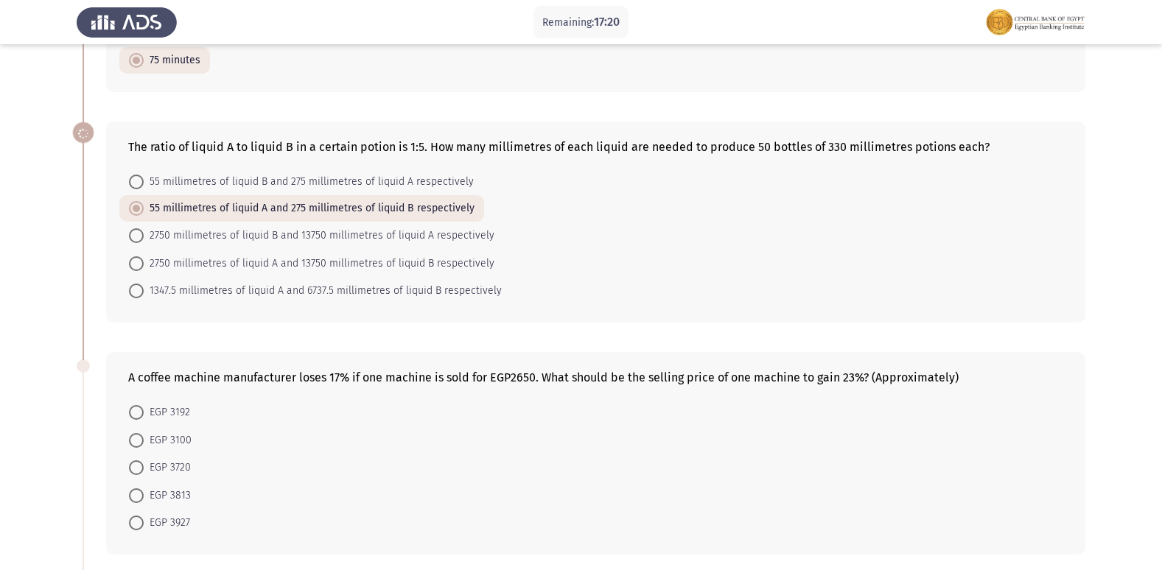
scroll to position [663, 0]
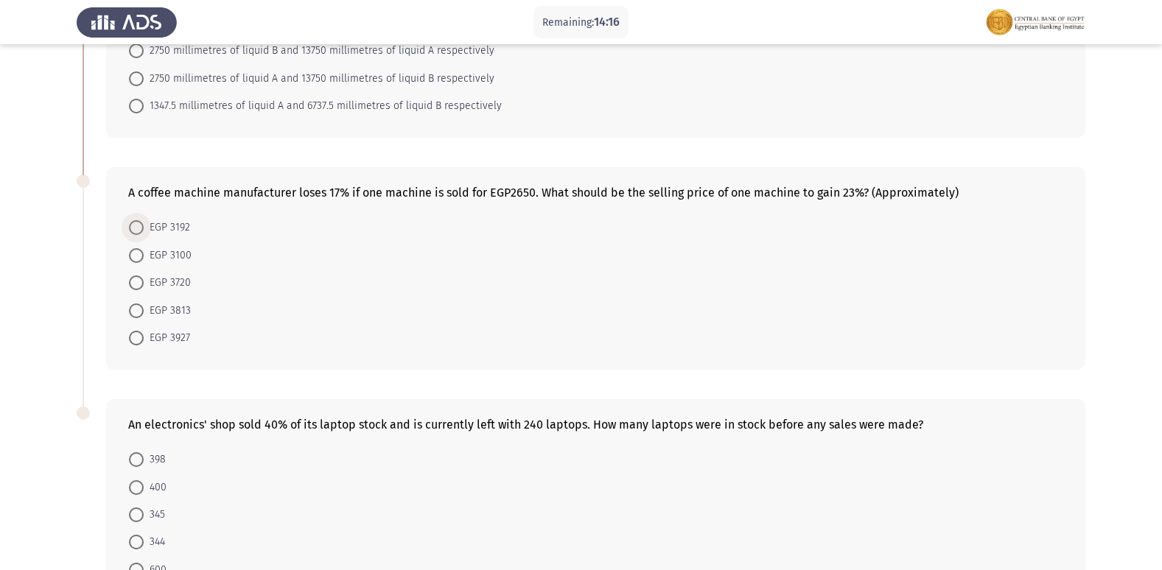
click at [171, 220] on span "EGP 3192" at bounding box center [167, 228] width 46 height 18
click at [144, 220] on input "EGP 3192" at bounding box center [136, 227] width 15 height 15
radio input "true"
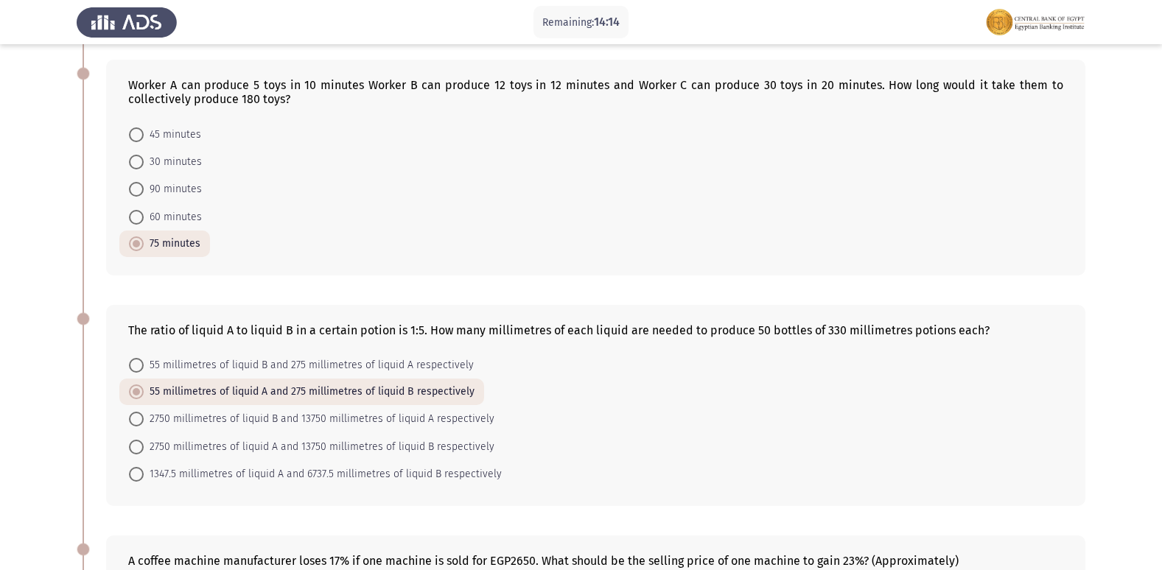
scroll to position [0, 0]
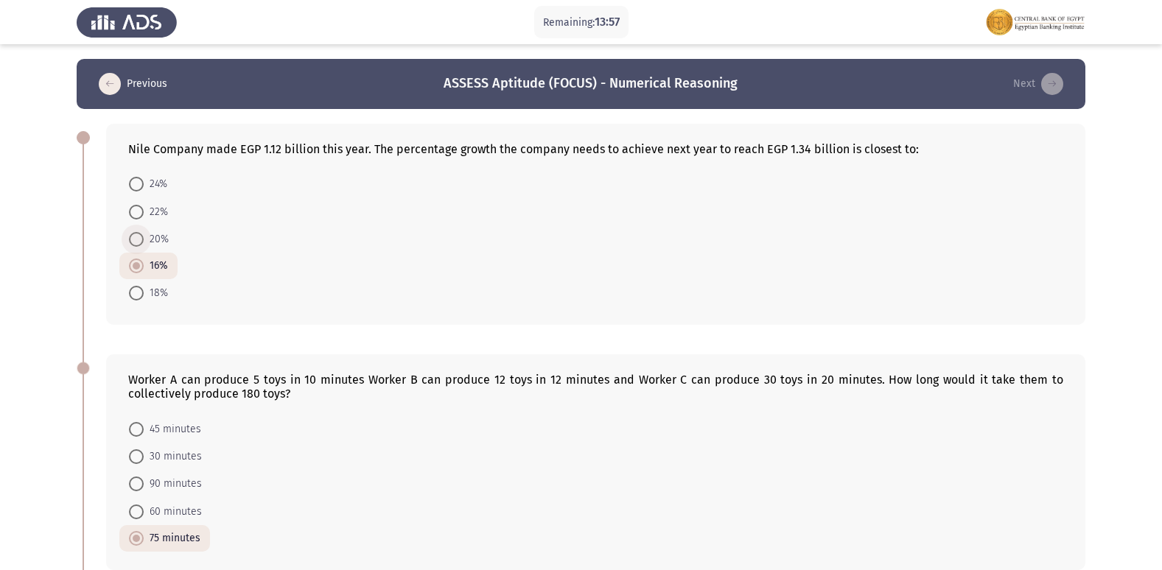
click at [146, 239] on span "20%" at bounding box center [156, 240] width 25 height 18
click at [144, 239] on input "20%" at bounding box center [136, 239] width 15 height 15
radio input "true"
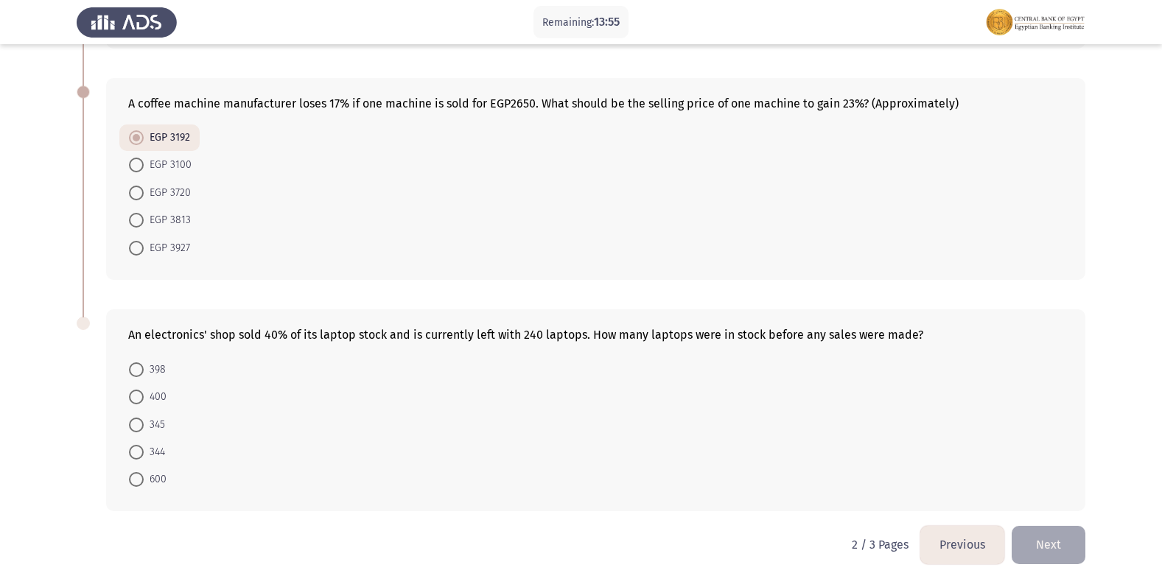
scroll to position [767, 0]
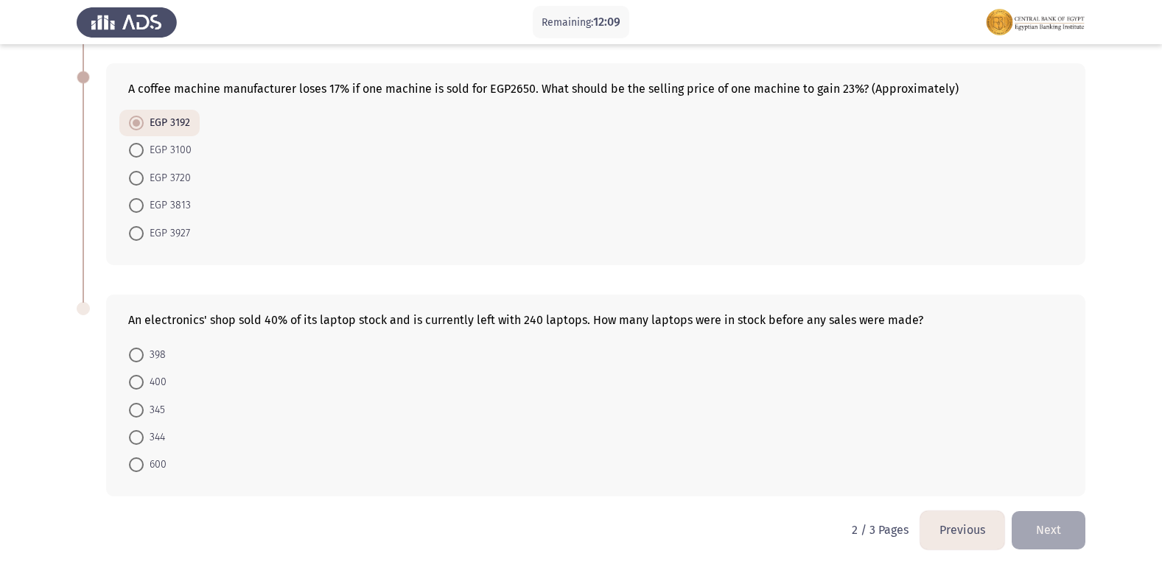
click at [671, 407] on form "398 400 345 344 600" at bounding box center [595, 410] width 935 height 138
click at [153, 442] on span "344" at bounding box center [154, 438] width 21 height 18
click at [144, 442] on input "344" at bounding box center [136, 437] width 15 height 15
radio input "true"
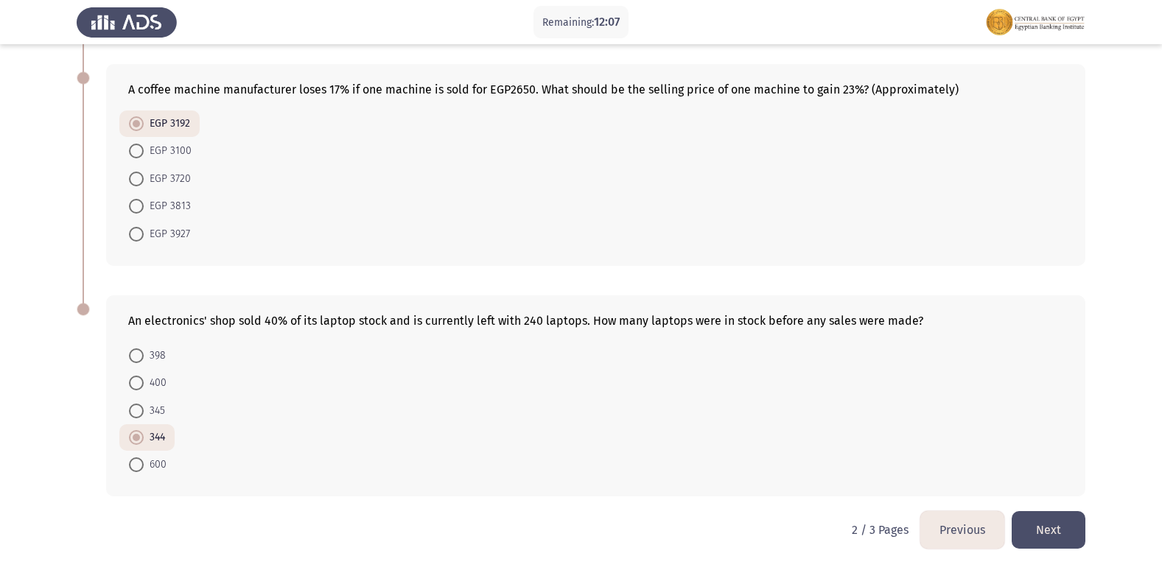
click at [1052, 526] on button "Next" at bounding box center [1049, 530] width 74 height 38
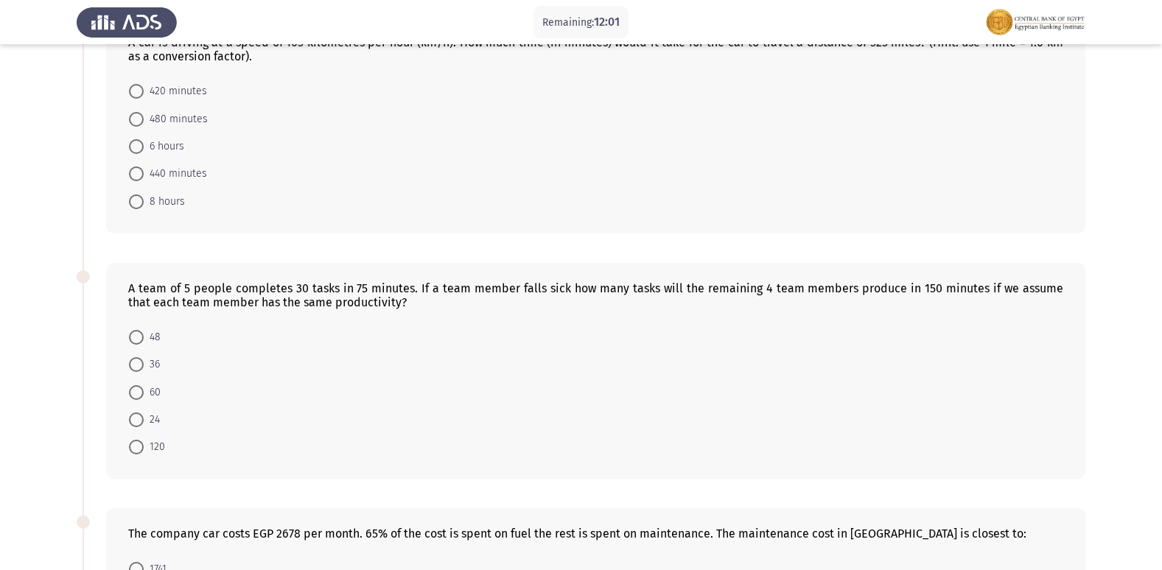
scroll to position [0, 0]
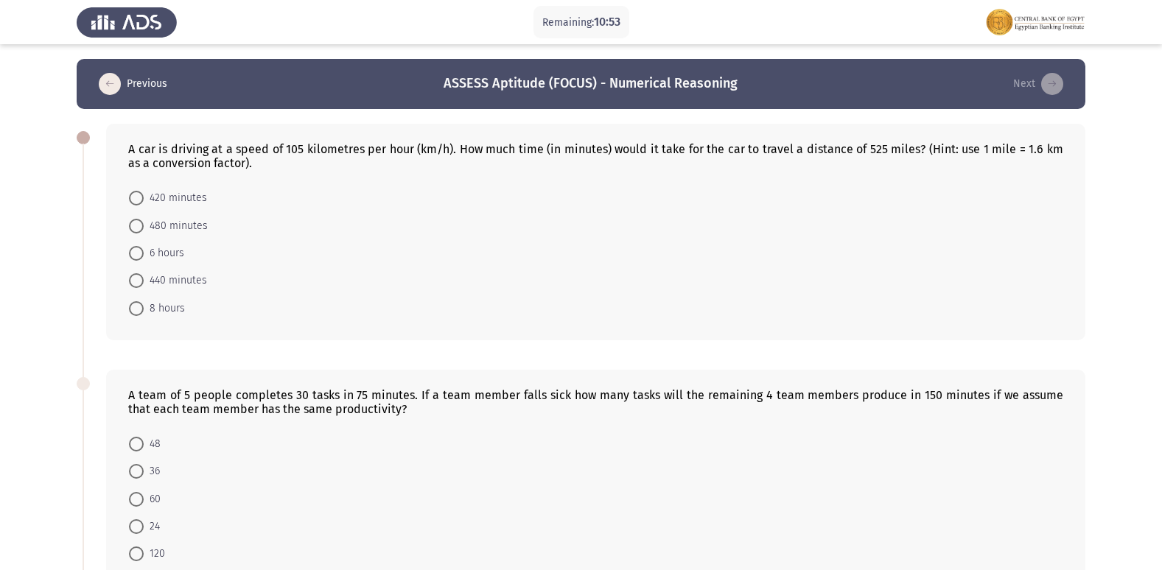
click at [178, 220] on span "480 minutes" at bounding box center [176, 226] width 64 height 18
click at [144, 220] on input "480 minutes" at bounding box center [136, 226] width 15 height 15
radio input "true"
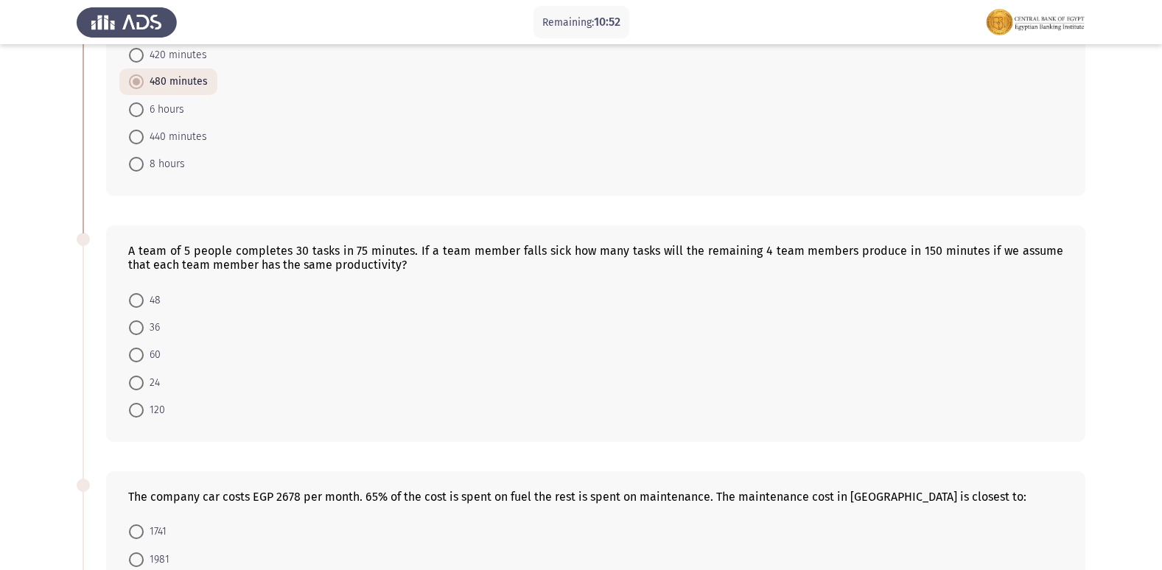
scroll to position [147, 0]
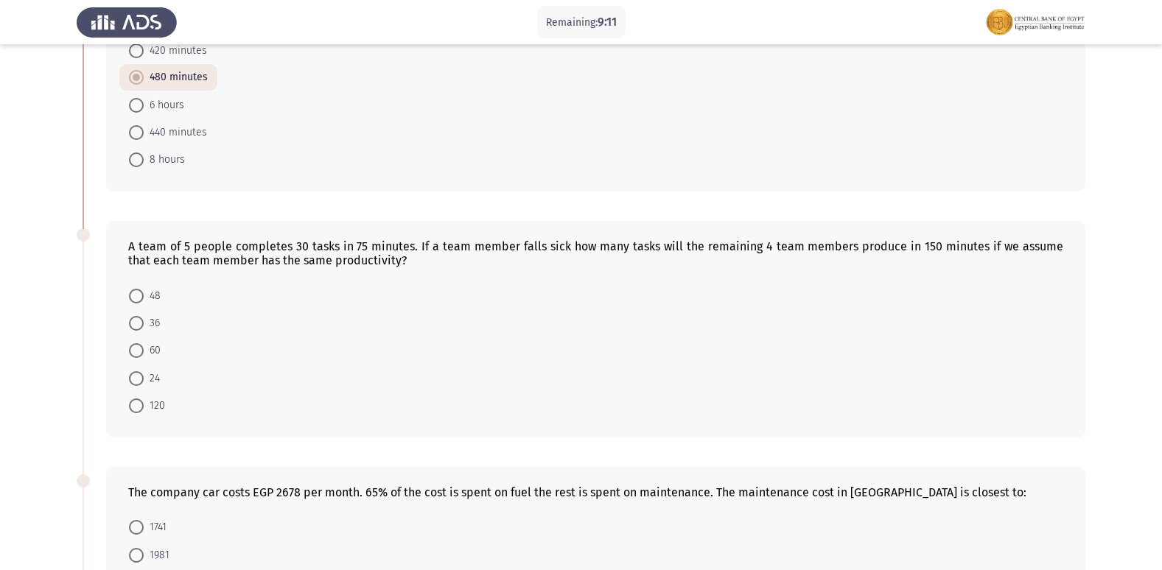
click at [1116, 536] on app-assessment-container "Remaining: 9:11 Previous ASSESS Aptitude (FOCUS) - Numerical Reasoning Next A c…" at bounding box center [581, 414] width 1162 height 1005
click at [144, 299] on span "48" at bounding box center [152, 296] width 17 height 18
click at [144, 299] on input "48" at bounding box center [136, 296] width 15 height 15
radio input "true"
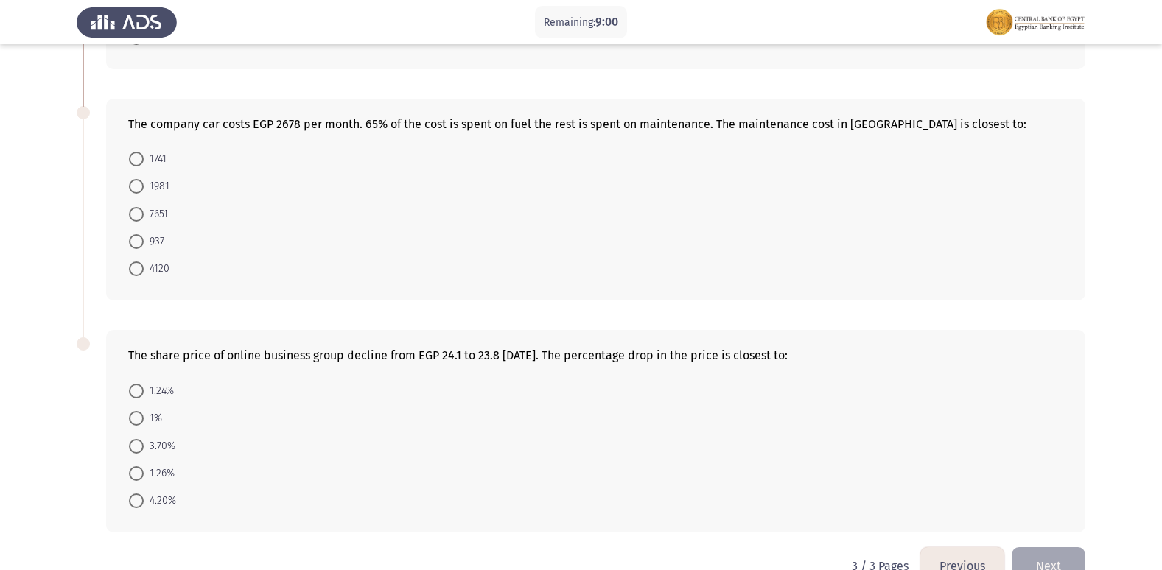
scroll to position [551, 0]
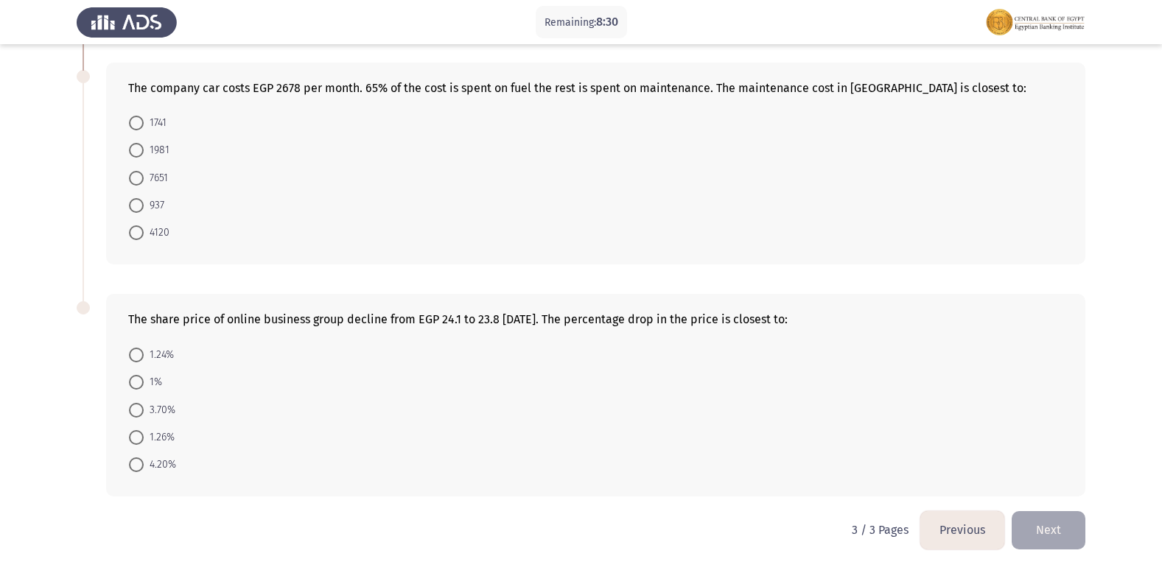
click at [160, 201] on span "937" at bounding box center [154, 206] width 21 height 18
click at [144, 201] on input "937" at bounding box center [136, 205] width 15 height 15
radio input "true"
drag, startPoint x: 168, startPoint y: 440, endPoint x: 179, endPoint y: 444, distance: 11.9
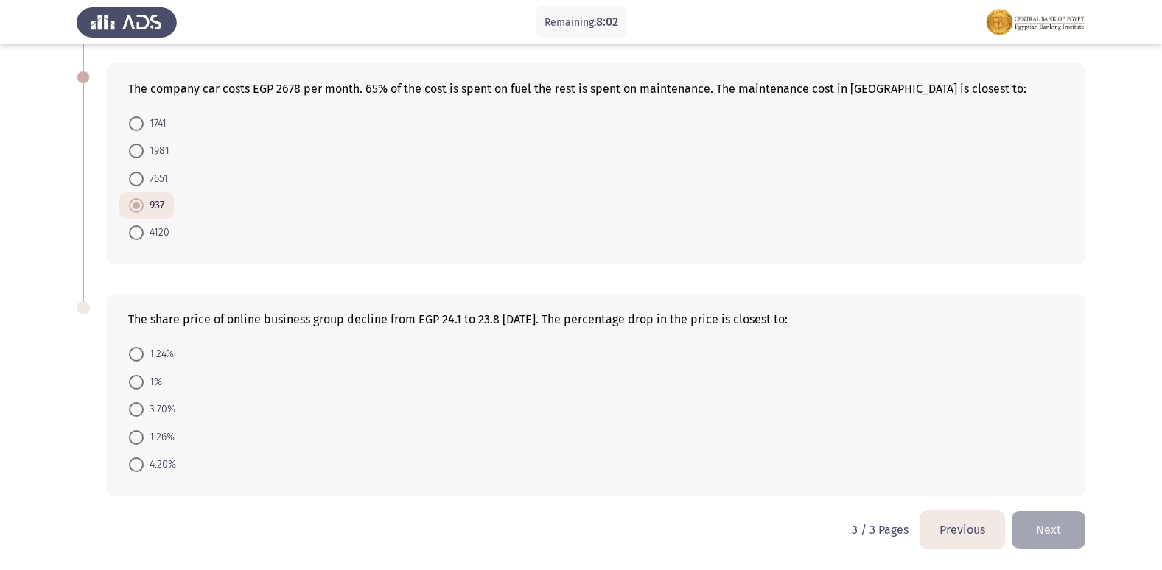
click at [170, 441] on span "1.26%" at bounding box center [159, 438] width 31 height 18
click at [144, 441] on input "1.26%" at bounding box center [136, 437] width 15 height 15
radio input "true"
click at [1059, 528] on button "Next" at bounding box center [1049, 530] width 74 height 38
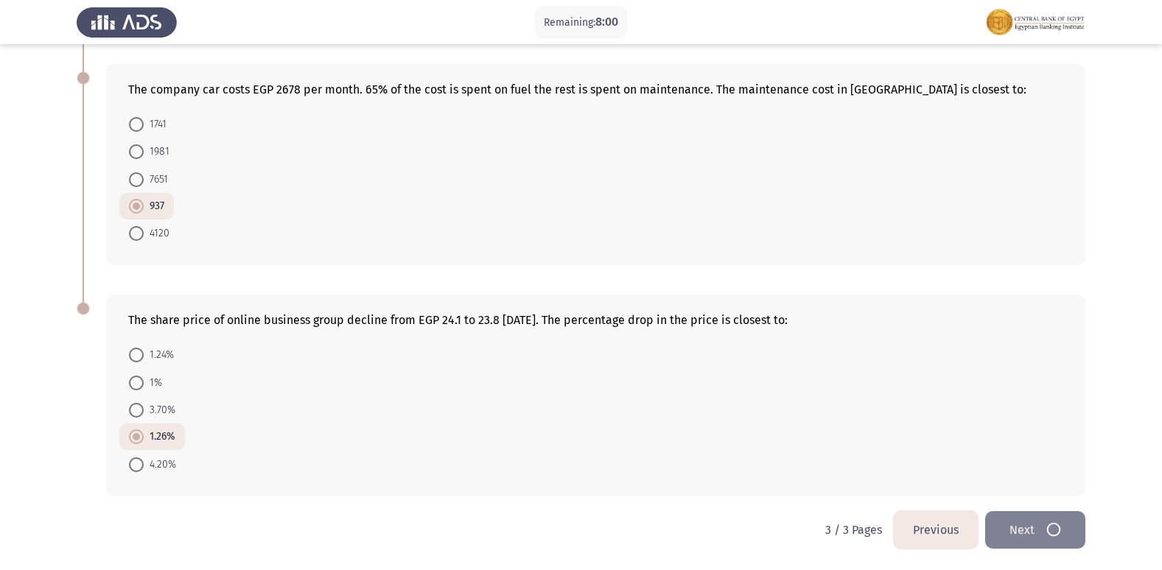
scroll to position [0, 0]
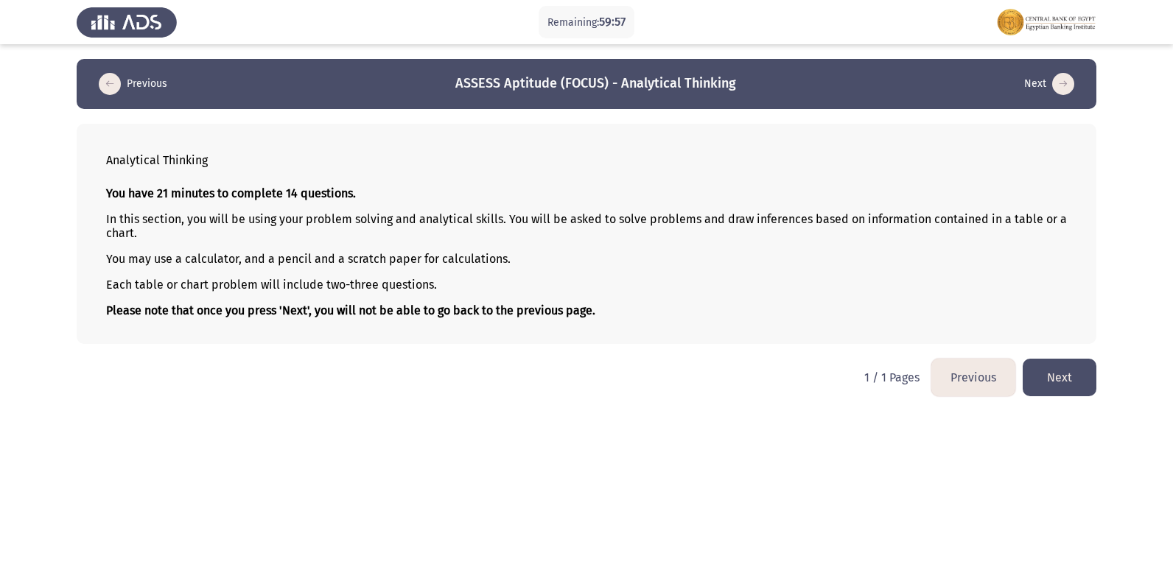
click at [1035, 371] on button "Next" at bounding box center [1060, 378] width 74 height 38
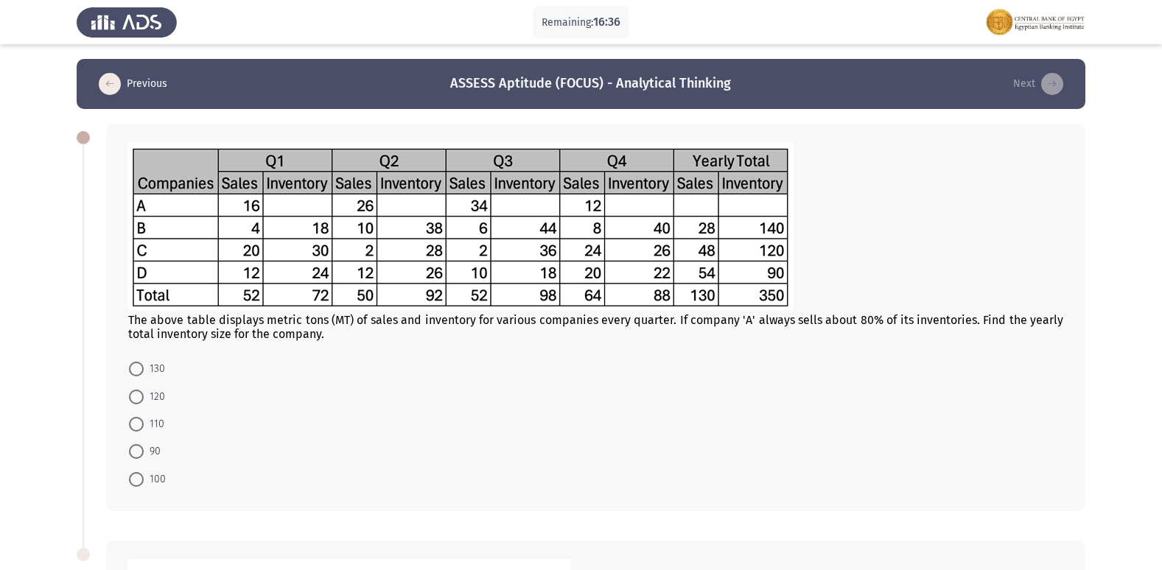
click at [161, 424] on span "110" at bounding box center [154, 425] width 21 height 18
click at [144, 424] on input "110" at bounding box center [136, 424] width 15 height 15
radio input "true"
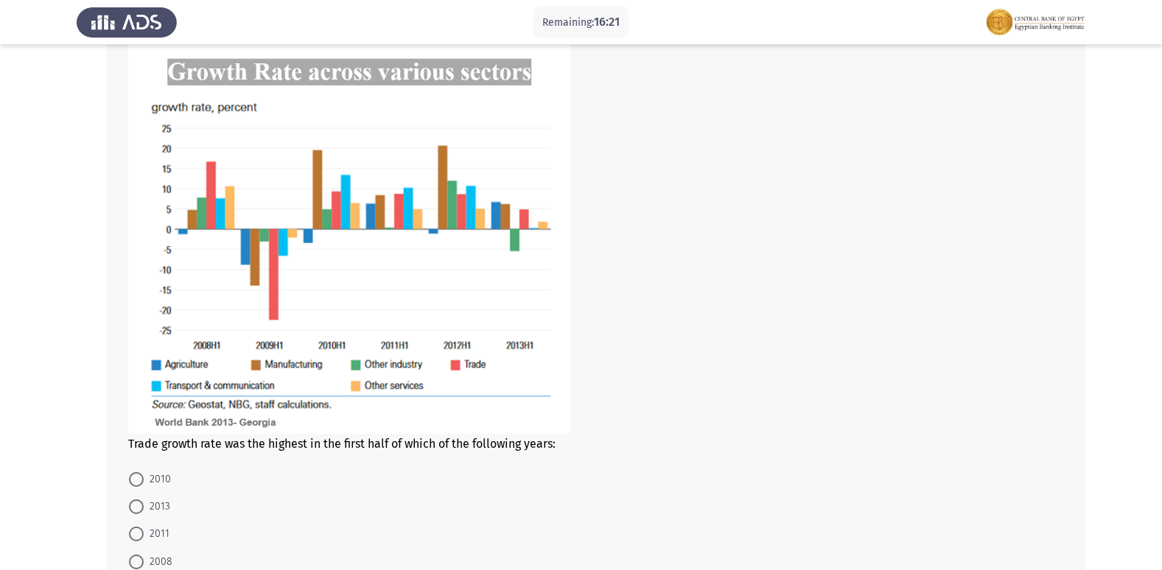
scroll to position [494, 0]
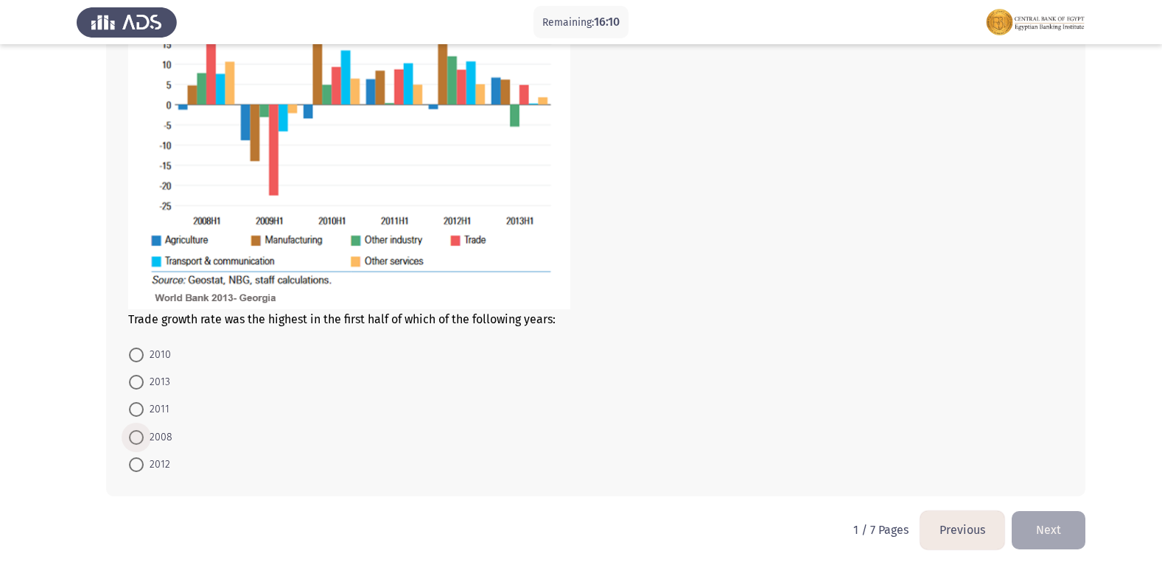
click at [161, 438] on span "2008" at bounding box center [158, 438] width 29 height 18
click at [144, 438] on input "2008" at bounding box center [136, 437] width 15 height 15
radio input "true"
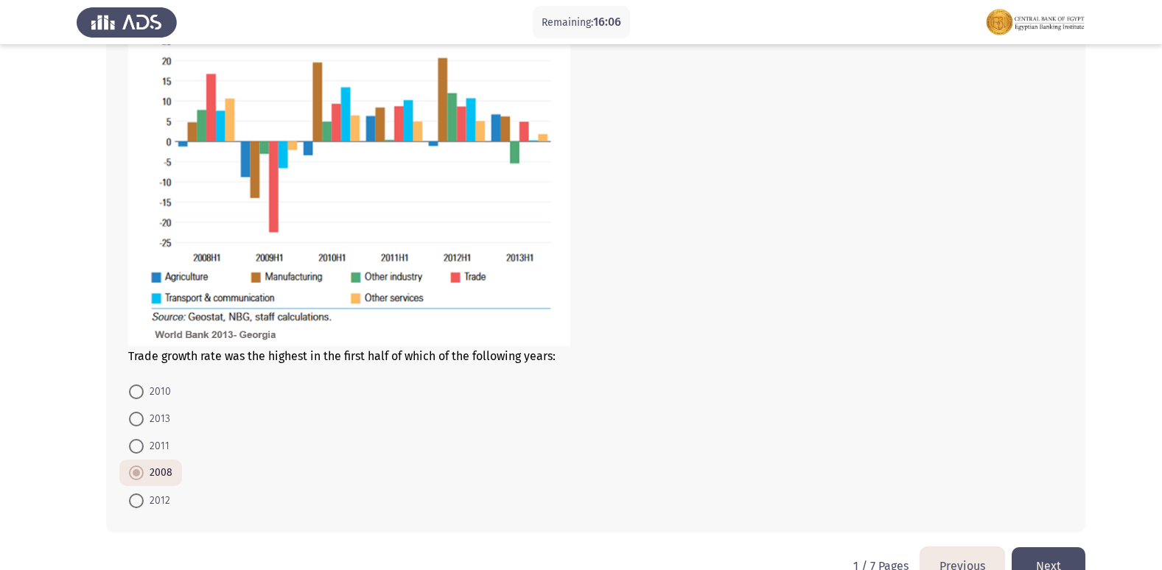
scroll to position [640, 0]
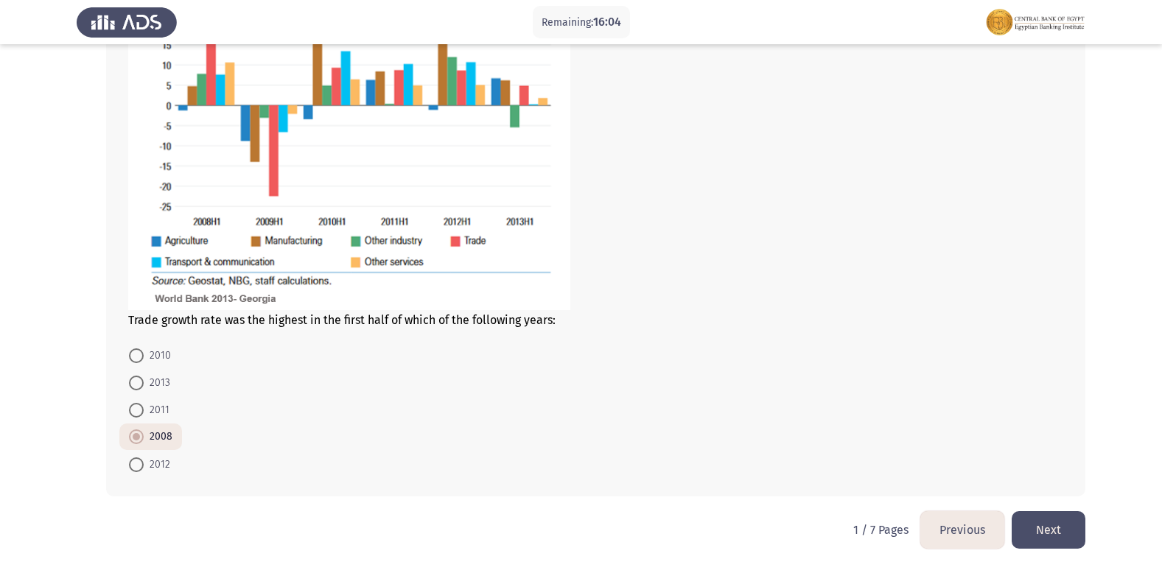
click at [1055, 539] on button "Next" at bounding box center [1049, 530] width 74 height 38
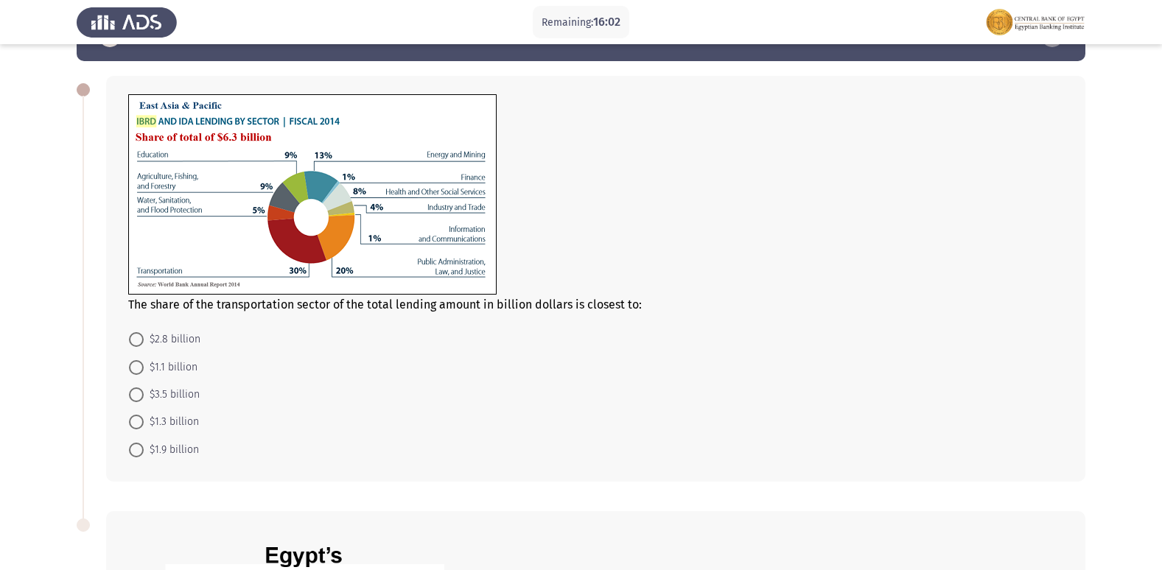
scroll to position [74, 0]
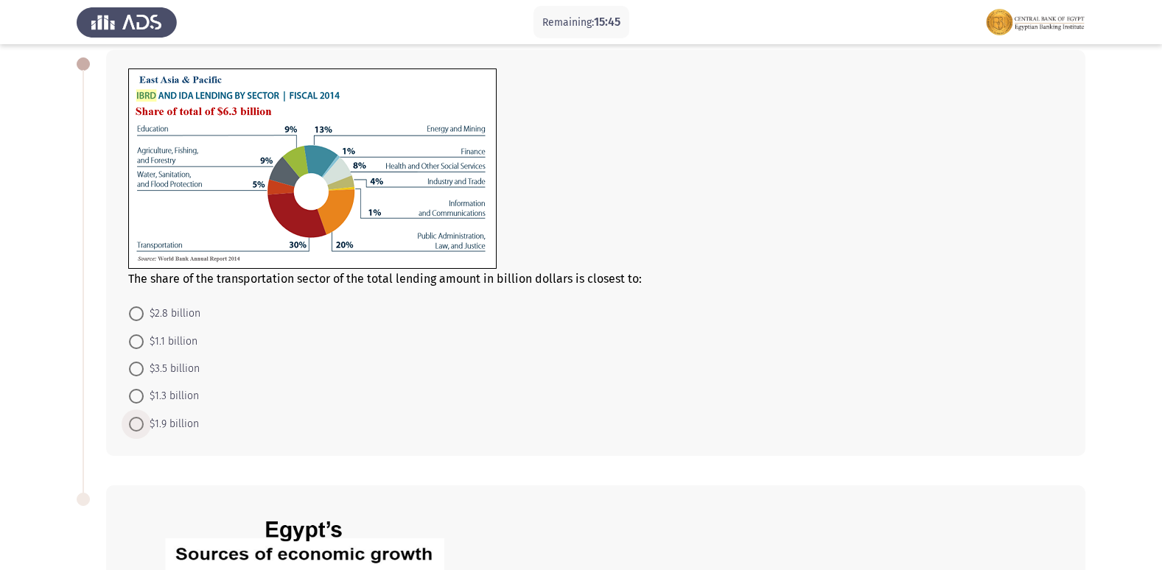
click at [150, 427] on span "$1.9 billion" at bounding box center [171, 425] width 55 height 18
click at [144, 427] on input "$1.9 billion" at bounding box center [136, 424] width 15 height 15
radio input "true"
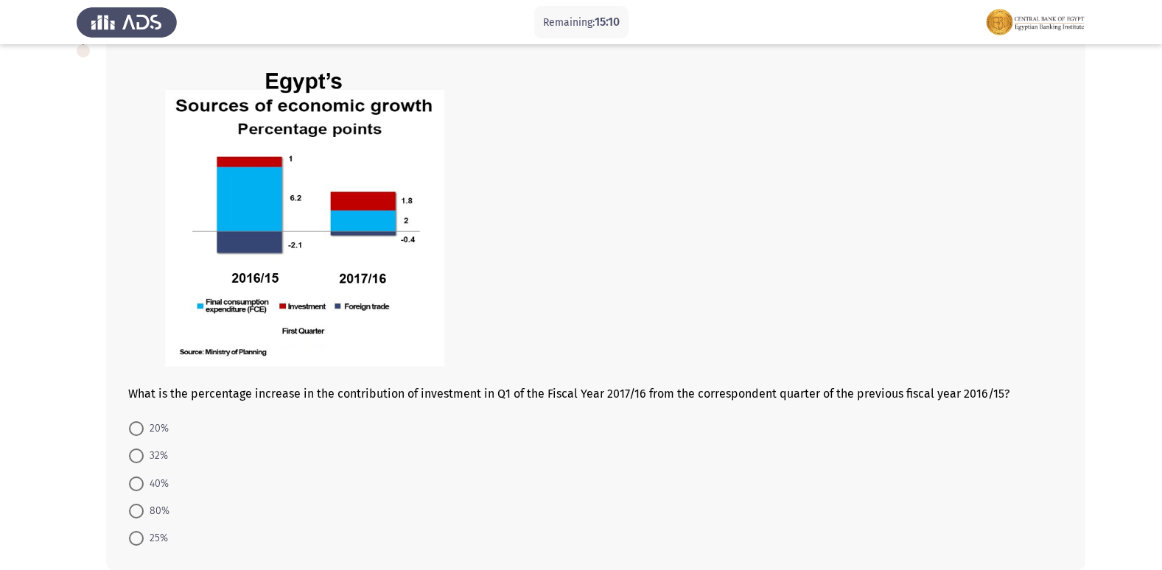
scroll to position [595, 0]
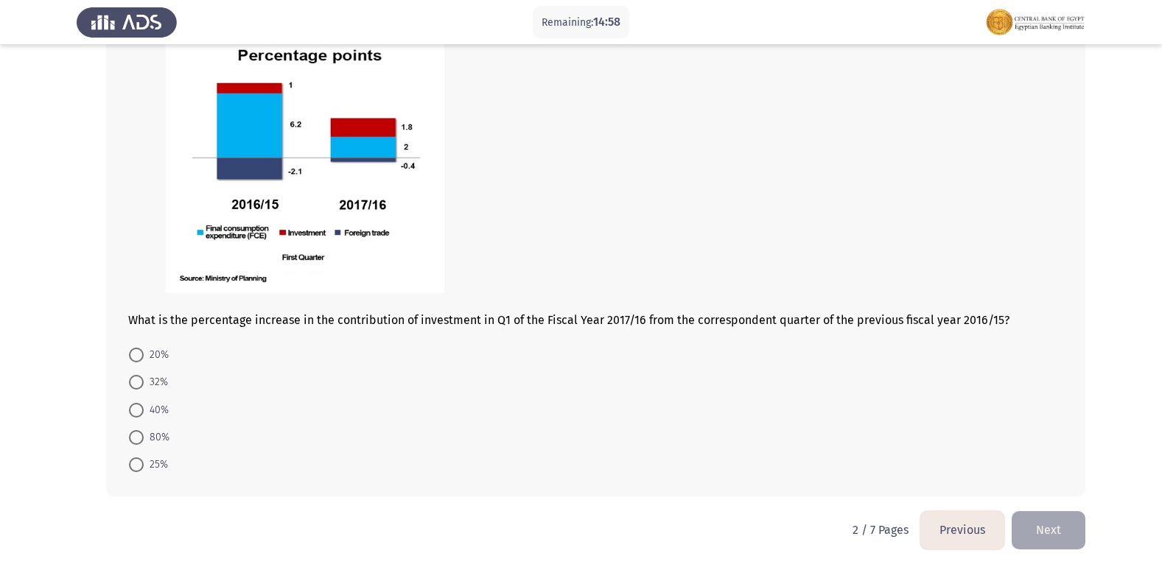
click at [144, 437] on span "80%" at bounding box center [157, 438] width 26 height 18
click at [144, 437] on input "80%" at bounding box center [136, 437] width 15 height 15
radio input "true"
click at [1051, 528] on button "Next" at bounding box center [1049, 530] width 74 height 38
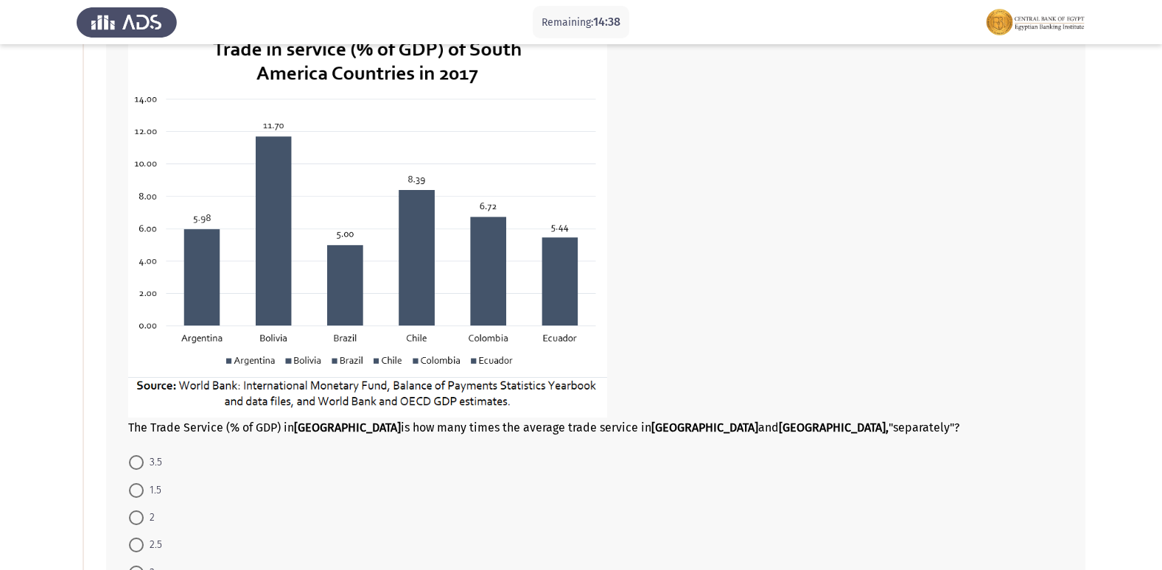
scroll to position [147, 0]
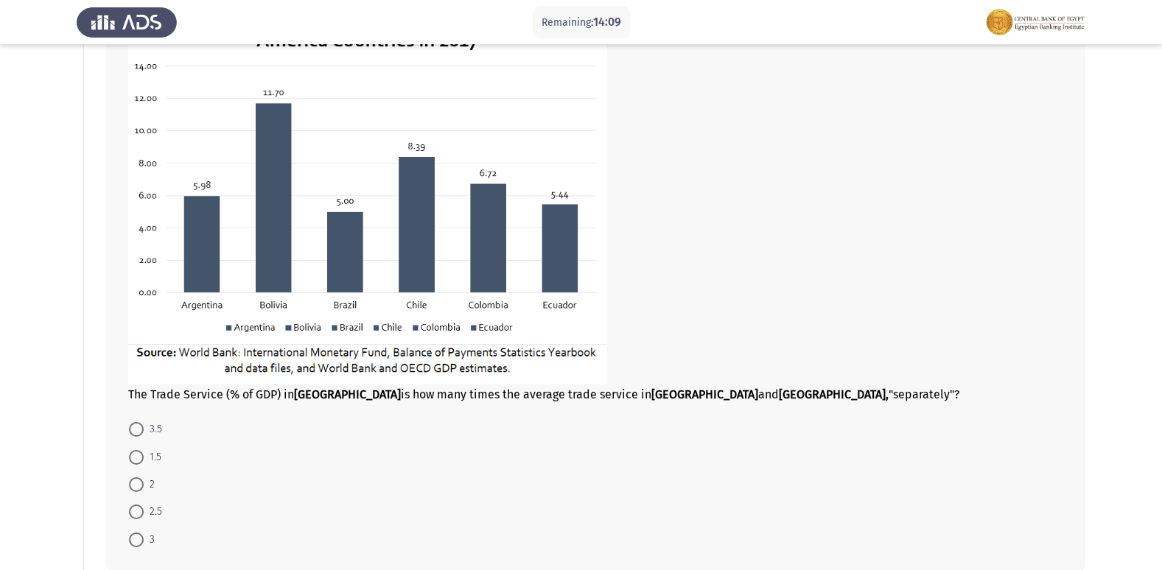
click at [440, 399] on div "The Trade Service (% of GDP) in [GEOGRAPHIC_DATA] is how many times the average…" at bounding box center [595, 198] width 935 height 407
click at [422, 399] on div "The Trade Service (% of GDP) in [GEOGRAPHIC_DATA] is how many times the average…" at bounding box center [595, 198] width 935 height 407
click at [143, 490] on span at bounding box center [136, 485] width 15 height 15
click at [143, 490] on input "2" at bounding box center [136, 485] width 15 height 15
radio input "true"
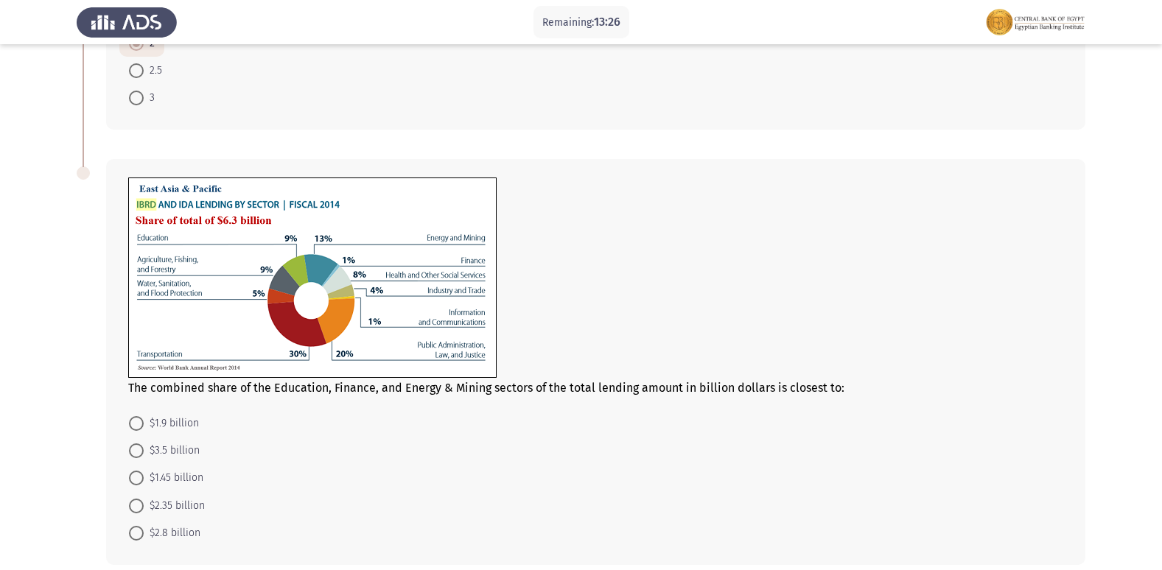
scroll to position [657, 0]
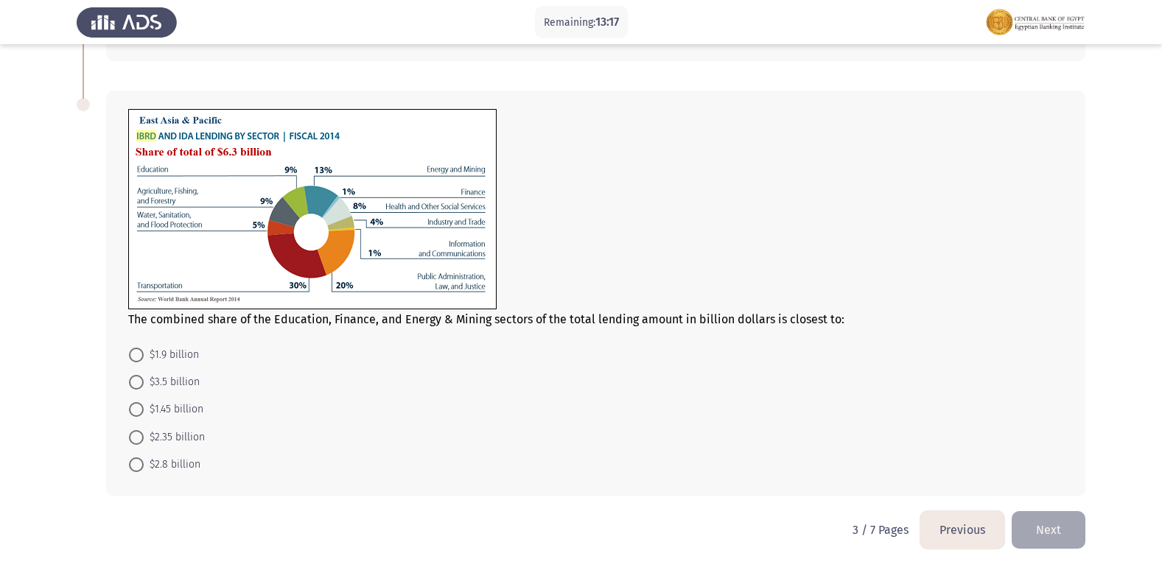
click at [647, 232] on div at bounding box center [595, 210] width 935 height 203
click at [177, 409] on span "$1.45 billion" at bounding box center [174, 410] width 60 height 18
click at [144, 409] on input "$1.45 billion" at bounding box center [136, 409] width 15 height 15
radio input "true"
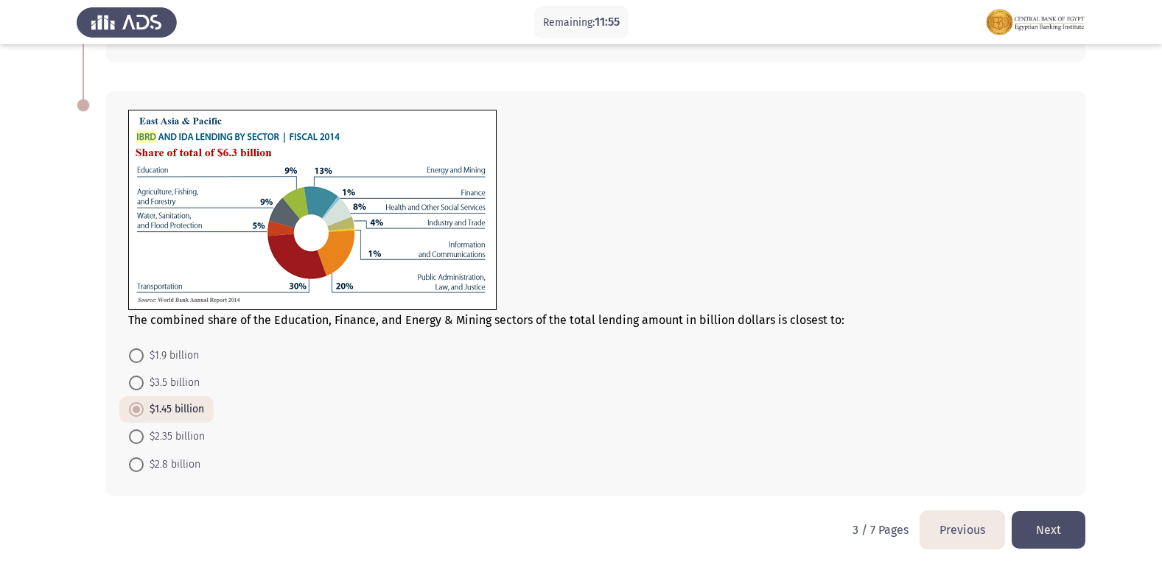
click at [1064, 520] on button "Next" at bounding box center [1049, 530] width 74 height 38
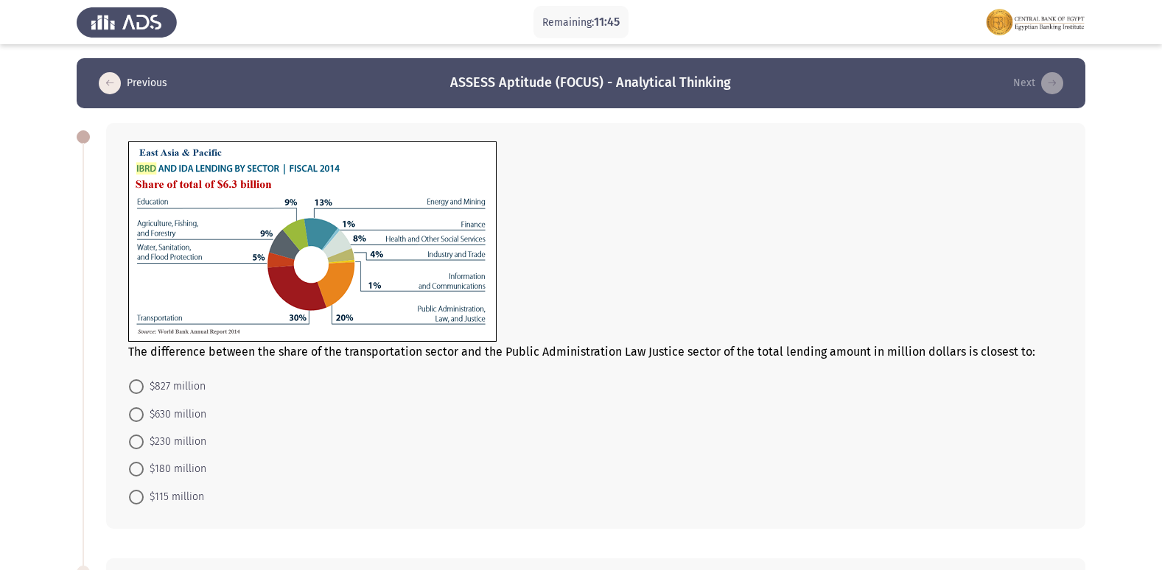
scroll to position [0, 0]
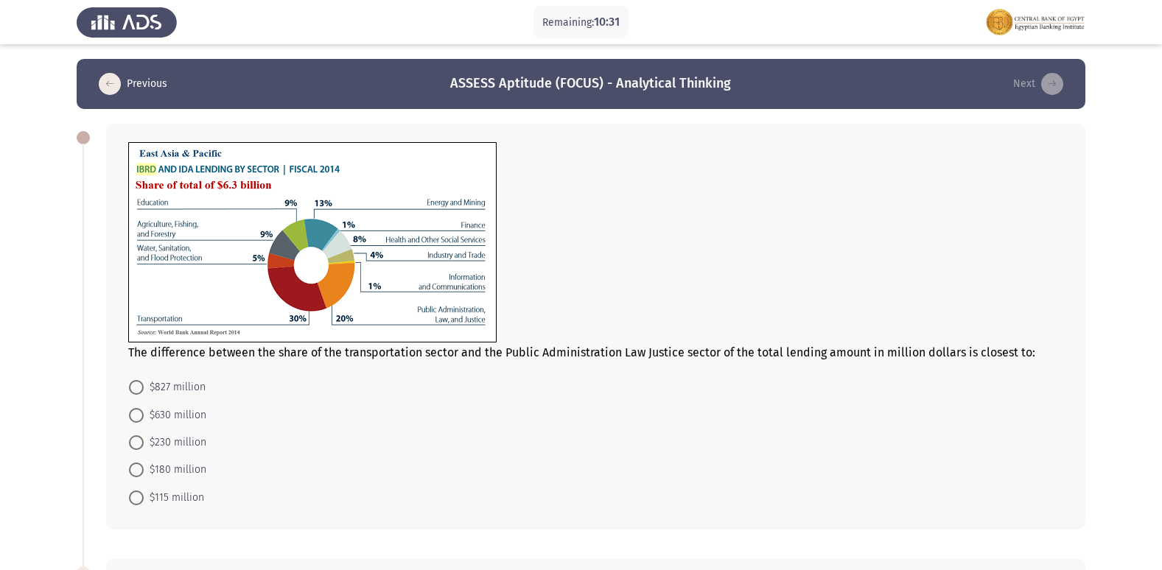
click at [161, 407] on span "$630 million" at bounding box center [175, 416] width 63 height 18
click at [144, 408] on input "$630 million" at bounding box center [136, 415] width 15 height 15
radio input "true"
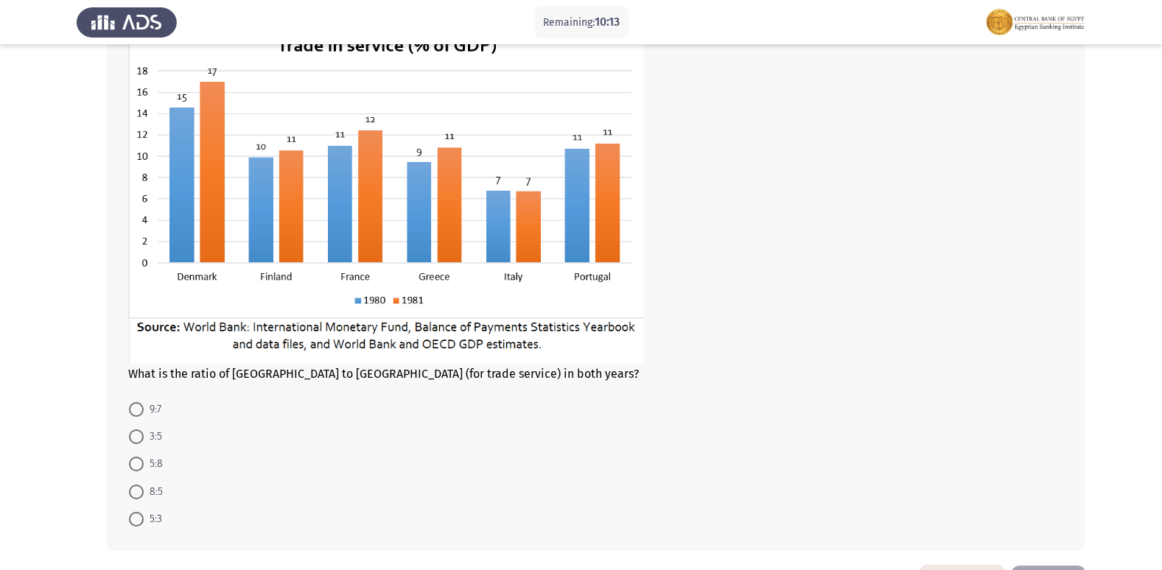
scroll to position [516, 0]
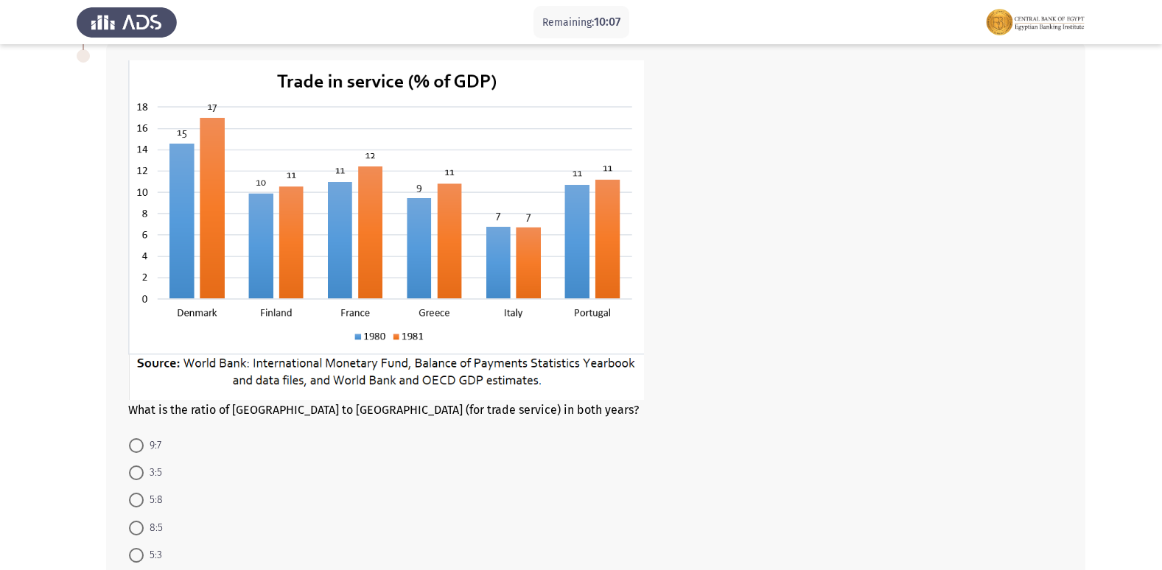
click at [130, 448] on span at bounding box center [136, 445] width 15 height 15
click at [130, 448] on input "9:7" at bounding box center [136, 445] width 15 height 15
radio input "true"
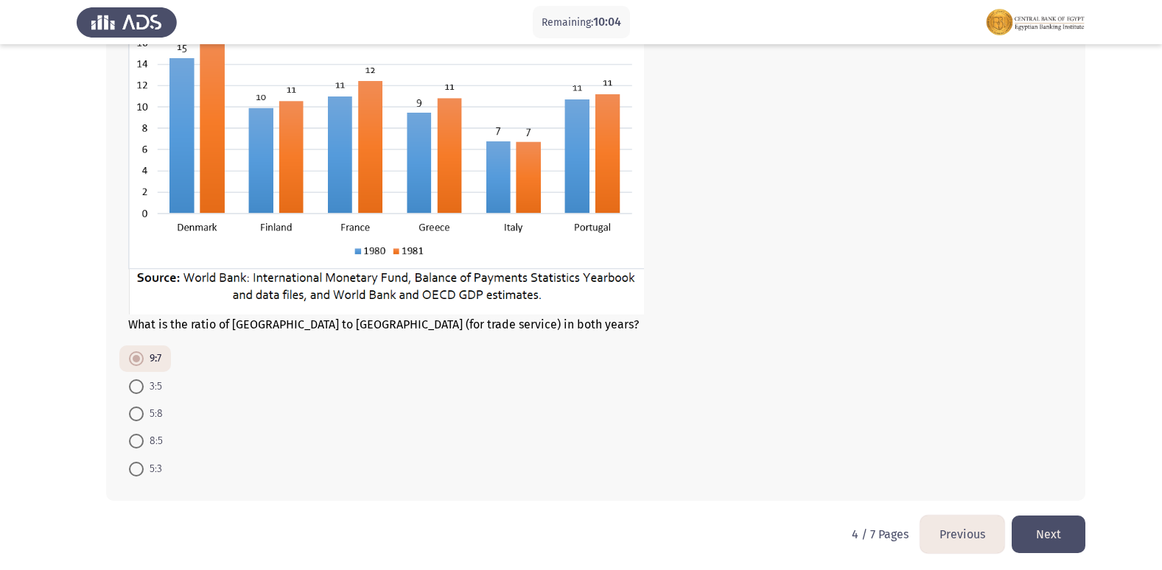
scroll to position [606, 0]
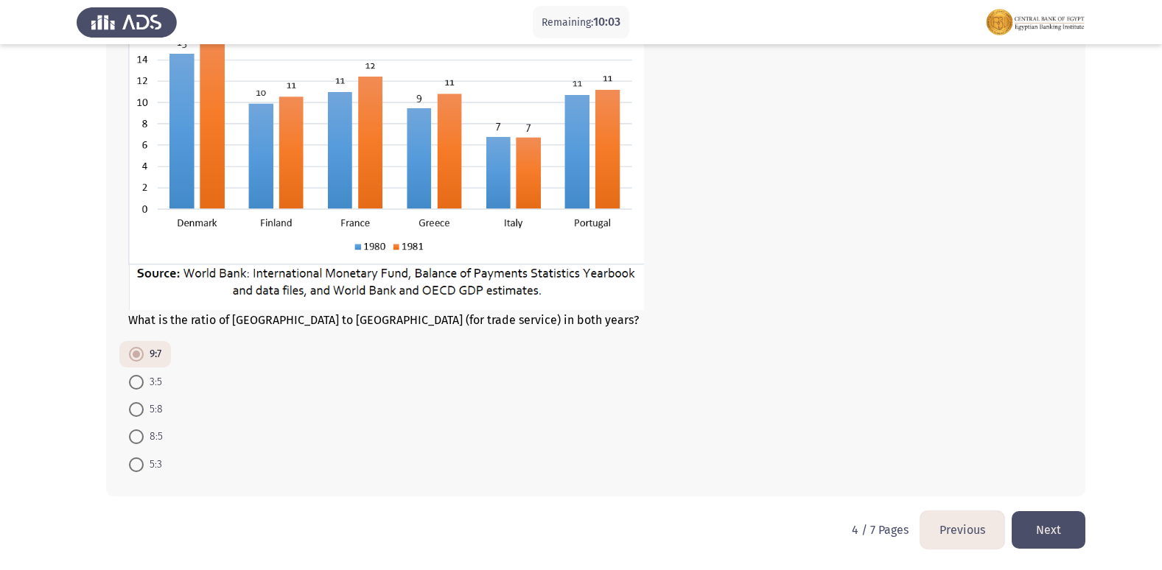
click at [1080, 525] on button "Next" at bounding box center [1049, 530] width 74 height 38
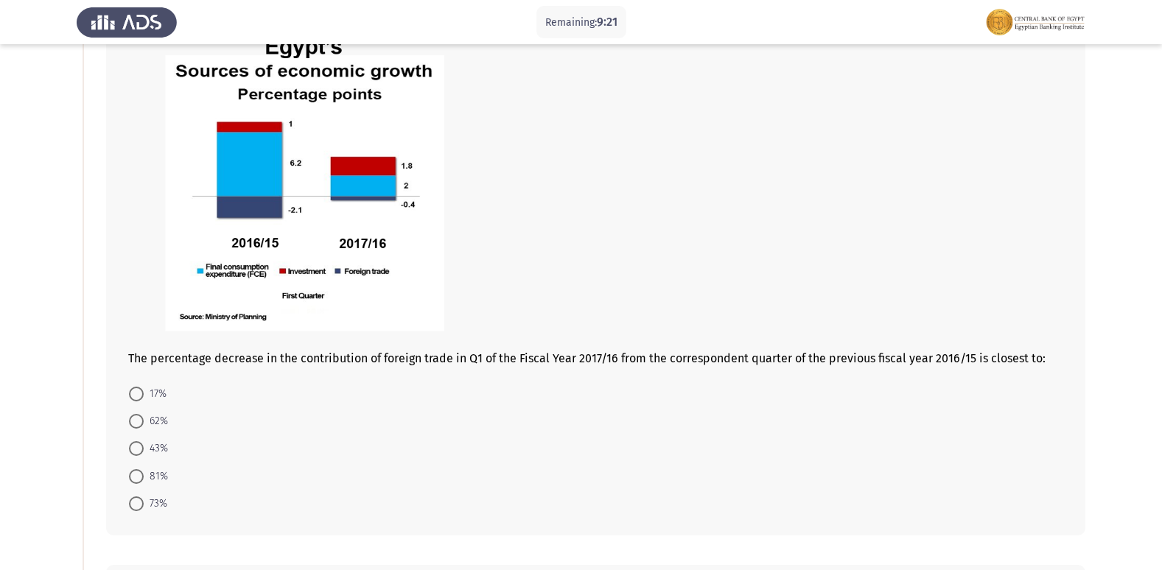
scroll to position [147, 0]
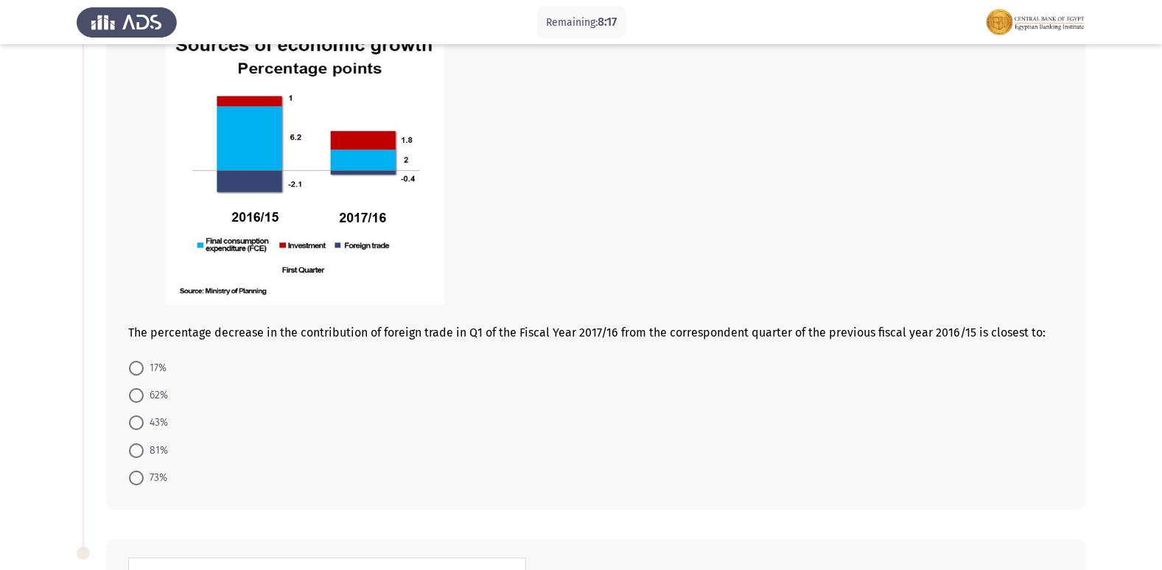
click at [146, 422] on span "43%" at bounding box center [156, 423] width 24 height 18
click at [144, 422] on input "43%" at bounding box center [136, 423] width 15 height 15
radio input "true"
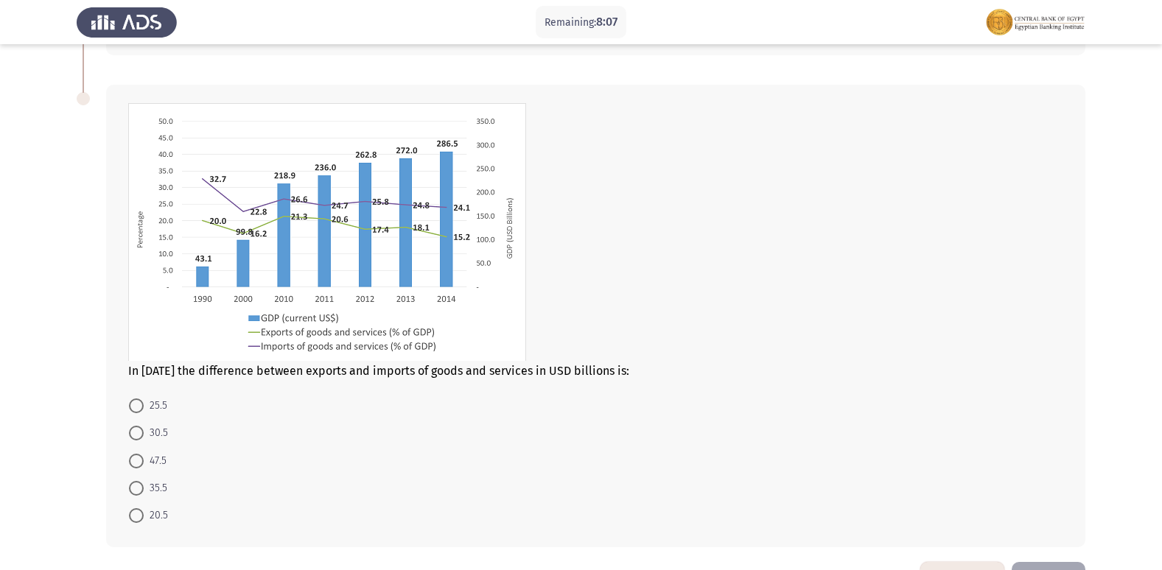
scroll to position [578, 0]
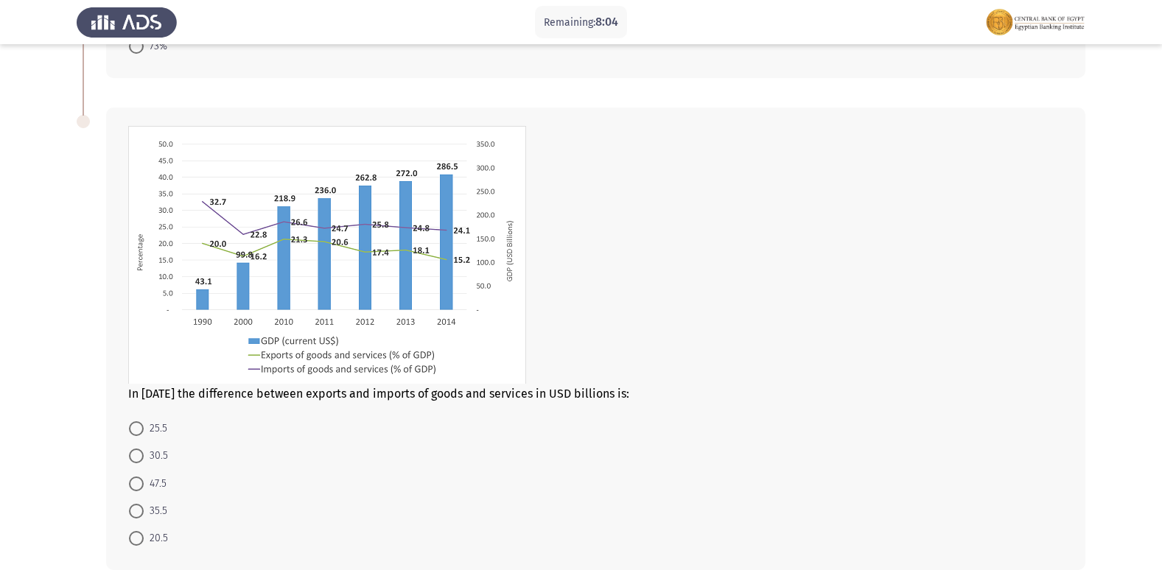
click at [144, 511] on span "35.5" at bounding box center [156, 512] width 24 height 18
click at [144, 511] on input "35.5" at bounding box center [136, 511] width 15 height 15
radio input "true"
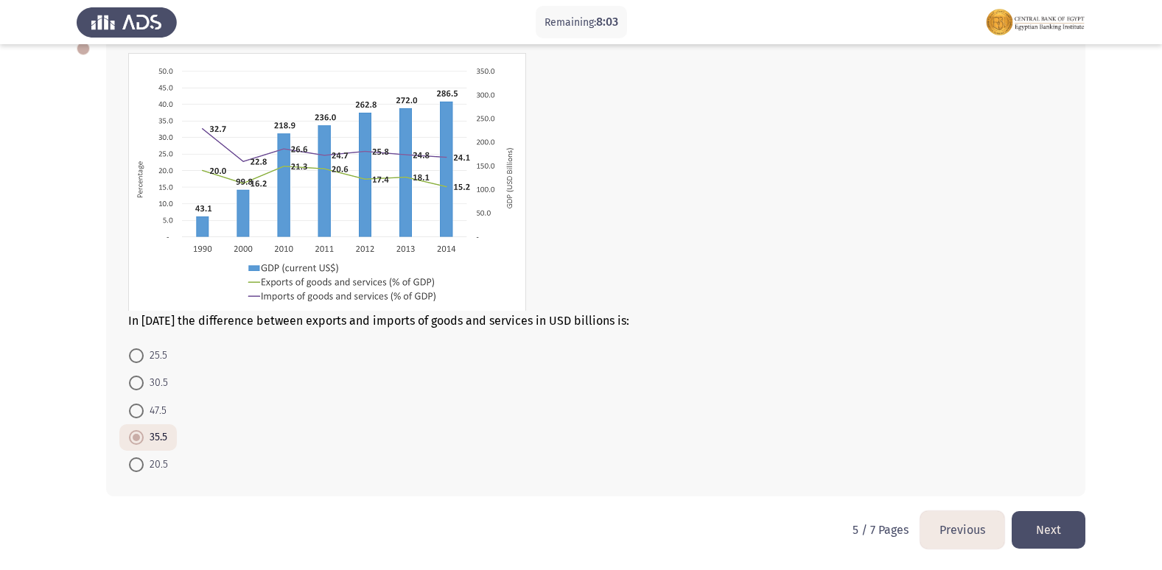
click at [1067, 531] on button "Next" at bounding box center [1049, 530] width 74 height 38
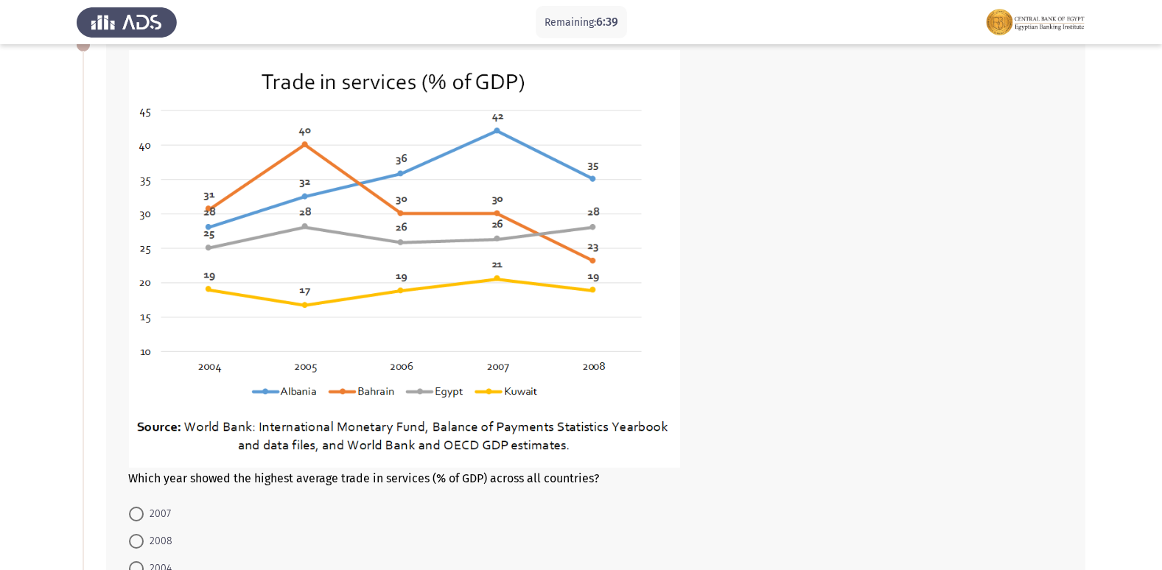
scroll to position [147, 0]
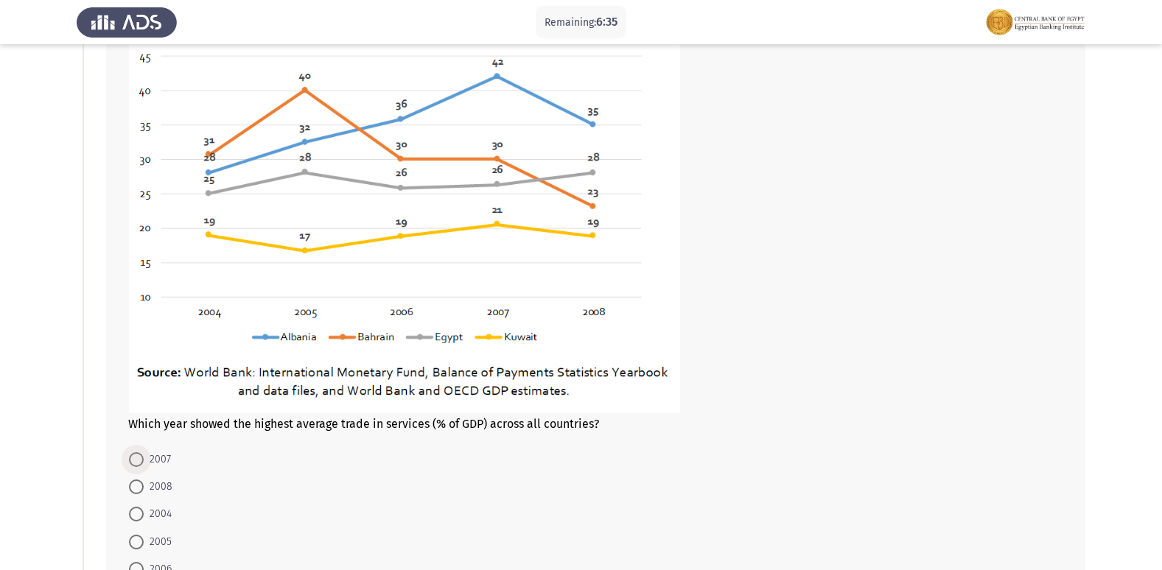
click at [142, 461] on span at bounding box center [136, 459] width 15 height 15
click at [142, 461] on input "2007" at bounding box center [136, 459] width 15 height 15
radio input "true"
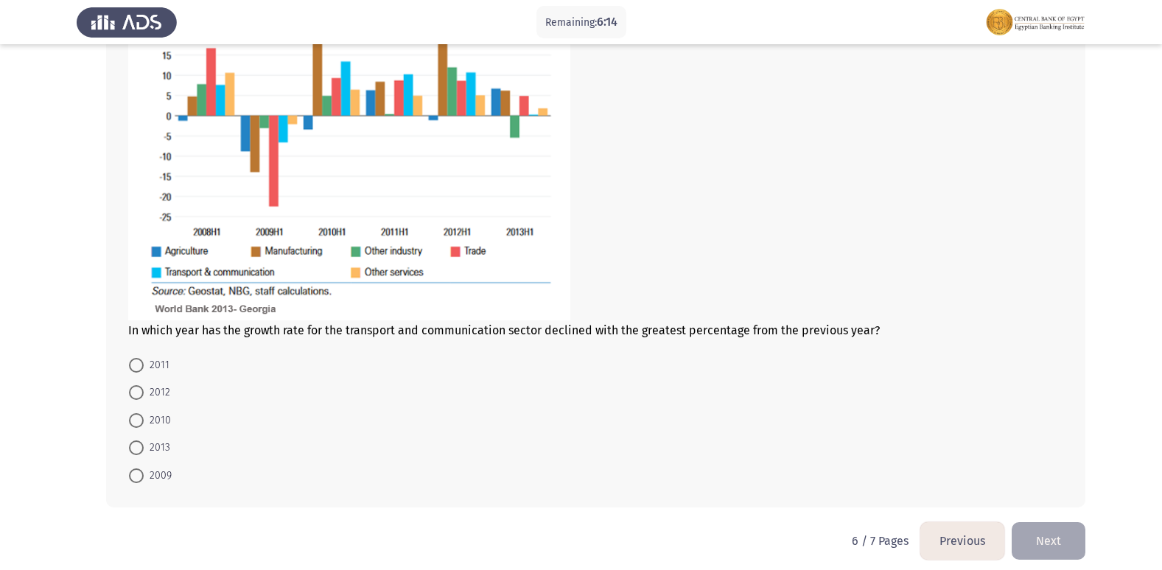
scroll to position [879, 0]
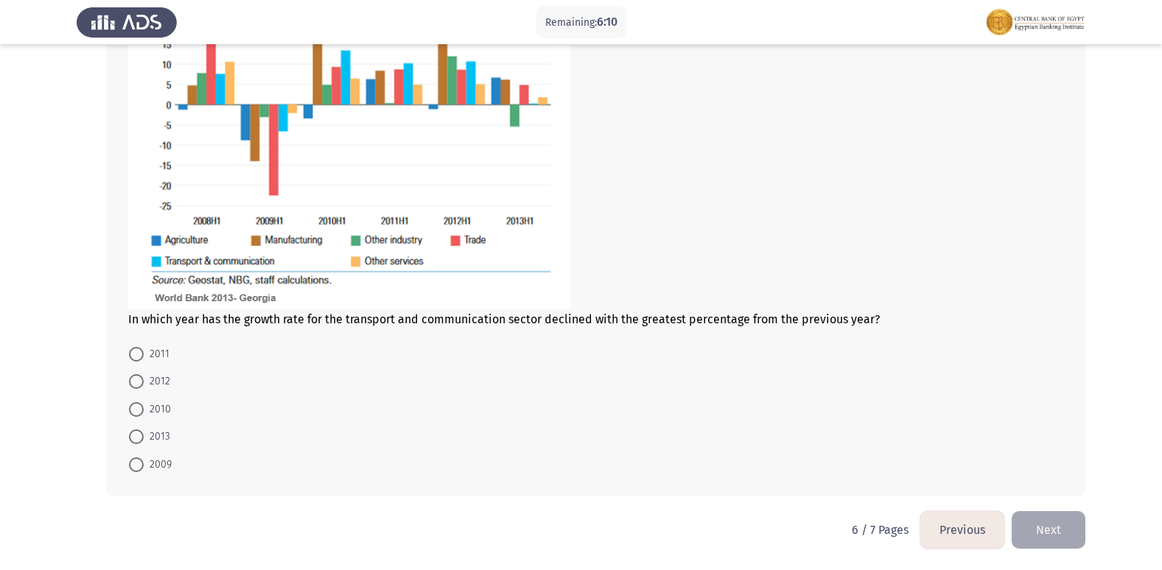
click at [158, 462] on span "2009" at bounding box center [158, 465] width 28 height 18
click at [144, 462] on input "2009" at bounding box center [136, 465] width 15 height 15
radio input "true"
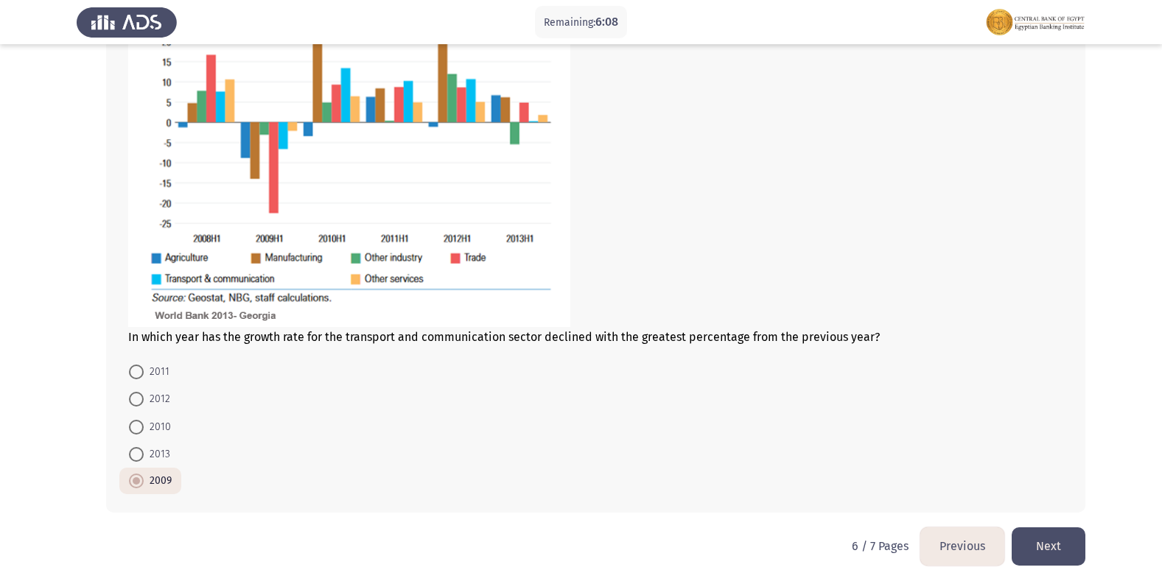
scroll to position [878, 0]
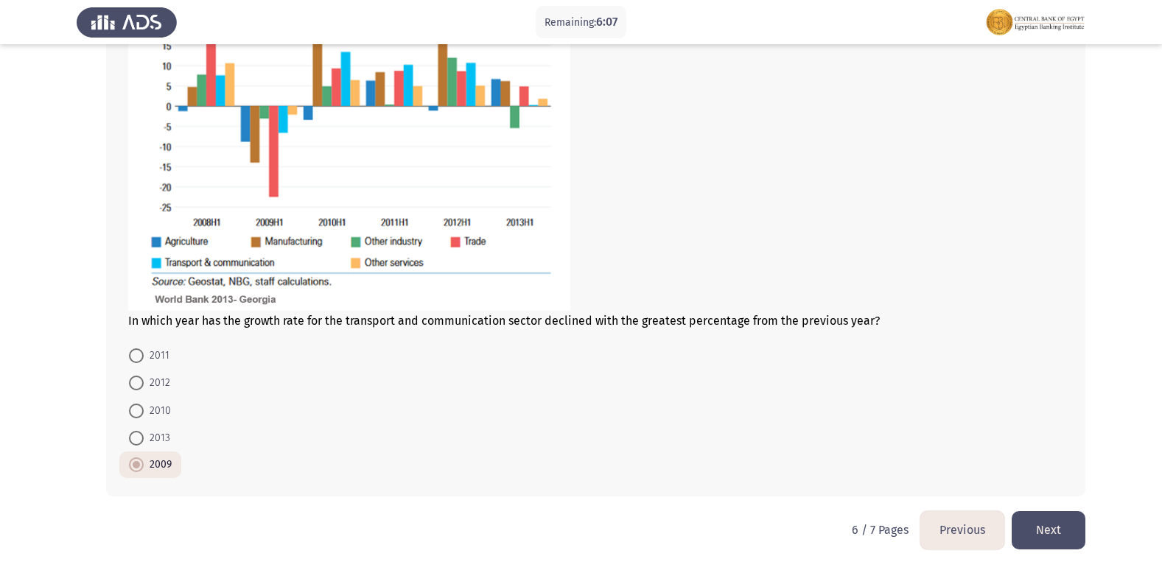
click at [1063, 533] on button "Next" at bounding box center [1049, 530] width 74 height 38
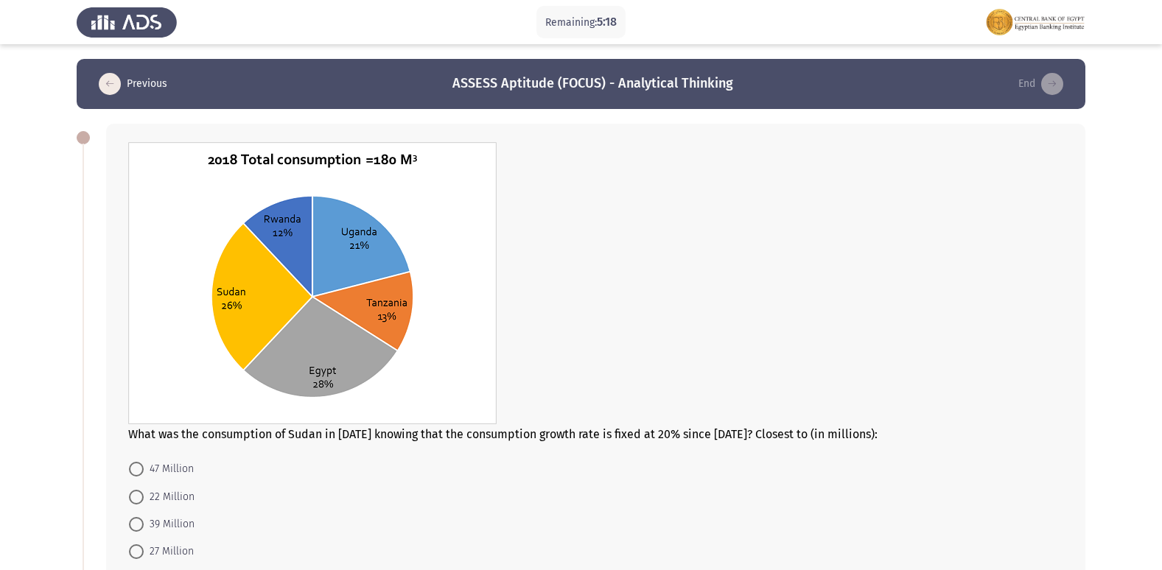
scroll to position [74, 0]
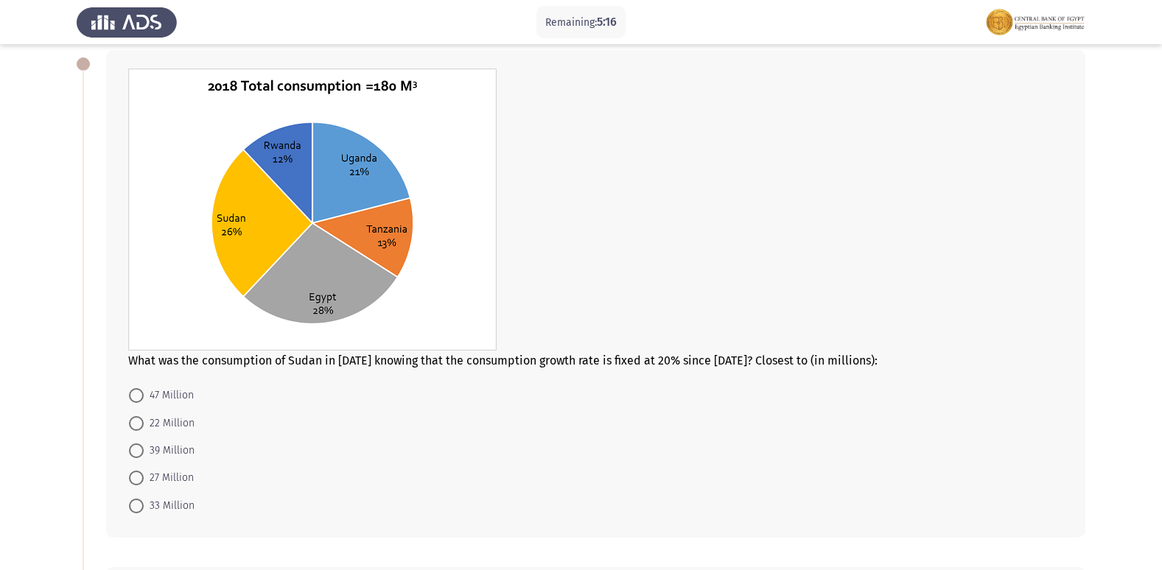
click at [172, 455] on span "39 Million" at bounding box center [169, 451] width 51 height 18
click at [144, 455] on input "39 Million" at bounding box center [136, 451] width 15 height 15
radio input "true"
click at [178, 506] on span "33 Million" at bounding box center [169, 505] width 51 height 18
click at [144, 506] on input "33 Million" at bounding box center [136, 504] width 15 height 15
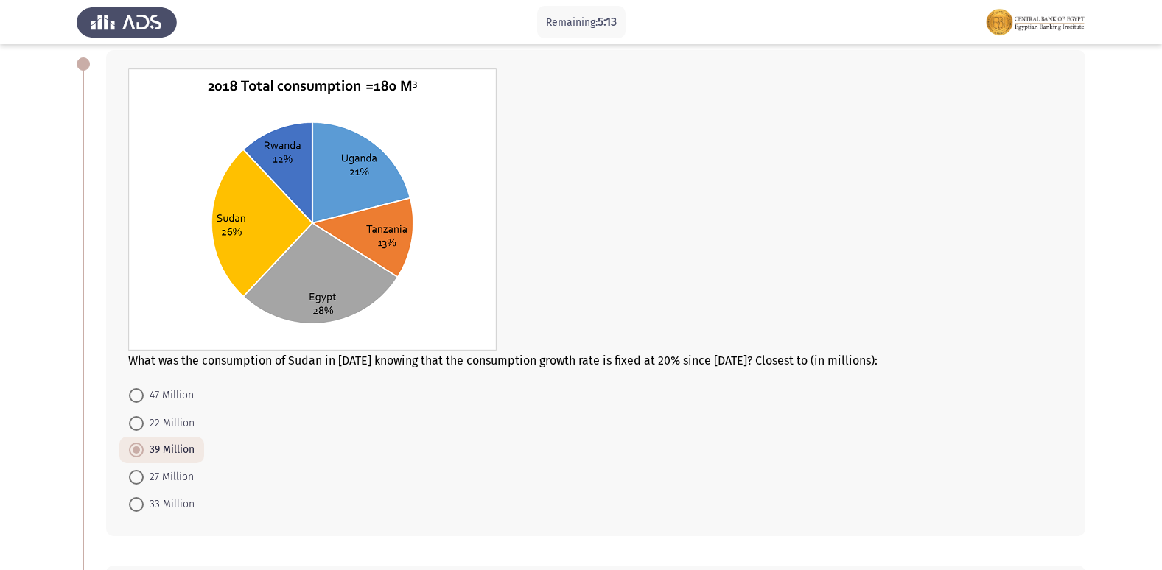
radio input "true"
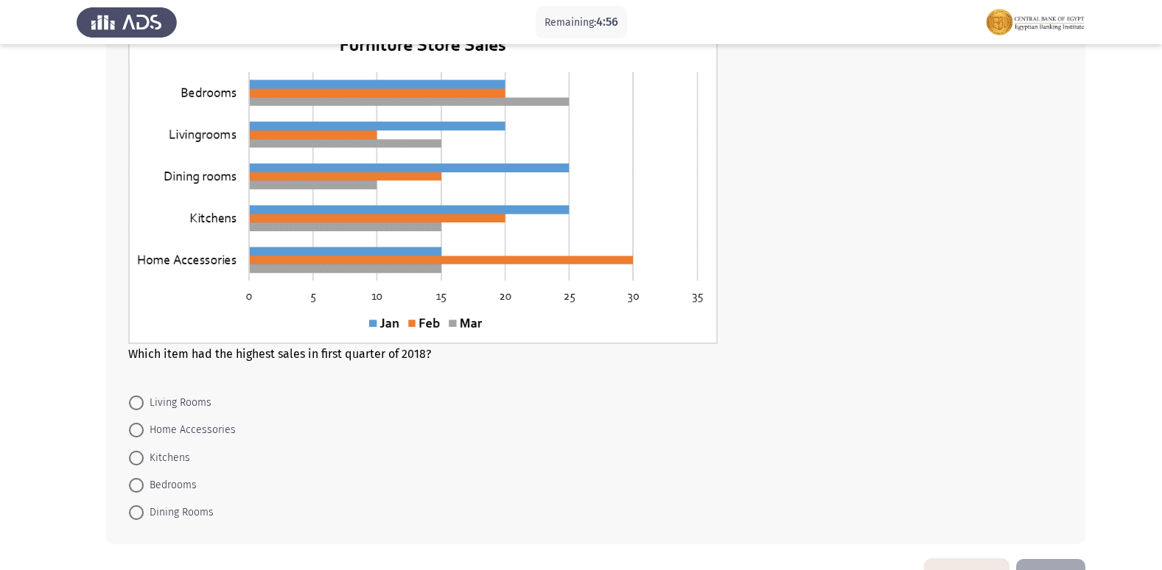
scroll to position [609, 0]
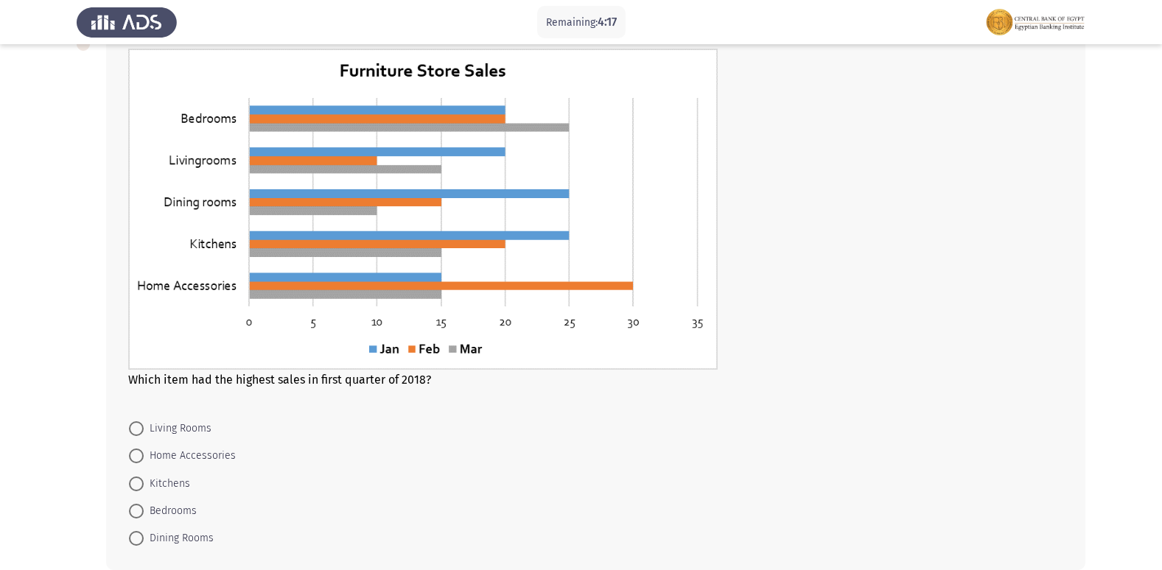
click at [182, 513] on span "Bedrooms" at bounding box center [170, 512] width 53 height 18
click at [144, 513] on input "Bedrooms" at bounding box center [136, 511] width 15 height 15
radio input "true"
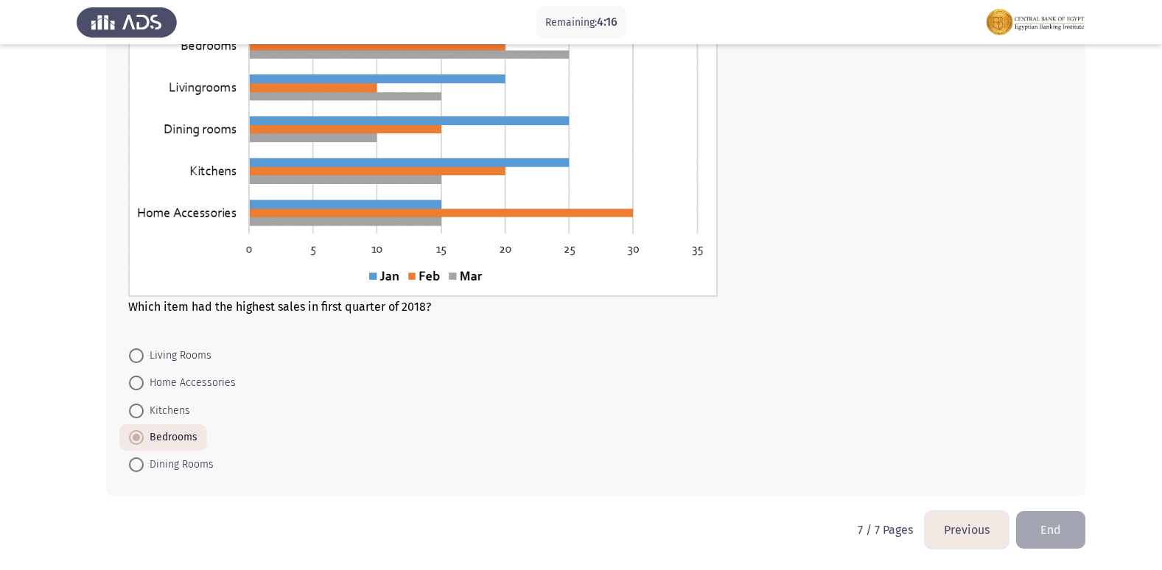
click at [1057, 545] on button "End" at bounding box center [1050, 530] width 69 height 38
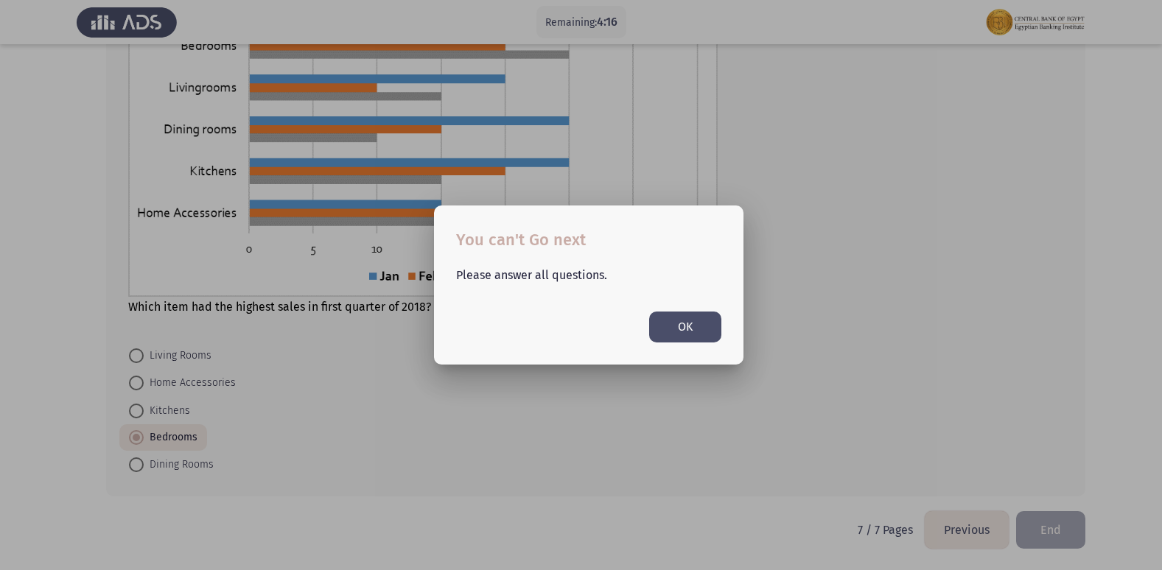
scroll to position [0, 0]
click at [696, 326] on button "OK" at bounding box center [685, 327] width 72 height 30
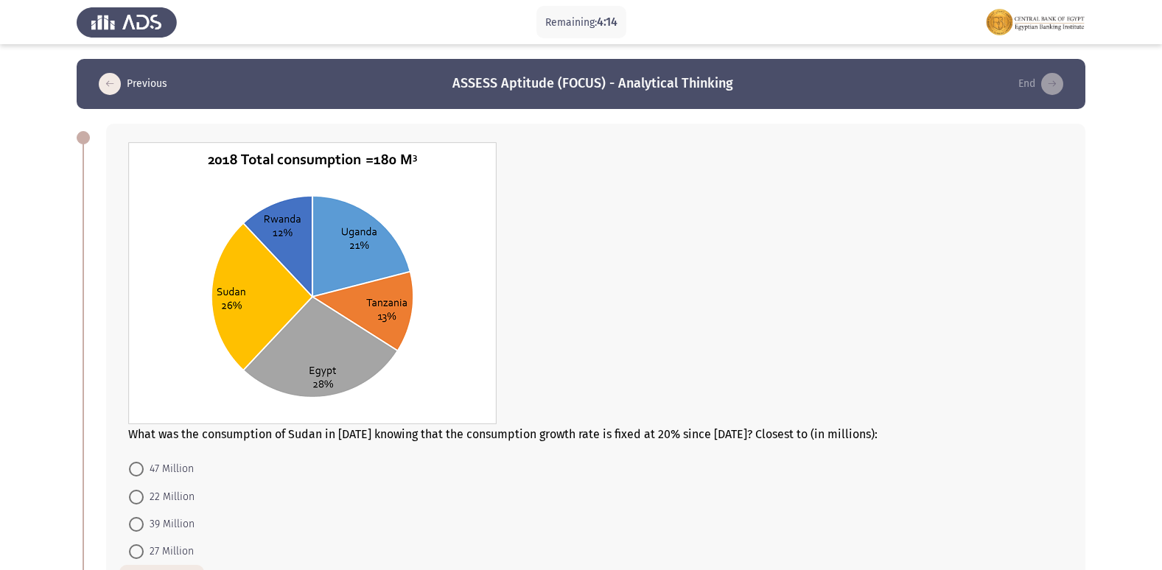
scroll to position [682, 0]
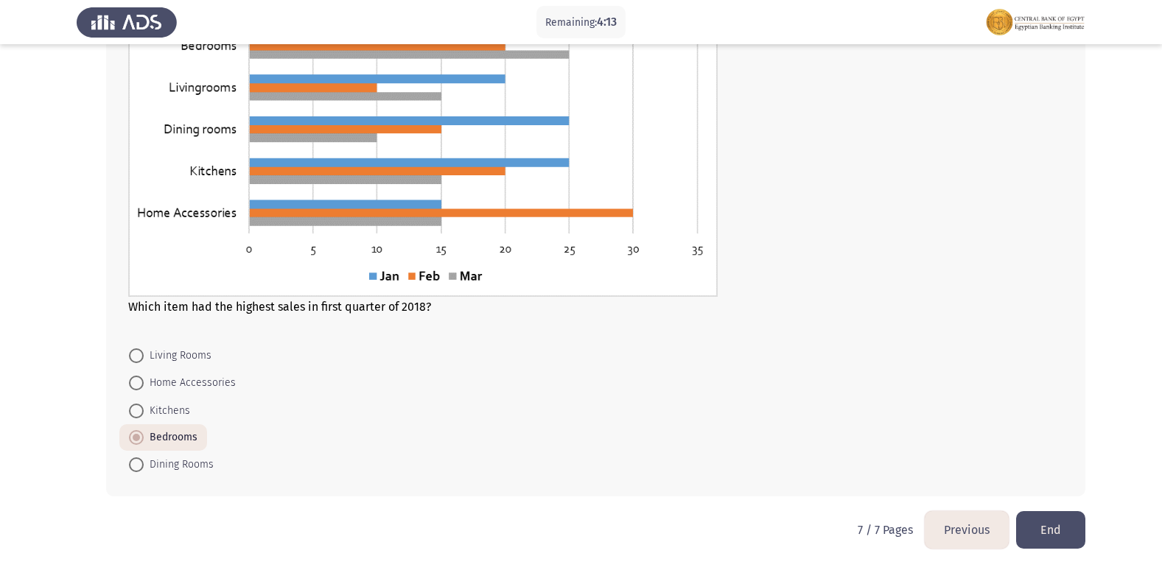
click at [142, 436] on span at bounding box center [136, 437] width 15 height 15
click at [142, 436] on input "Bedrooms" at bounding box center [136, 437] width 15 height 15
click at [1057, 534] on button "End" at bounding box center [1050, 530] width 69 height 38
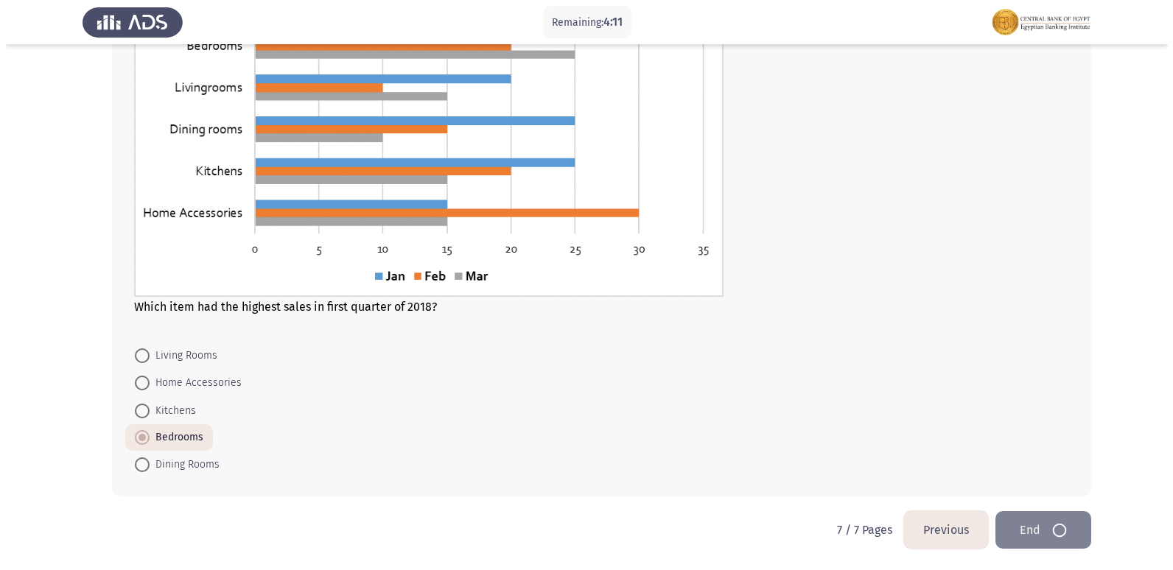
scroll to position [0, 0]
